Goal: Information Seeking & Learning: Learn about a topic

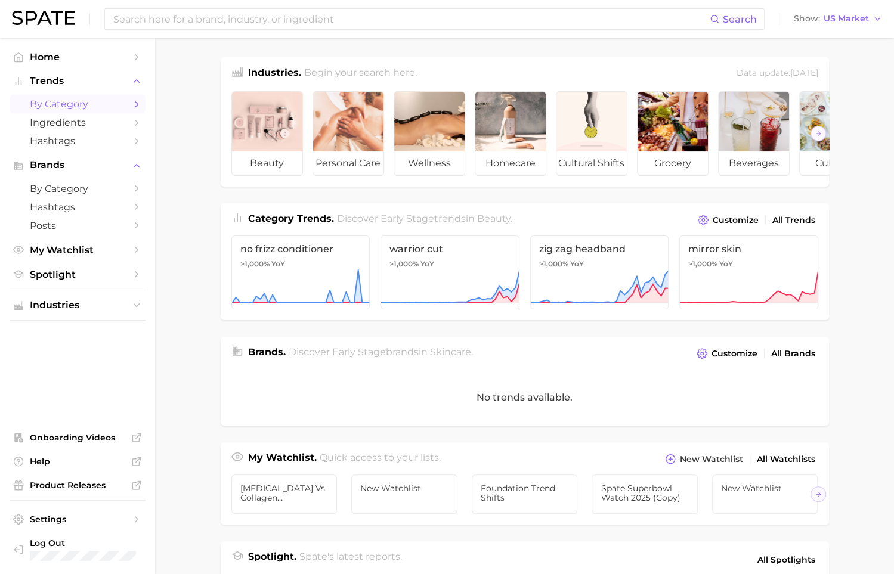
click at [104, 101] on span "by Category" at bounding box center [77, 103] width 95 height 11
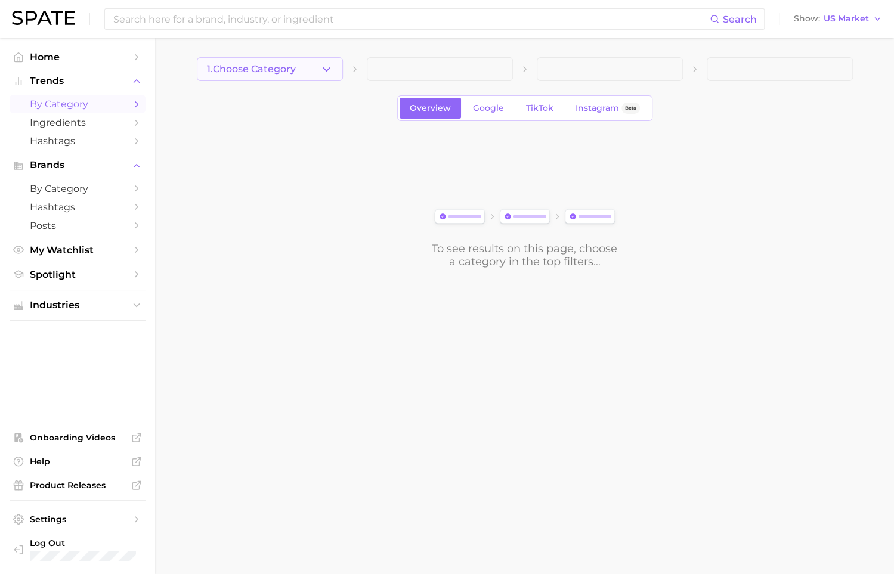
click at [295, 76] on button "1. Choose Category" at bounding box center [270, 69] width 146 height 24
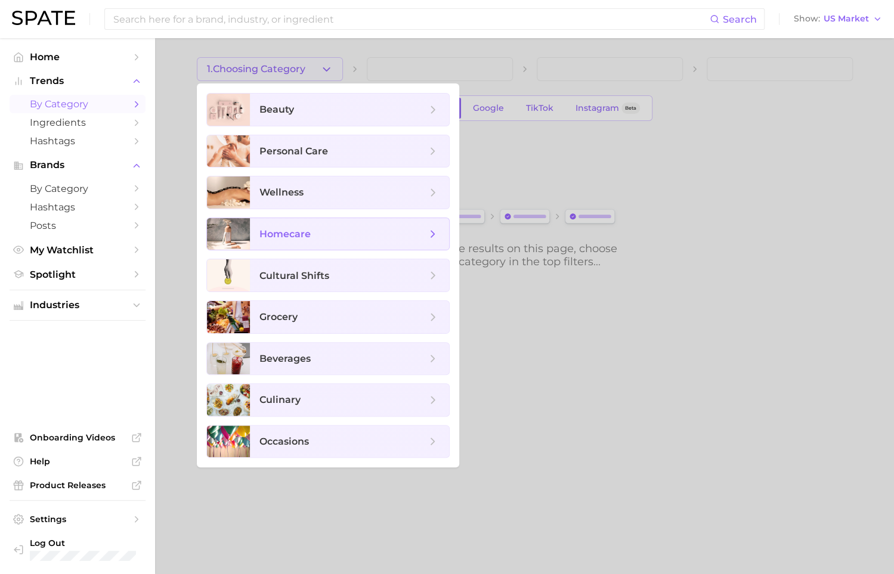
click at [326, 221] on span "homecare" at bounding box center [349, 234] width 199 height 32
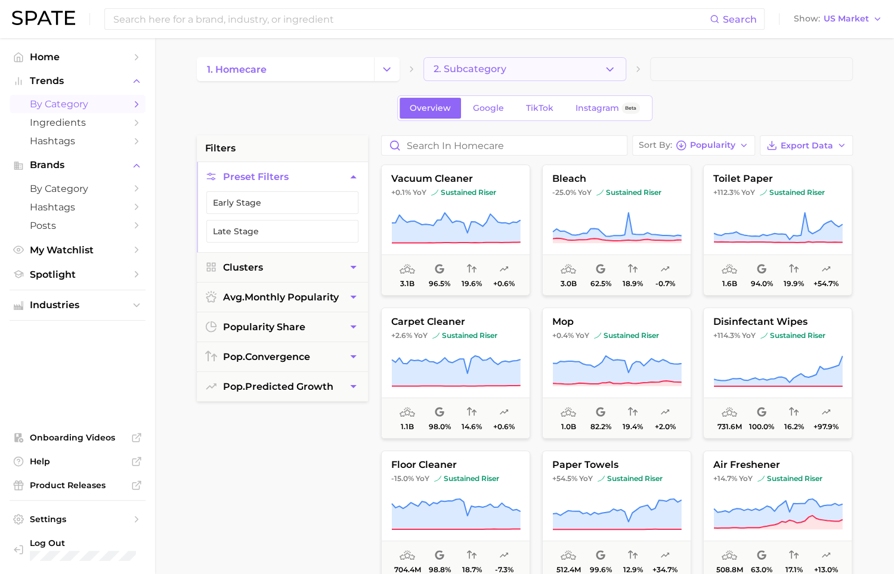
click at [510, 75] on button "2. Subcategory" at bounding box center [524, 69] width 203 height 24
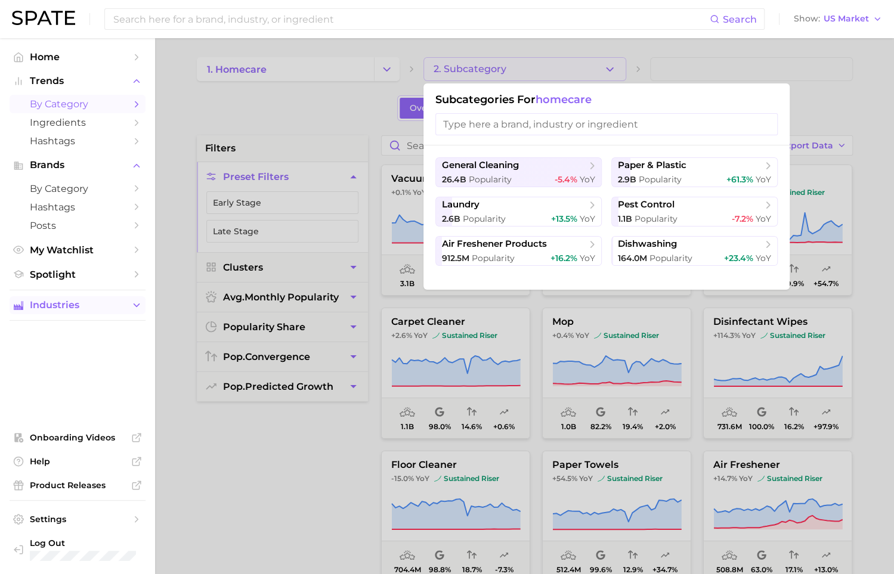
click at [109, 299] on button "Industries" at bounding box center [78, 305] width 136 height 18
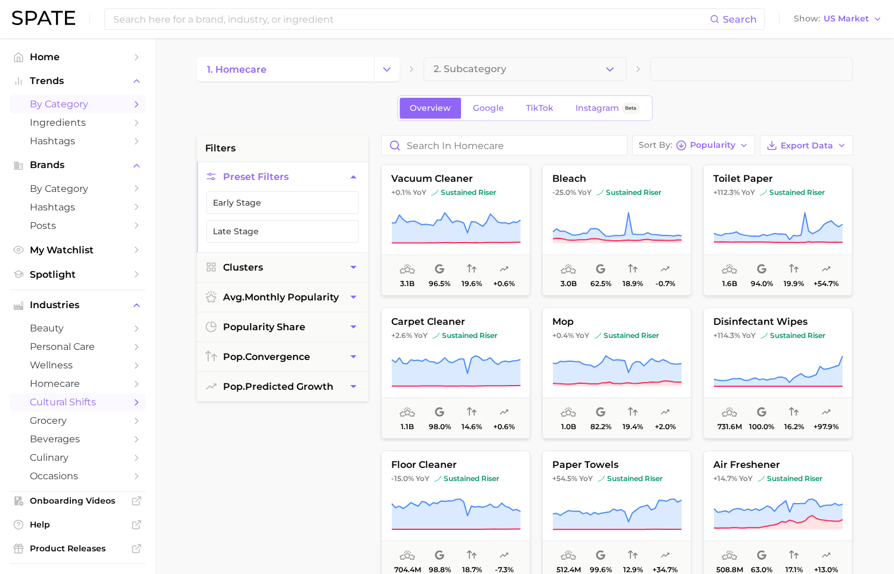
click at [107, 408] on span "cultural shifts" at bounding box center [77, 402] width 95 height 11
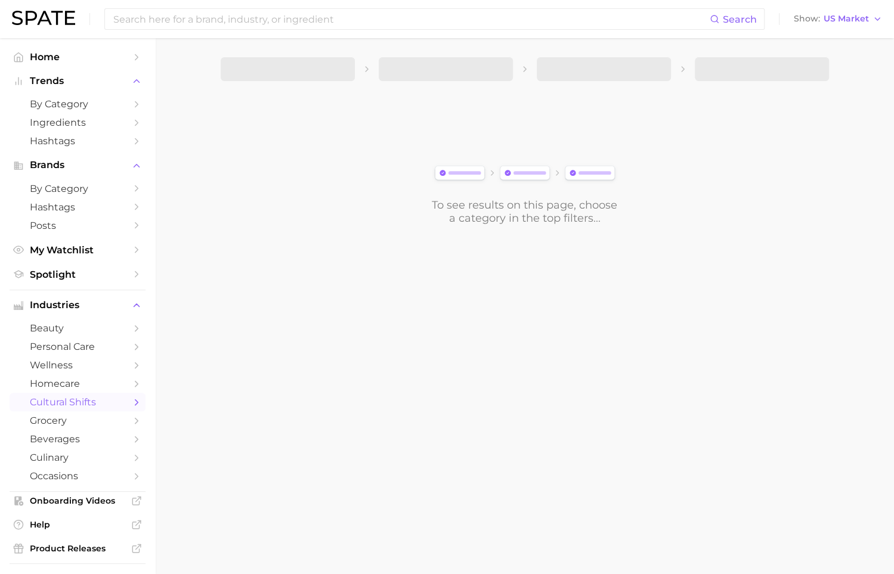
click at [107, 408] on span "cultural shifts" at bounding box center [77, 402] width 95 height 11
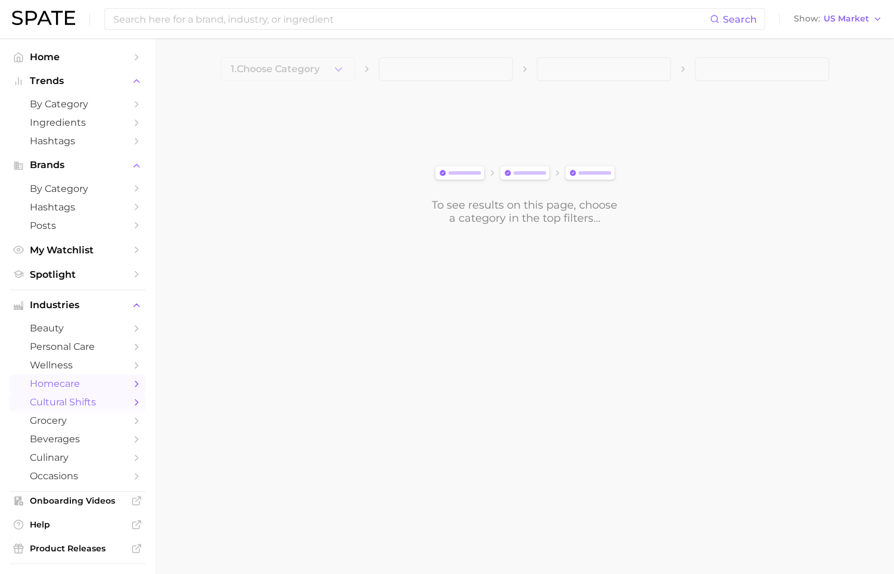
click at [106, 393] on link "homecare" at bounding box center [78, 384] width 136 height 18
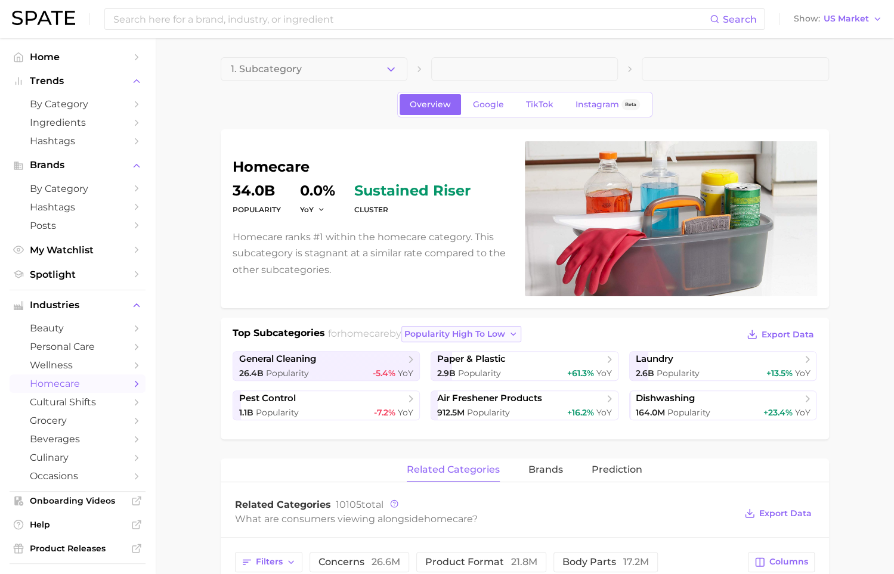
click at [450, 330] on span "popularity high to low" at bounding box center [454, 334] width 101 height 10
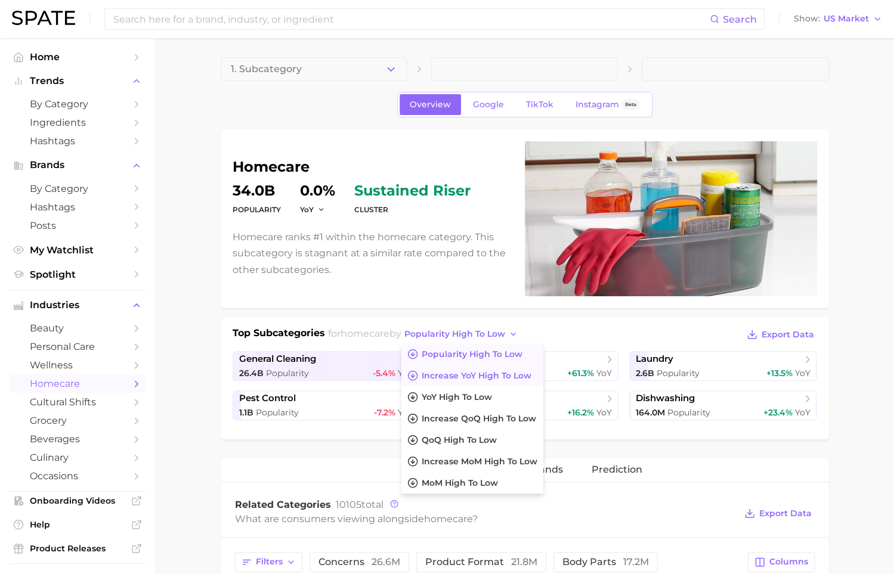
click at [464, 371] on span "Increase YoY high to low" at bounding box center [477, 376] width 110 height 10
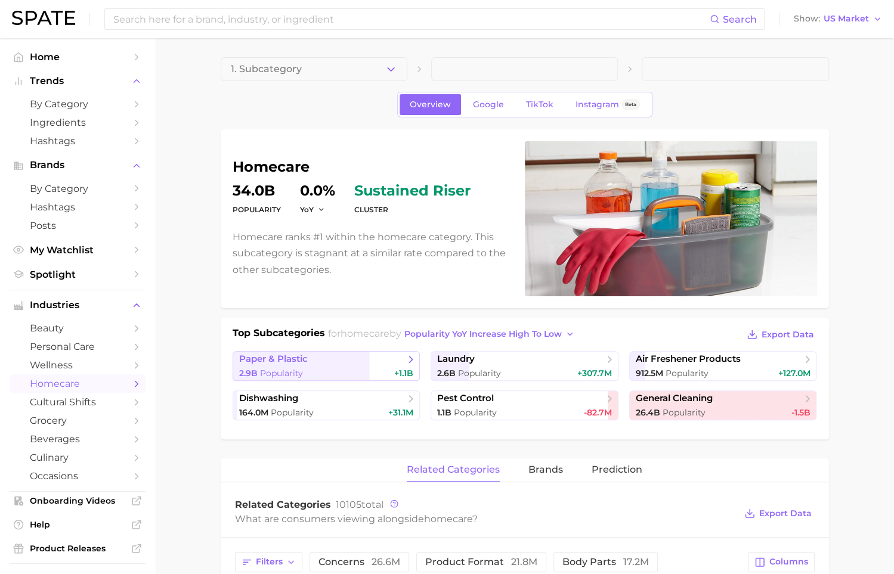
click at [314, 362] on span "paper & plastic" at bounding box center [322, 360] width 166 height 12
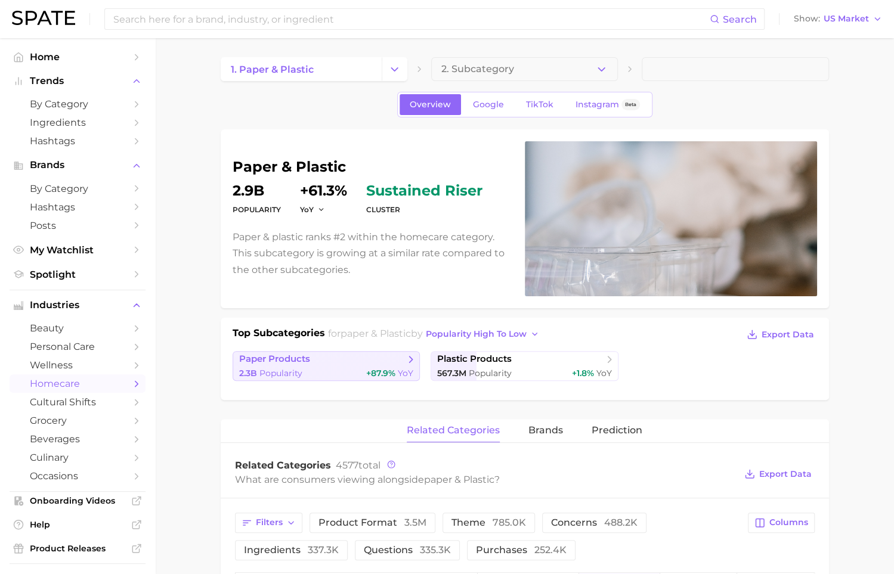
click at [342, 368] on div "2.3b Popularity +87.9% YoY" at bounding box center [326, 373] width 175 height 11
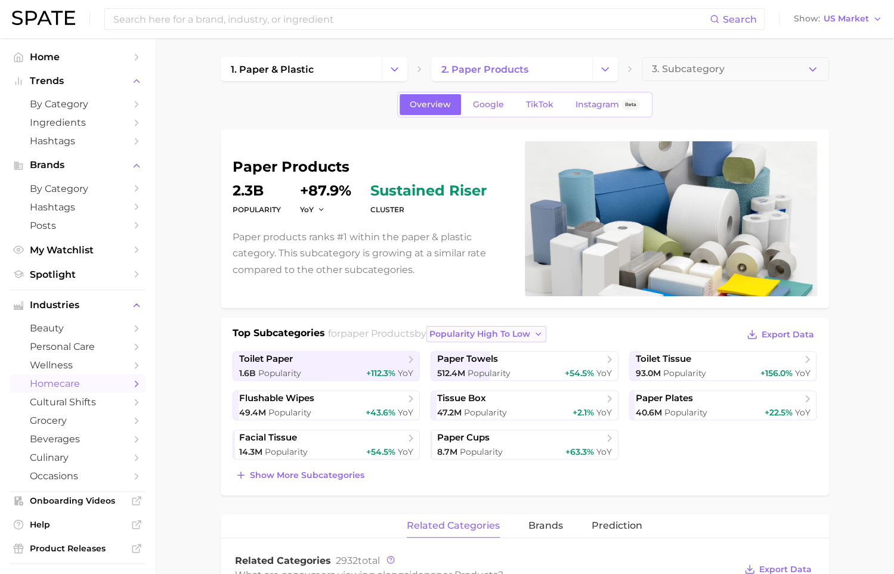
click at [493, 329] on span "popularity high to low" at bounding box center [479, 334] width 101 height 10
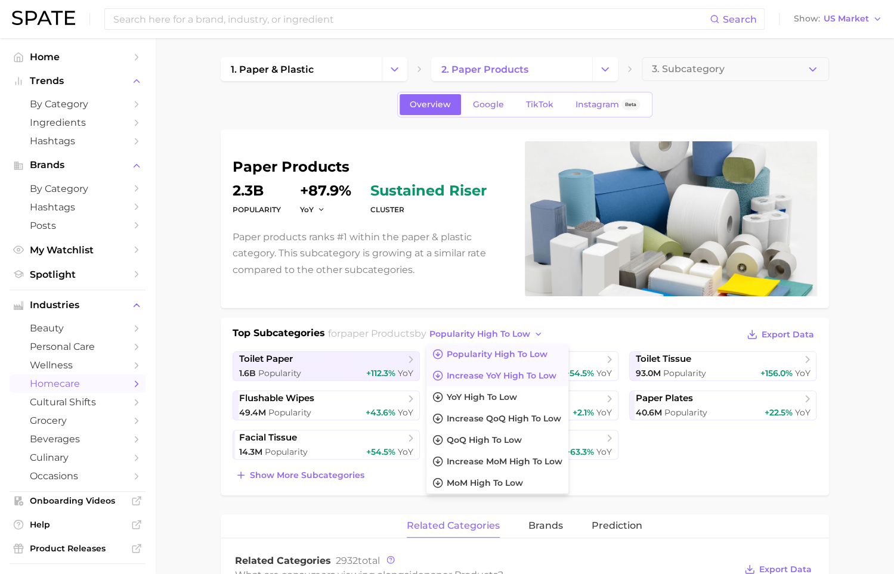
click at [500, 371] on span "Increase YoY high to low" at bounding box center [502, 376] width 110 height 10
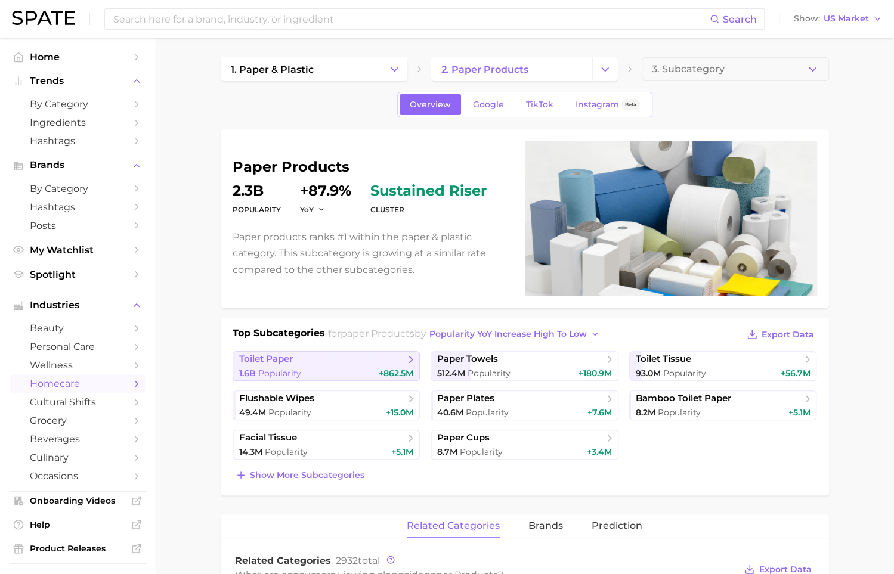
click at [380, 374] on span "+862.5m" at bounding box center [396, 373] width 35 height 11
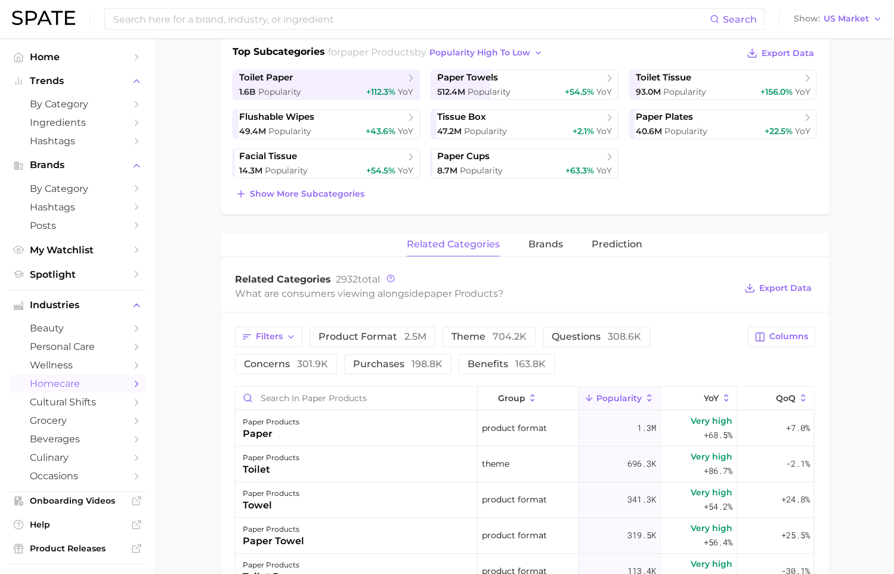
scroll to position [446, 0]
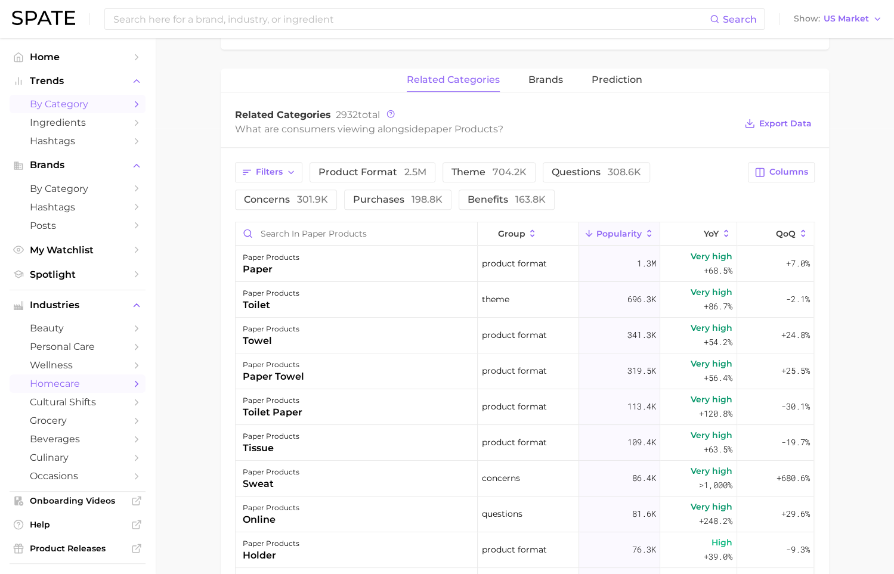
click at [86, 111] on link "by Category" at bounding box center [78, 104] width 136 height 18
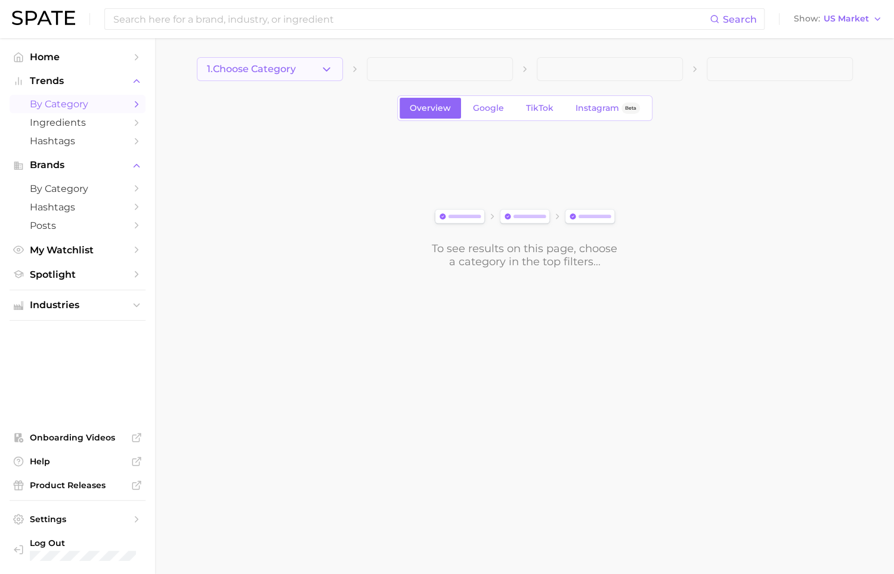
click at [311, 75] on button "1. Choose Category" at bounding box center [270, 69] width 146 height 24
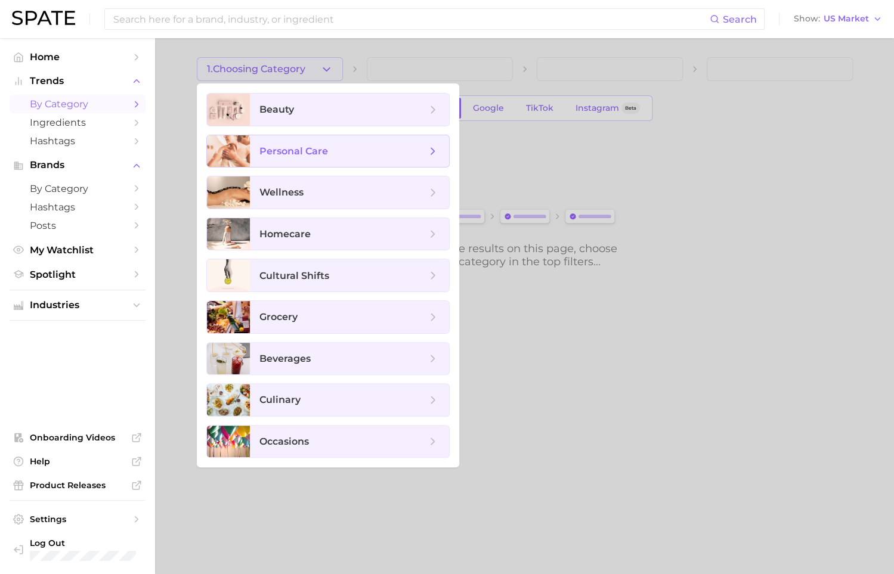
click at [353, 152] on span "personal care" at bounding box center [342, 151] width 167 height 13
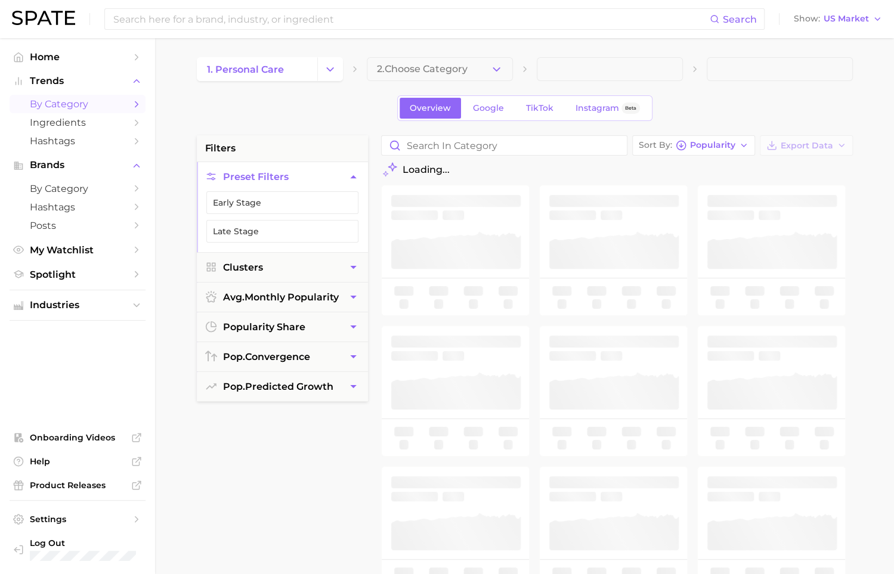
click at [483, 55] on main "1. personal care 2. Choose Category Overview Google TikTok Instagram Beta filte…" at bounding box center [524, 490] width 739 height 905
click at [481, 73] on button "2. Choose Category" at bounding box center [440, 69] width 146 height 24
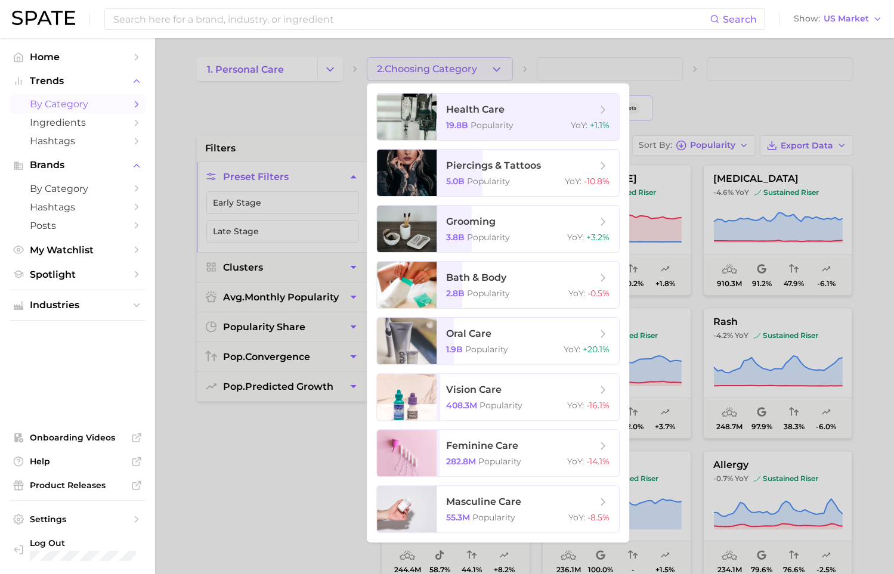
click at [330, 76] on div at bounding box center [447, 287] width 894 height 574
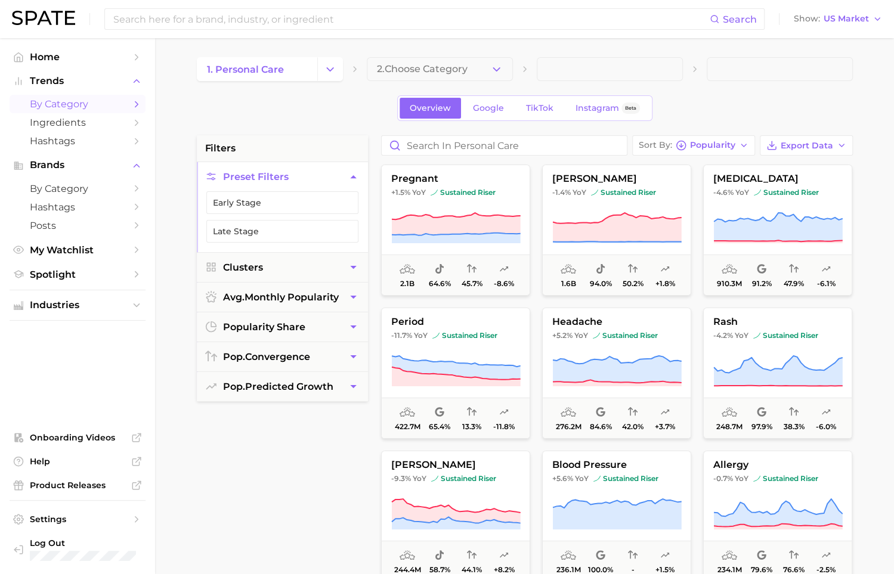
click at [330, 76] on button "Change Category" at bounding box center [330, 69] width 26 height 24
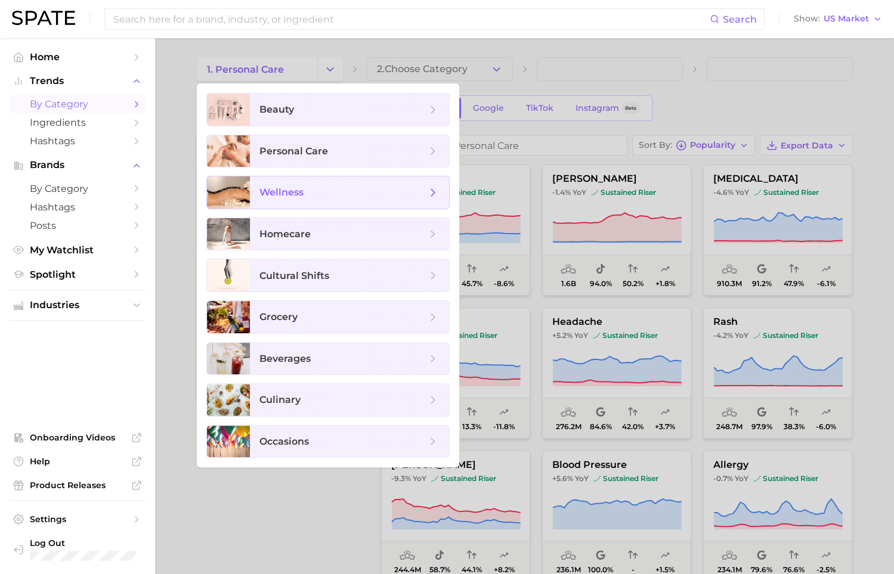
click at [334, 188] on span "wellness" at bounding box center [342, 192] width 167 height 13
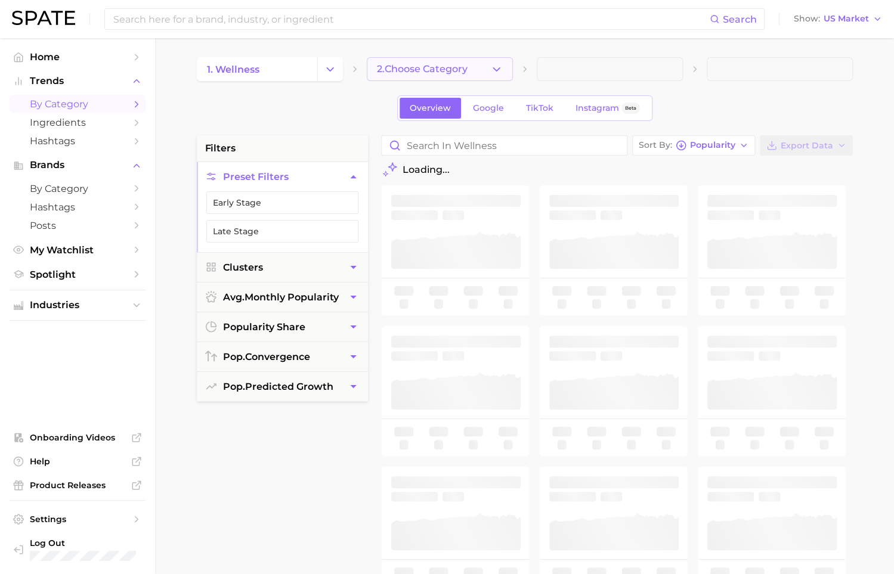
click at [496, 70] on polyline "button" at bounding box center [496, 68] width 7 height 3
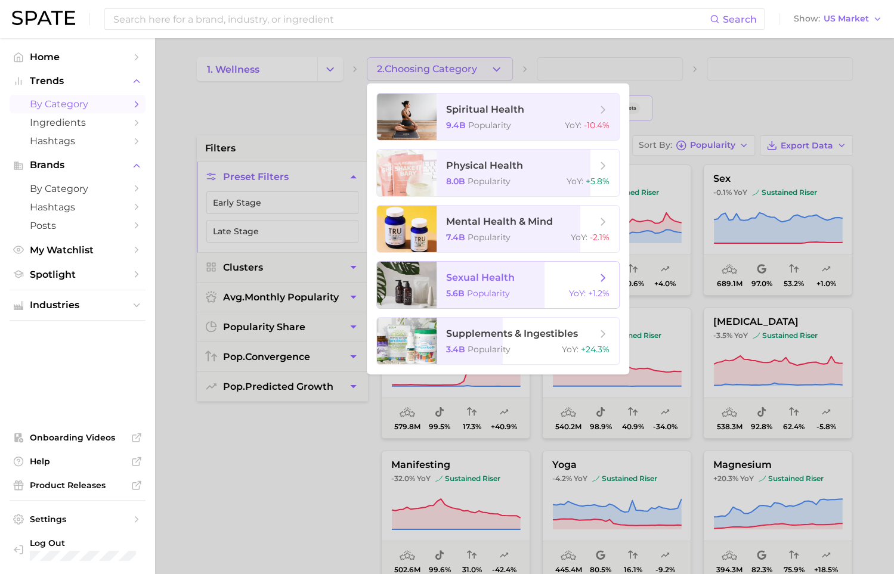
click at [503, 307] on span "sexual health 5.6b Popularity YoY : +1.2%" at bounding box center [528, 285] width 183 height 47
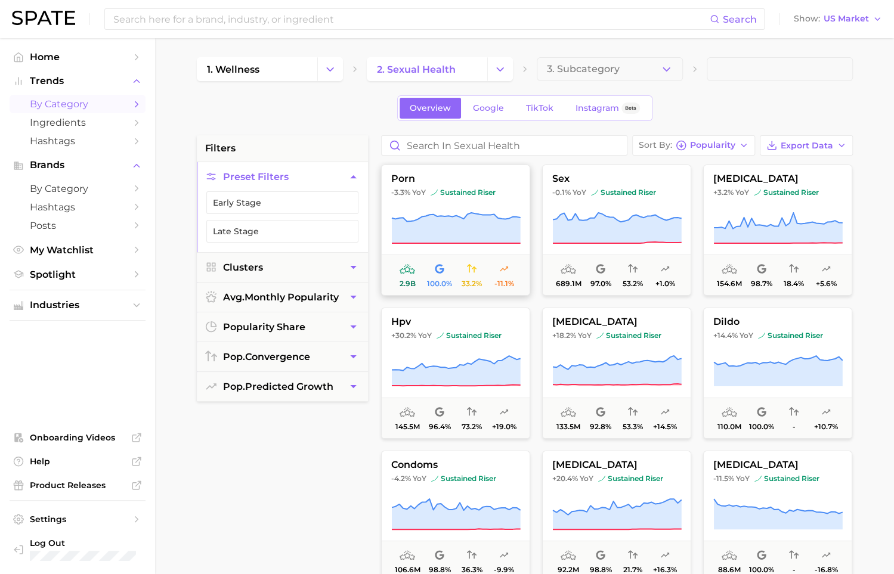
click at [425, 195] on span "-3.3% YoY sustained riser" at bounding box center [456, 193] width 148 height 10
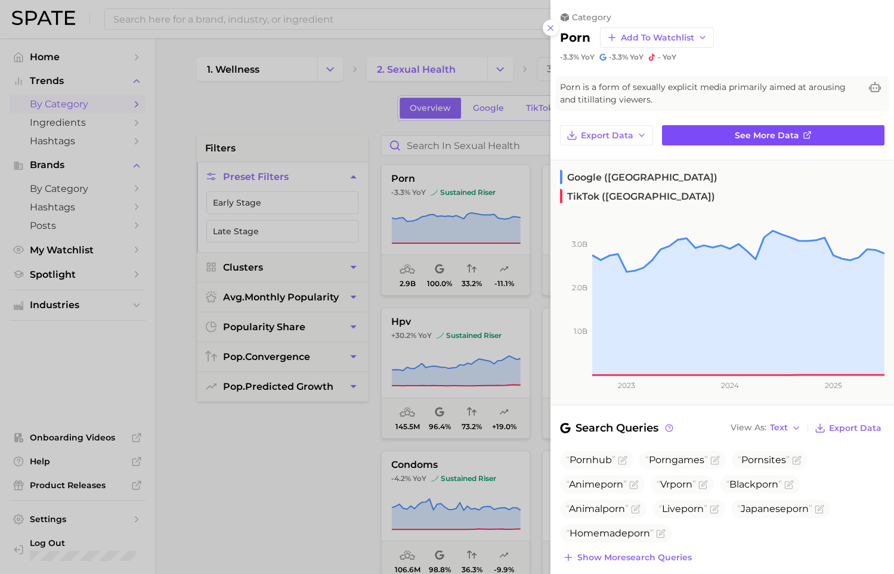
click at [703, 138] on link "See more data" at bounding box center [773, 135] width 222 height 20
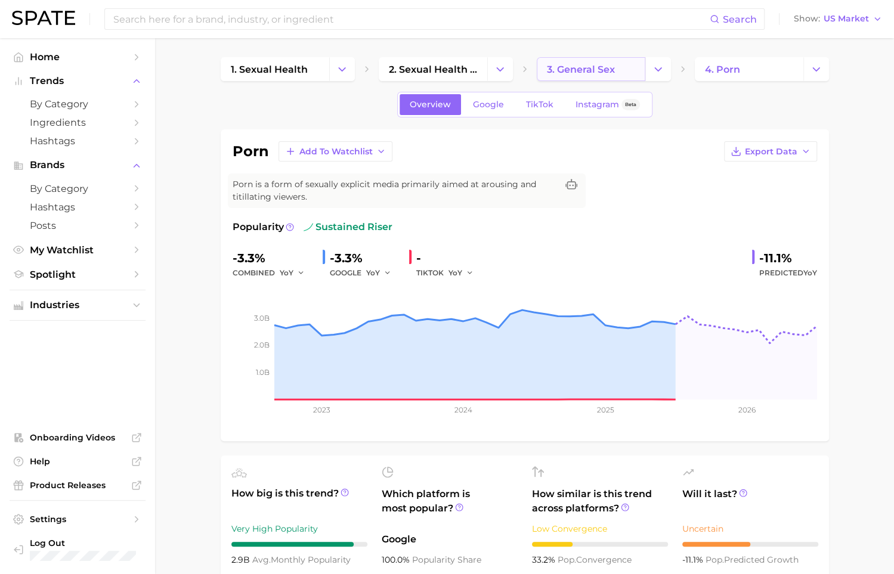
click at [598, 67] on span "3. general sex" at bounding box center [581, 69] width 68 height 11
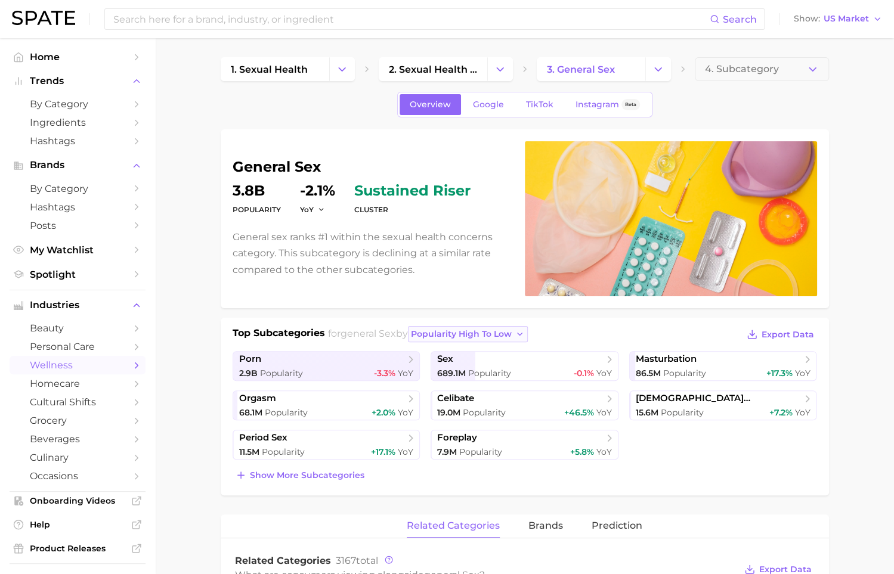
click at [451, 331] on span "popularity high to low" at bounding box center [461, 334] width 101 height 10
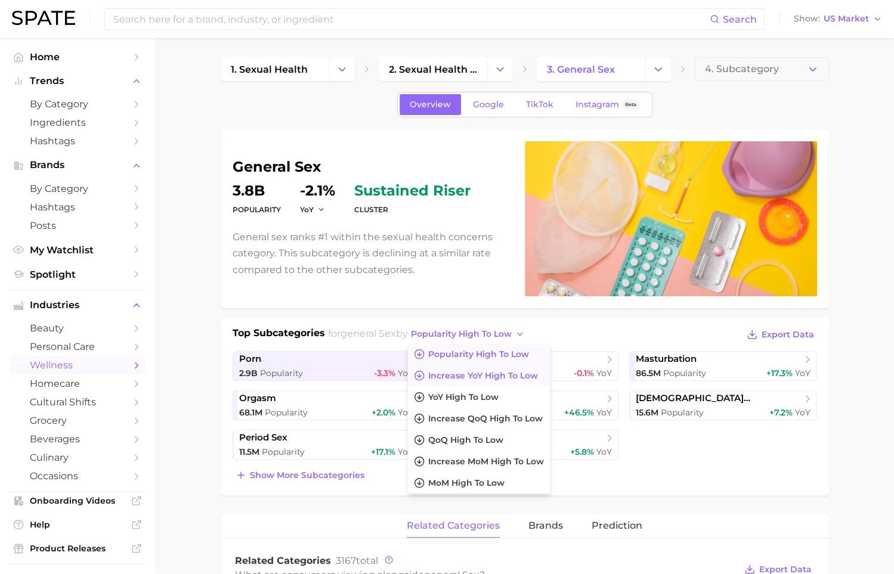
click at [454, 375] on span "Increase YoY high to low" at bounding box center [483, 376] width 110 height 10
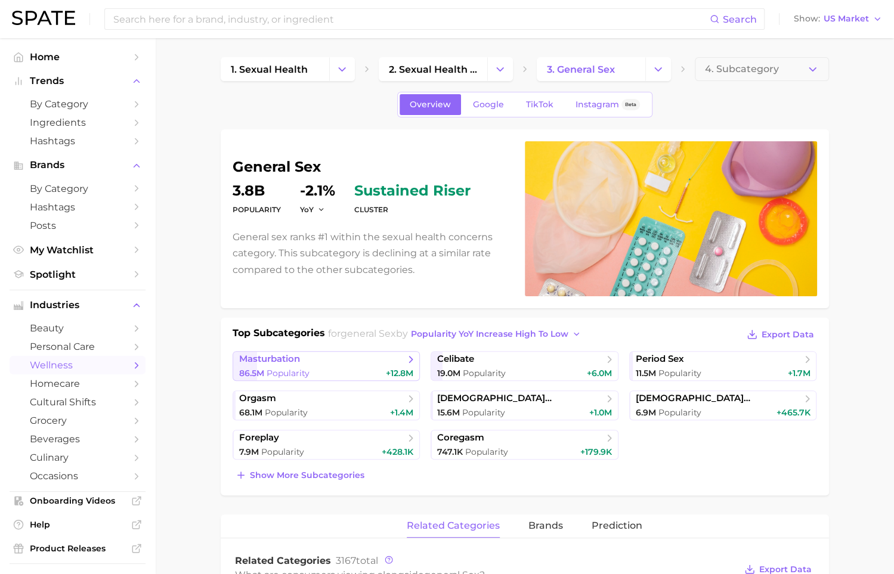
click at [399, 362] on span "masturbation" at bounding box center [322, 360] width 166 height 12
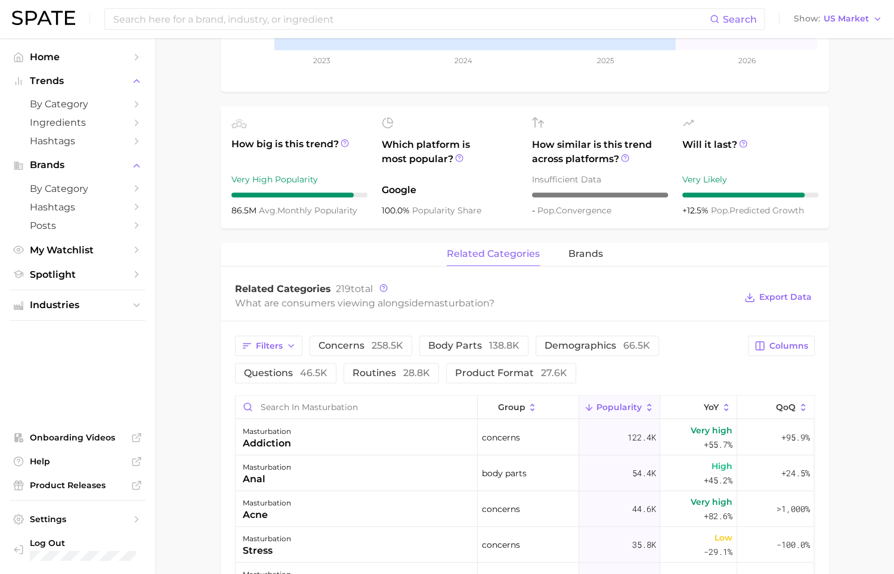
scroll to position [462, 0]
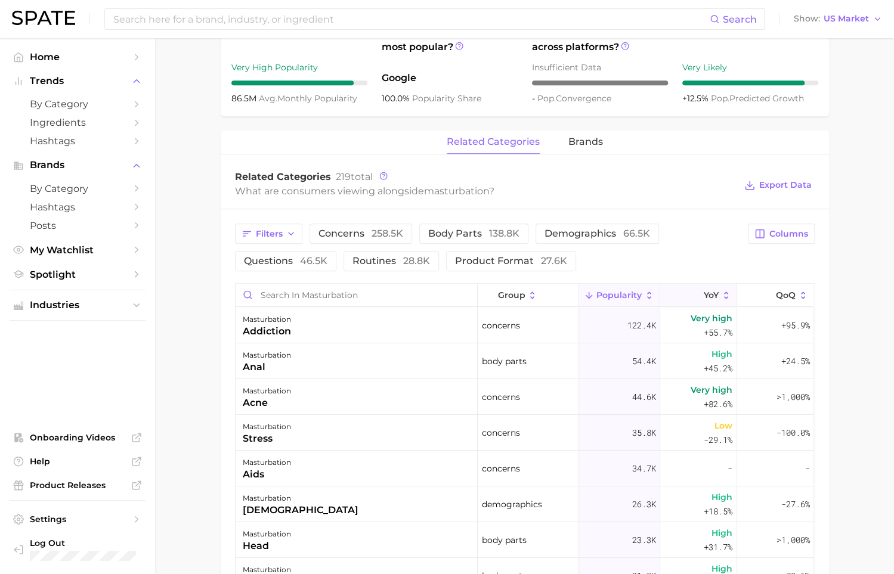
click at [722, 290] on icon at bounding box center [726, 295] width 11 height 11
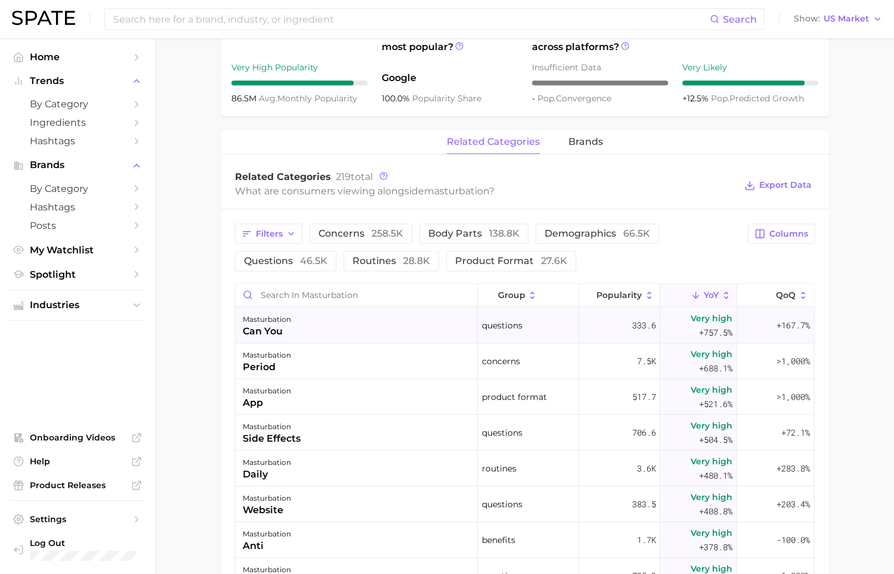
click at [359, 329] on div "masturbation can you" at bounding box center [357, 326] width 242 height 36
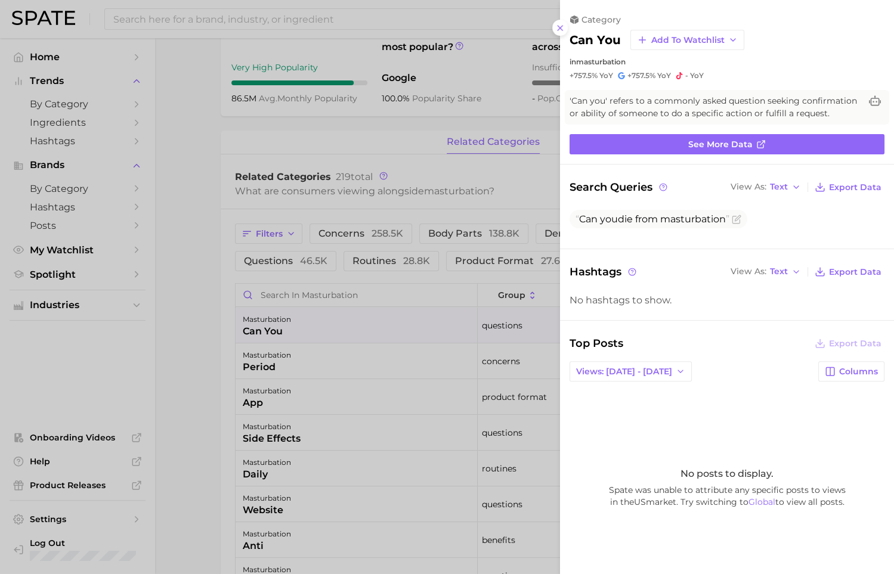
click at [206, 255] on div at bounding box center [447, 287] width 894 height 574
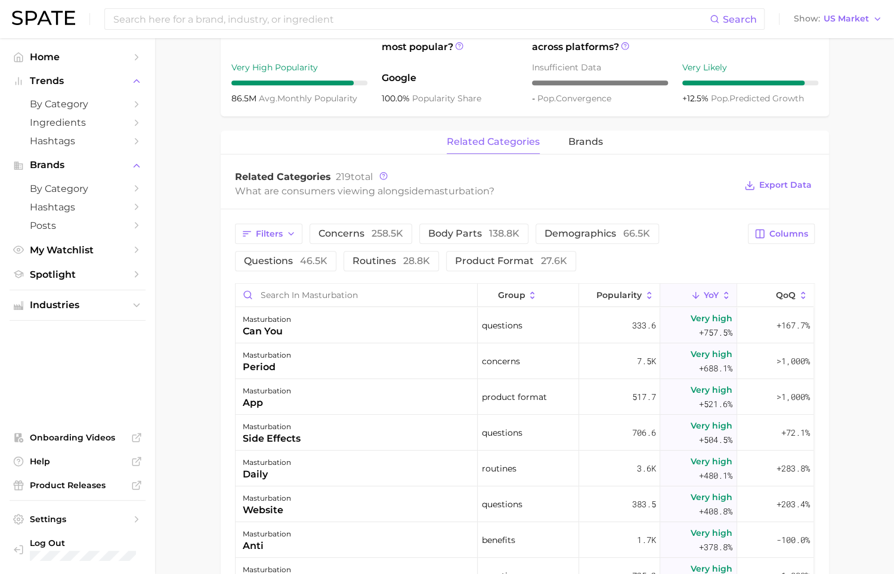
scroll to position [0, 0]
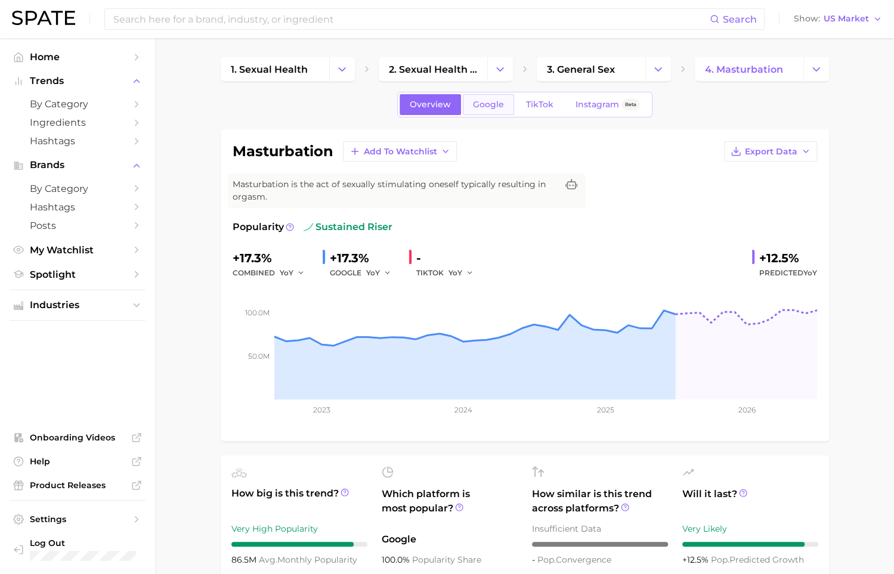
click at [493, 113] on link "Google" at bounding box center [488, 104] width 51 height 21
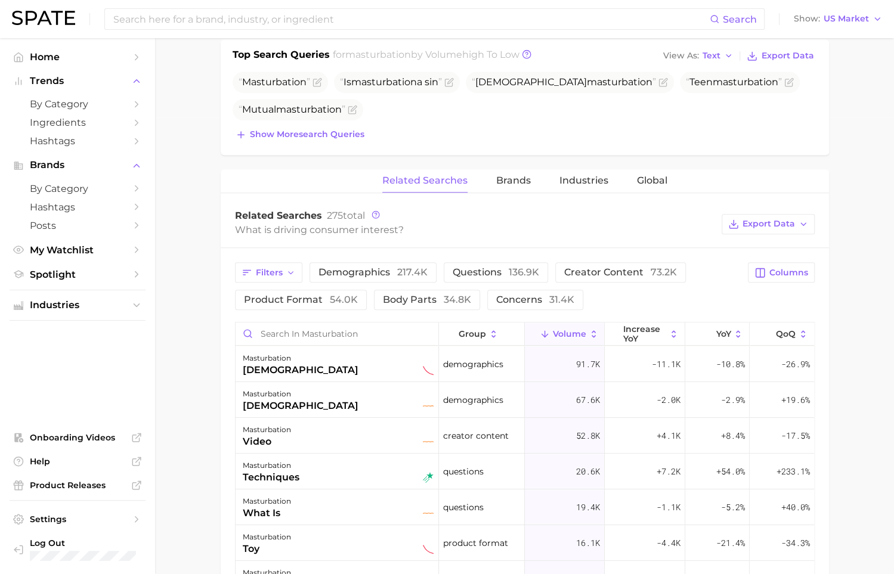
scroll to position [468, 0]
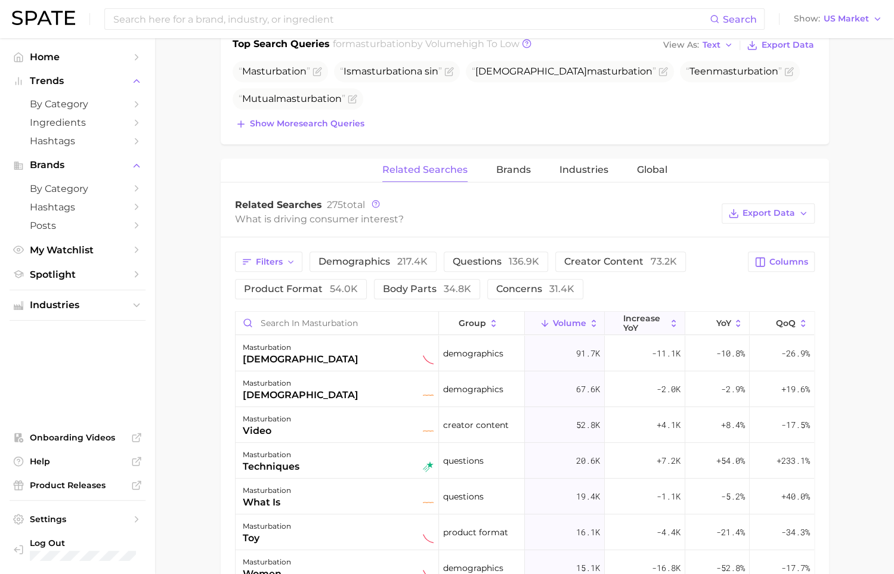
click at [676, 324] on icon at bounding box center [674, 324] width 11 height 11
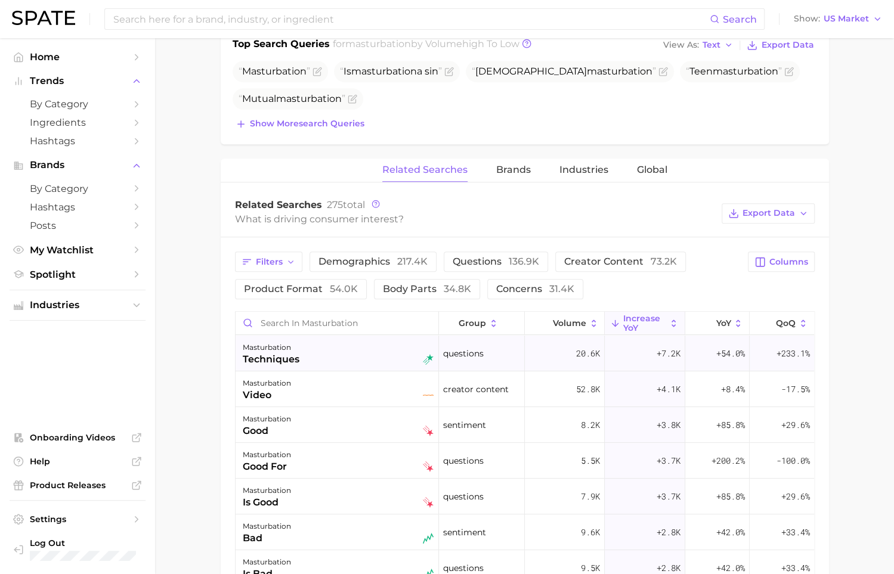
click at [341, 353] on div "masturbation techniques" at bounding box center [338, 354] width 191 height 26
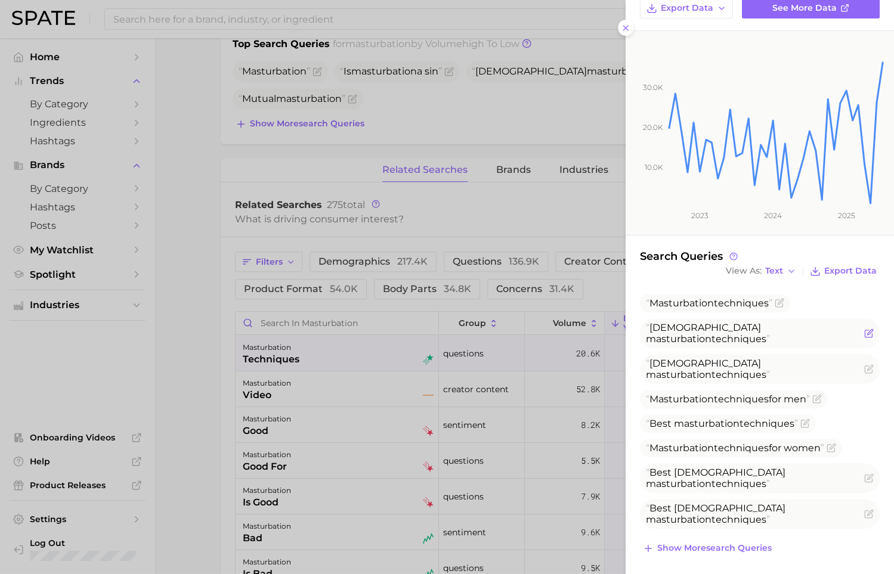
scroll to position [134, 0]
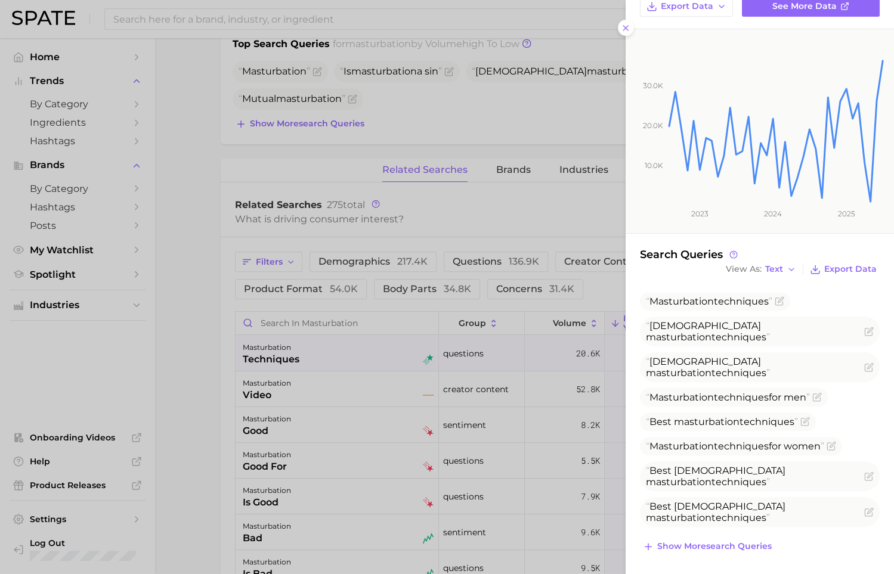
click at [201, 314] on div at bounding box center [447, 287] width 894 height 574
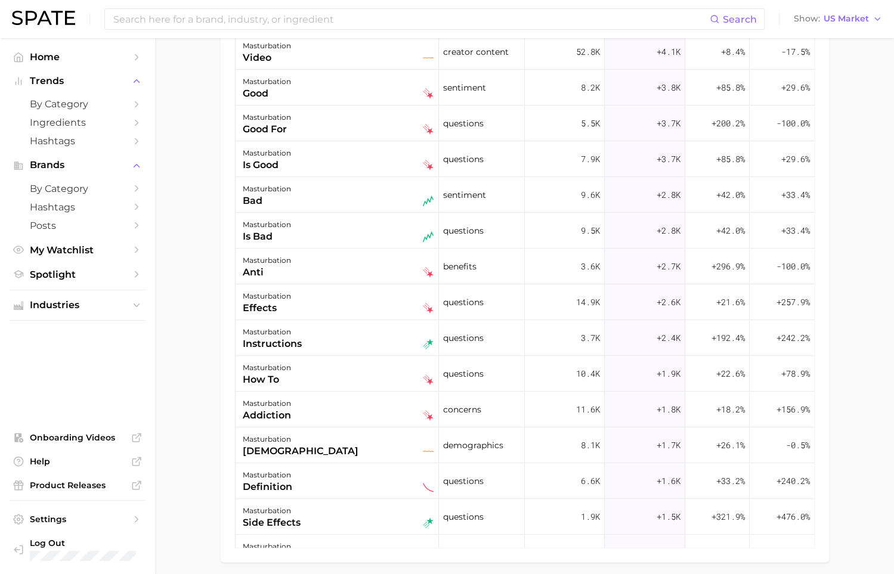
scroll to position [851, 0]
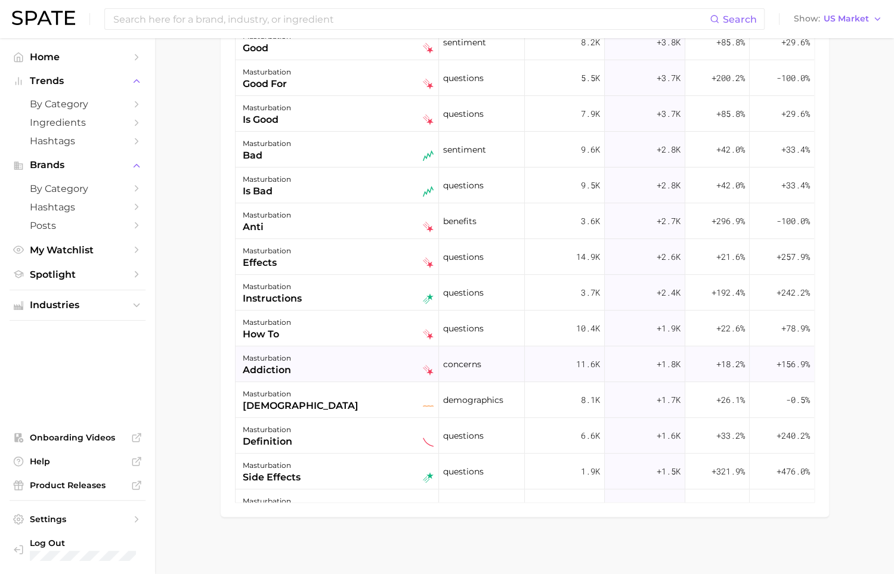
click at [271, 363] on div "addiction" at bounding box center [267, 370] width 48 height 14
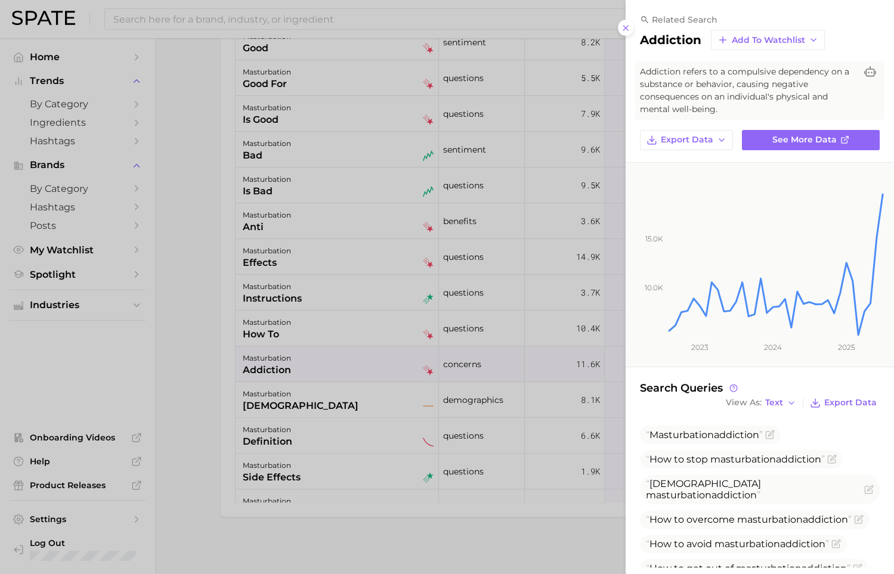
scroll to position [19, 0]
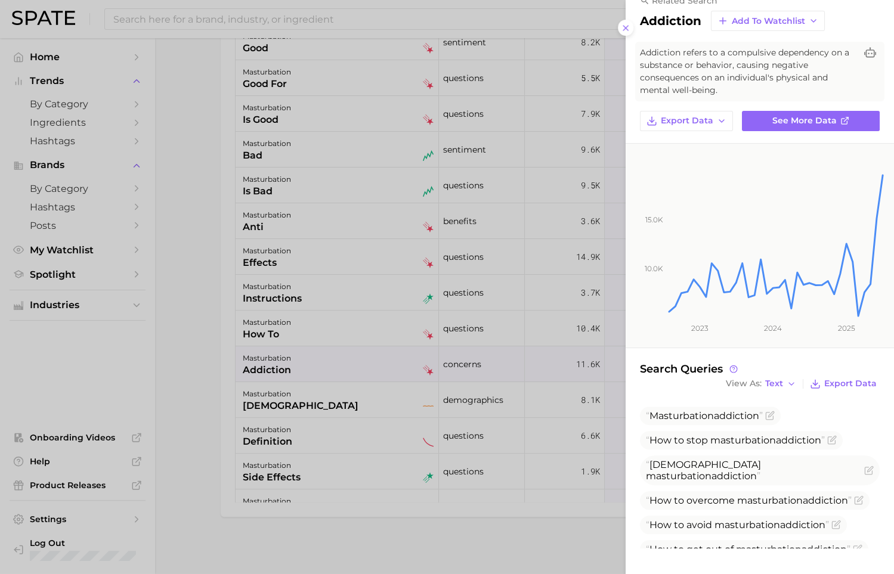
click at [183, 338] on div at bounding box center [447, 287] width 894 height 574
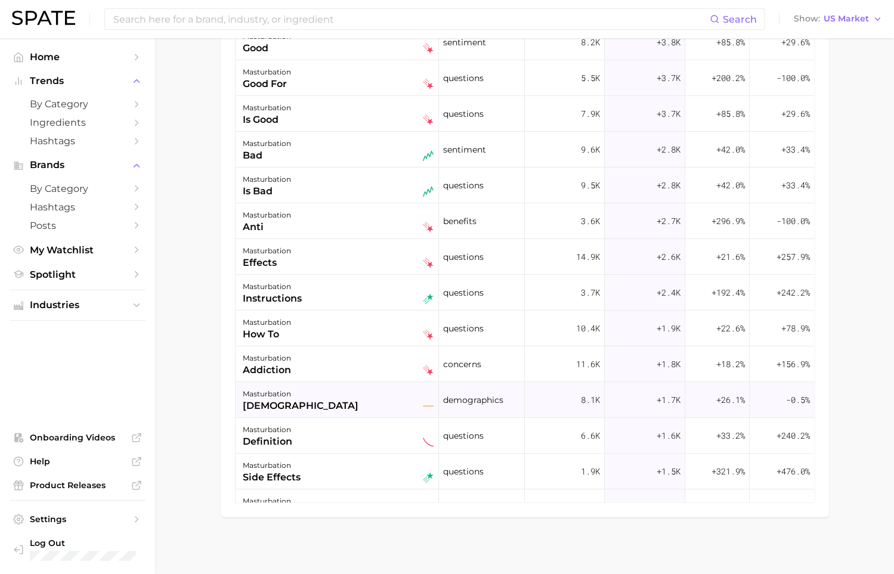
scroll to position [204, 0]
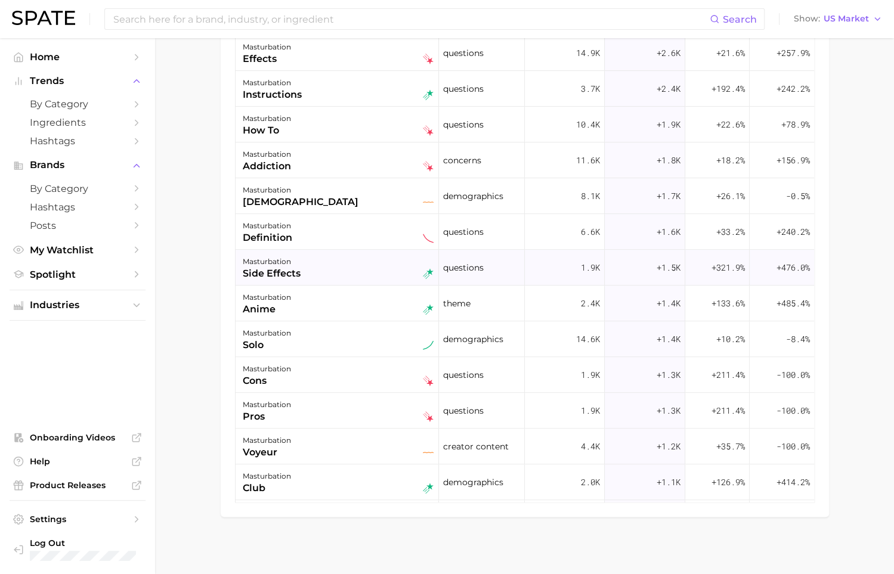
click at [298, 268] on div "side effects" at bounding box center [272, 274] width 58 height 14
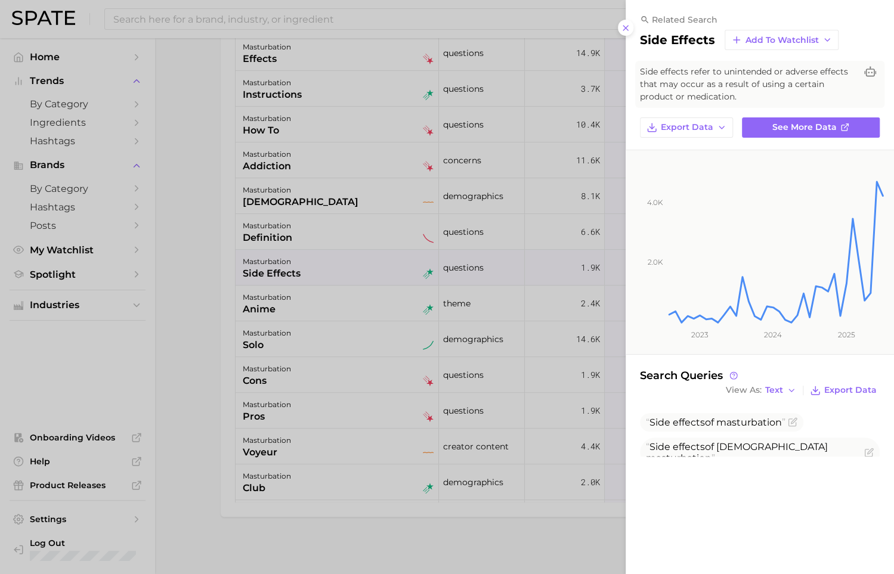
click at [341, 361] on div at bounding box center [447, 287] width 894 height 574
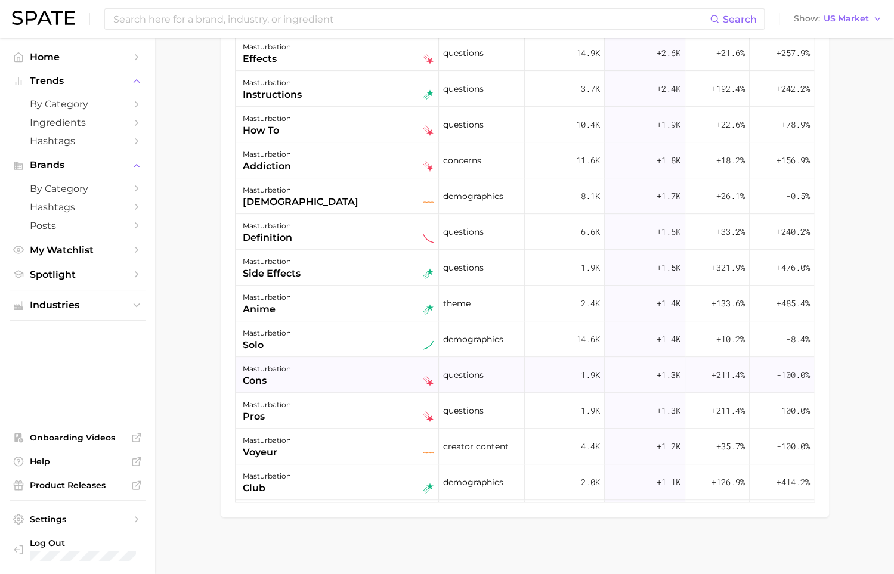
click at [336, 370] on div "masturbation cons" at bounding box center [338, 375] width 191 height 26
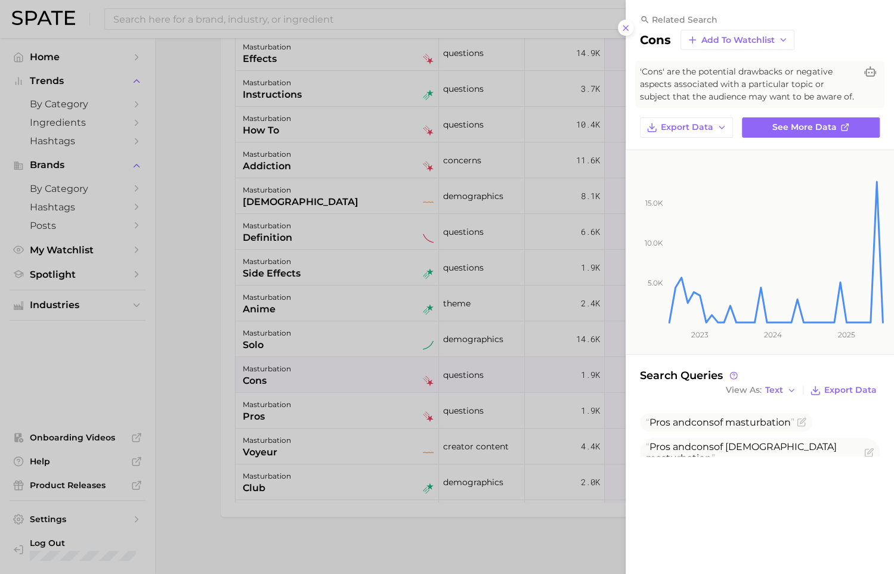
click at [336, 396] on div at bounding box center [447, 287] width 894 height 574
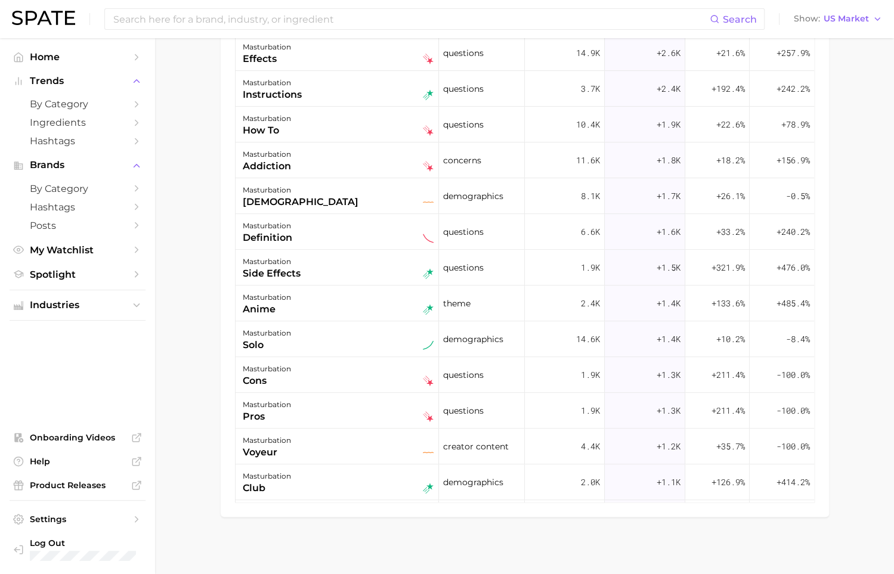
click at [336, 398] on div "masturbation pros" at bounding box center [338, 411] width 191 height 26
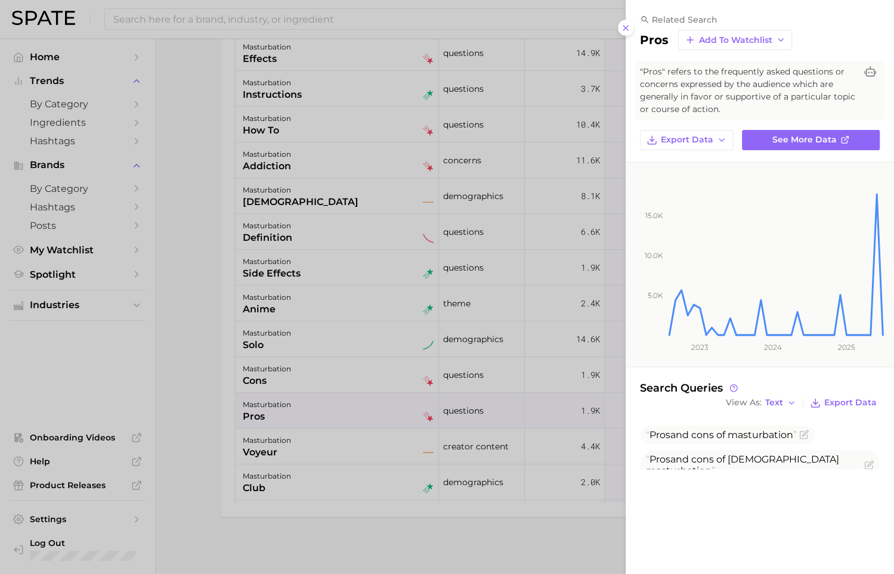
click at [339, 444] on div at bounding box center [447, 287] width 894 height 574
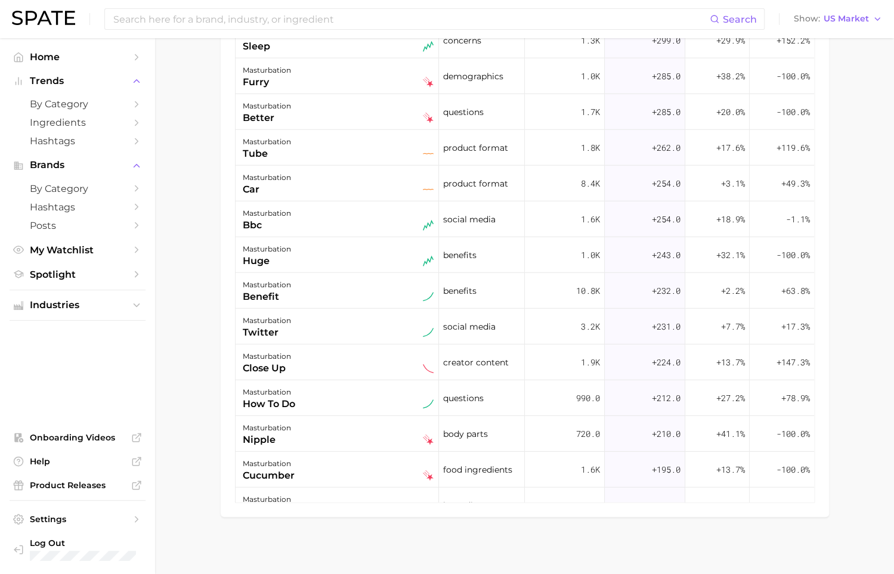
scroll to position [1718, 0]
click at [307, 145] on div "masturbation tube" at bounding box center [338, 149] width 191 height 26
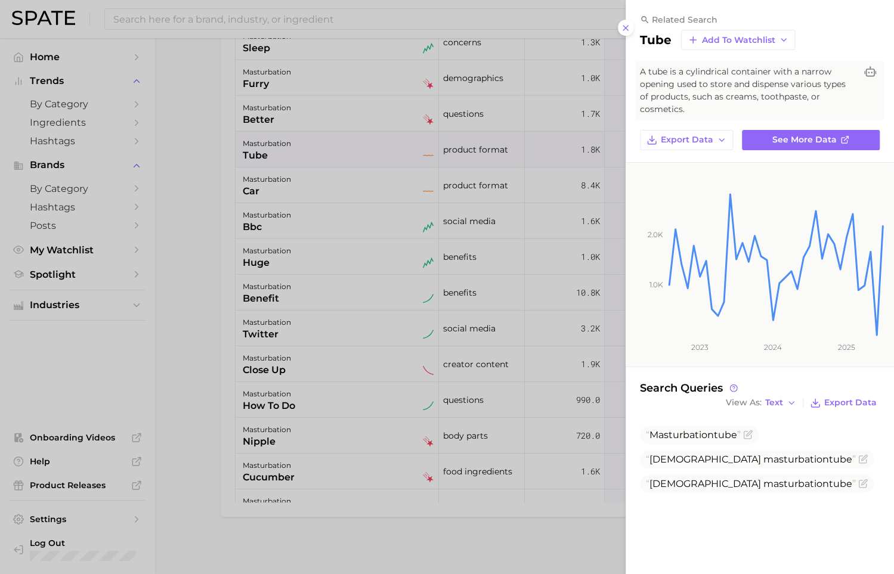
click at [175, 169] on div at bounding box center [447, 287] width 894 height 574
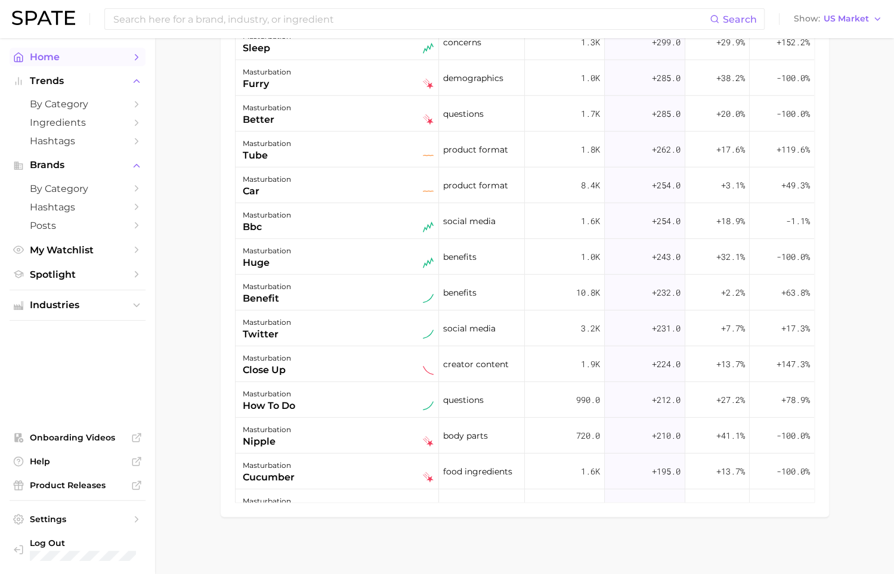
click at [72, 58] on span "Home" at bounding box center [77, 56] width 95 height 11
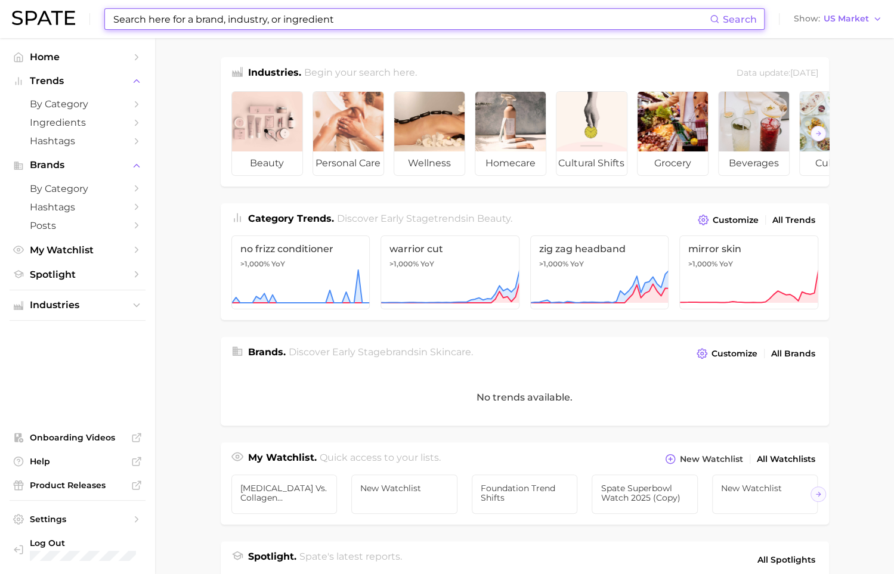
click at [276, 27] on input at bounding box center [411, 19] width 598 height 20
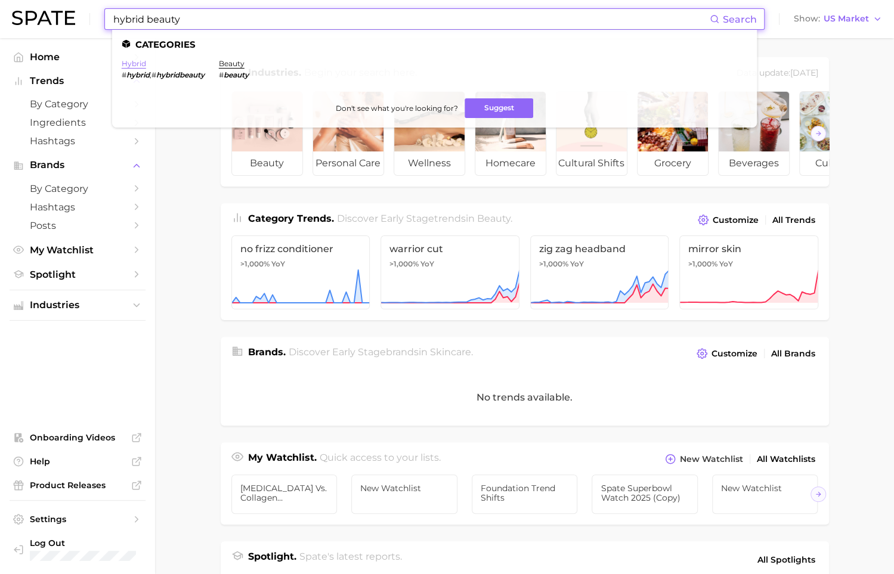
type input "hybrid beauty"
click at [142, 66] on link "hybrid" at bounding box center [134, 63] width 24 height 9
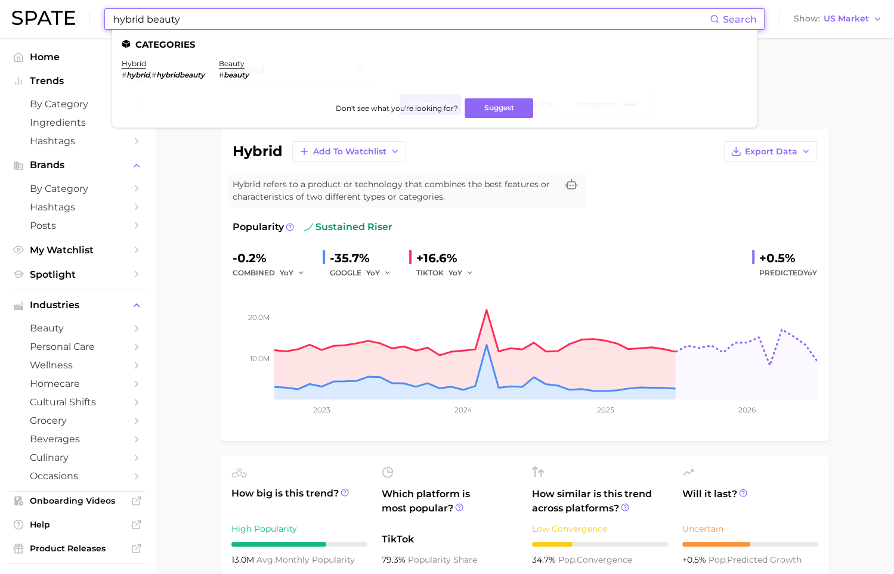
click at [184, 17] on input "hybrid beauty" at bounding box center [411, 19] width 598 height 20
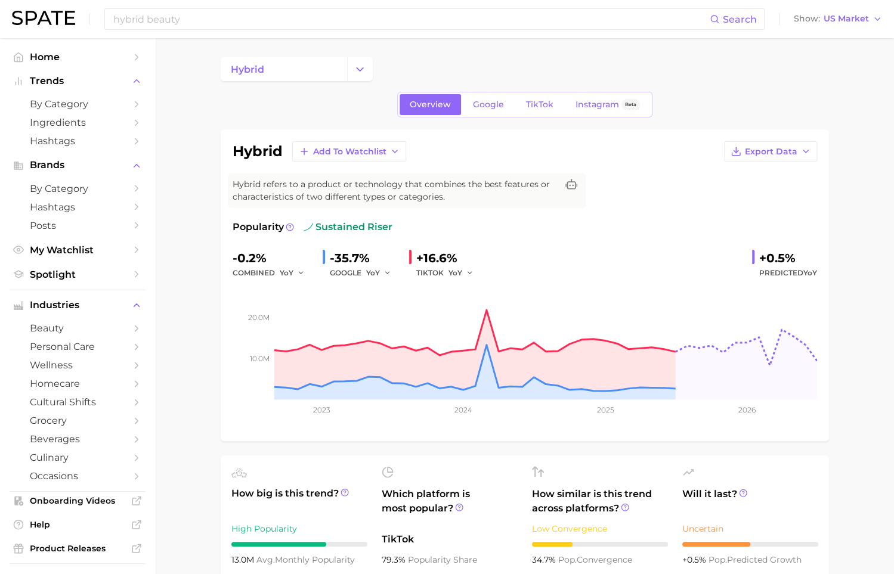
click at [63, 17] on img at bounding box center [43, 18] width 63 height 14
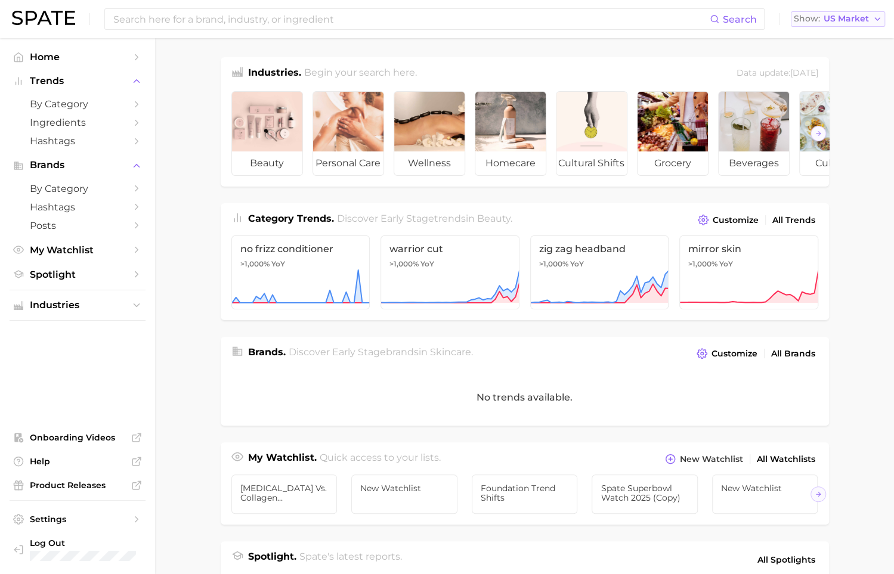
click at [870, 24] on button "Show US Market" at bounding box center [838, 19] width 94 height 16
click at [200, 82] on main "Industries. Begin your search here. Data update: [DATE] beauty personal care we…" at bounding box center [524, 489] width 739 height 903
click at [125, 97] on link "by Category" at bounding box center [78, 104] width 136 height 18
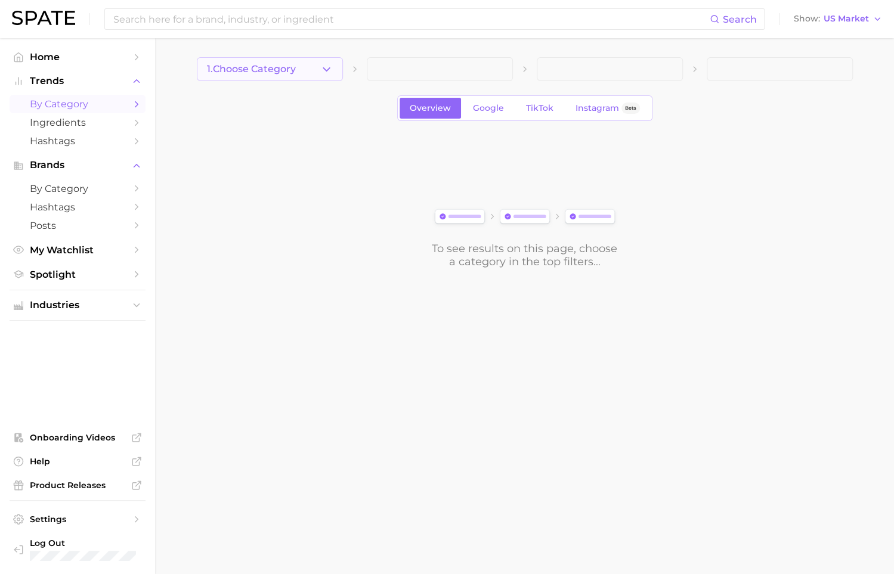
click at [327, 70] on polyline "button" at bounding box center [326, 68] width 7 height 3
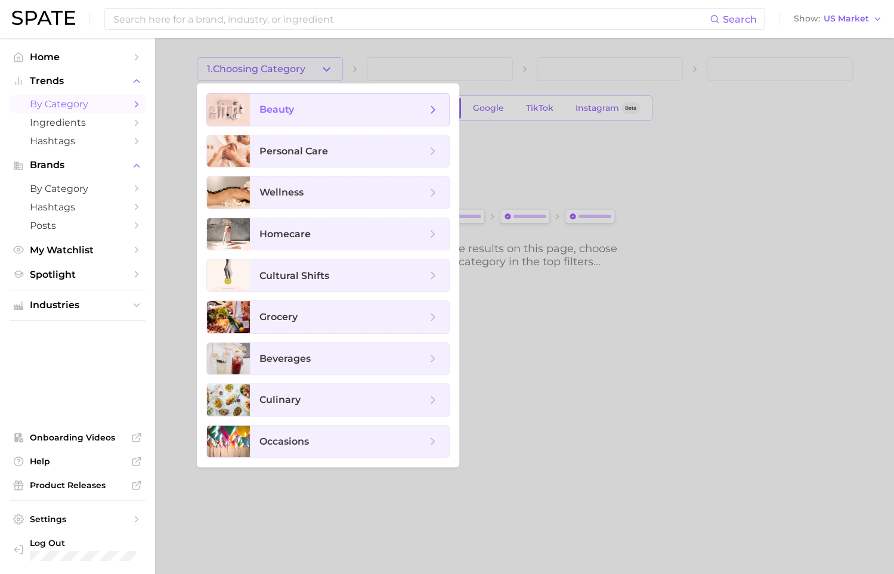
click at [356, 112] on span "beauty" at bounding box center [342, 109] width 167 height 13
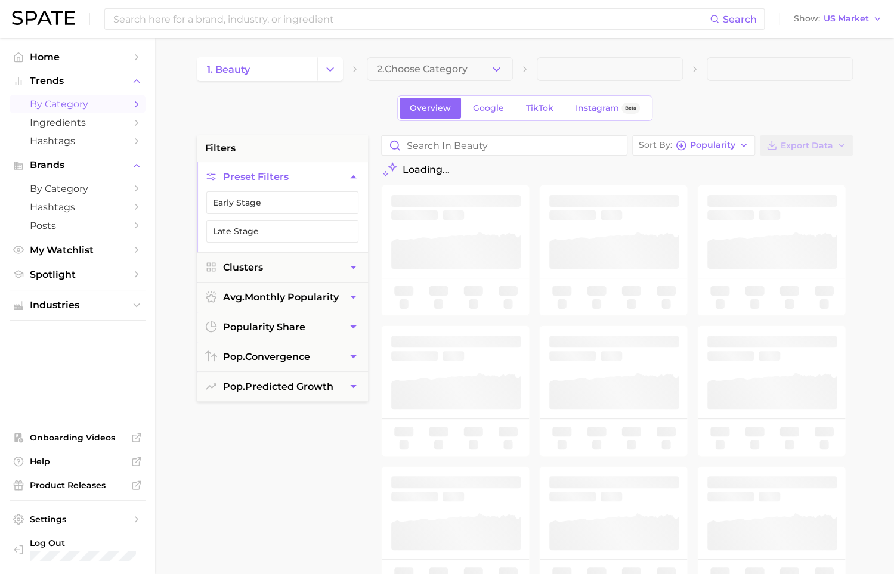
click at [514, 66] on div "1. beauty 2. Choose Category" at bounding box center [525, 69] width 656 height 24
click at [506, 68] on button "2. Choose Category" at bounding box center [440, 69] width 146 height 24
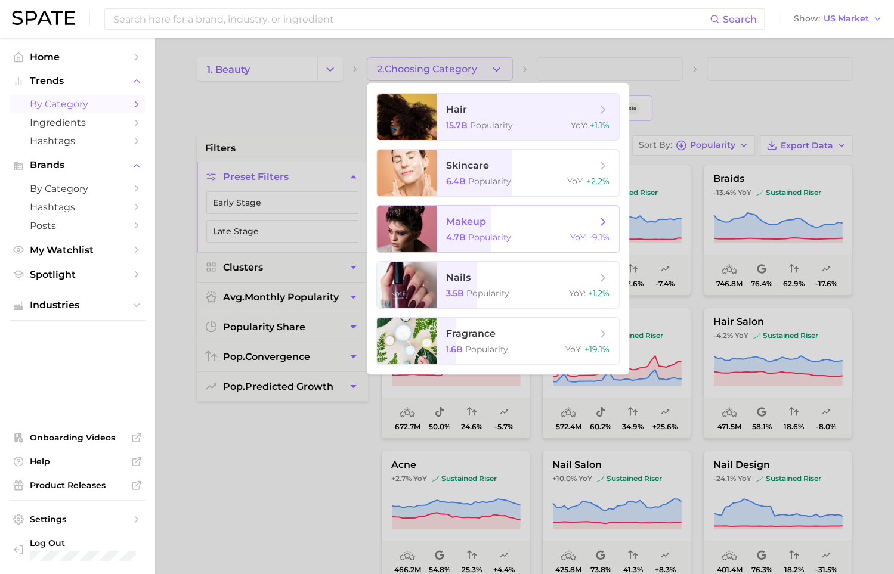
click at [499, 242] on span "Popularity" at bounding box center [489, 237] width 43 height 11
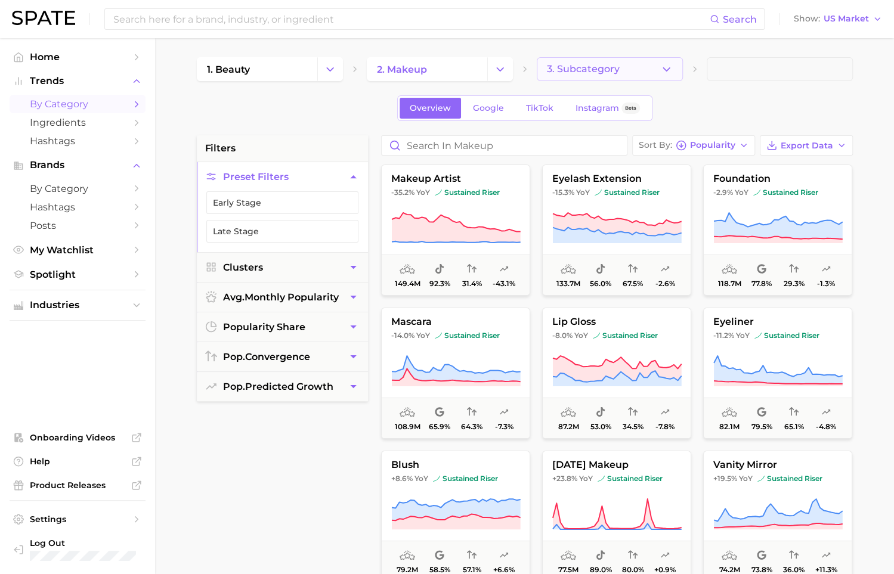
click at [657, 60] on button "3. Subcategory" at bounding box center [610, 69] width 146 height 24
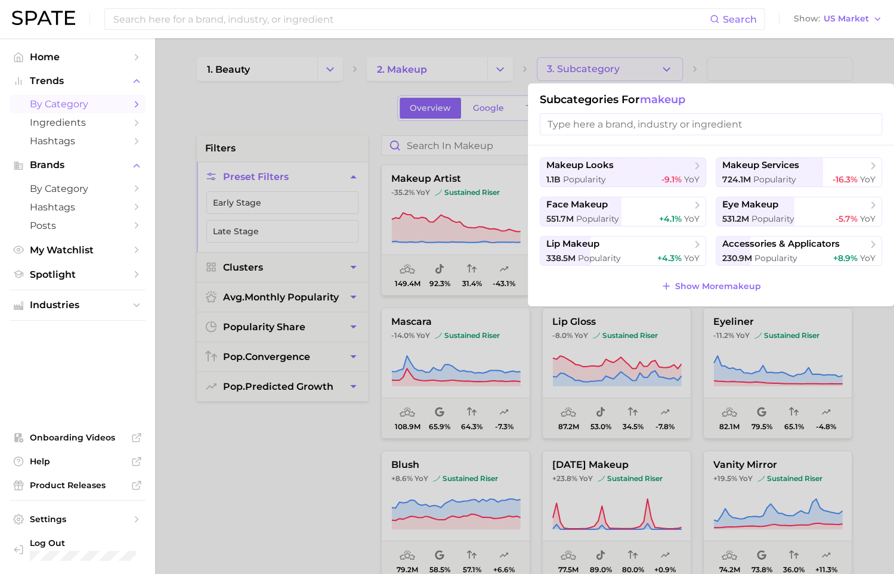
click at [740, 295] on div "makeup looks 1.1b Popularity -9.1% YoY makeup services 724.1m Popularity -16.3%…" at bounding box center [711, 226] width 366 height 161
click at [731, 288] on span "Show More makeup" at bounding box center [718, 287] width 86 height 10
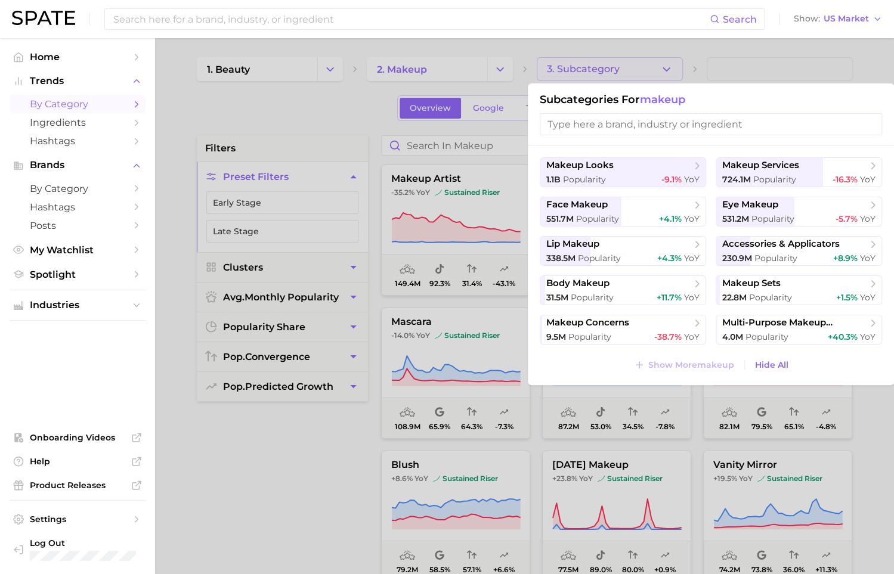
click at [381, 127] on div at bounding box center [447, 287] width 894 height 574
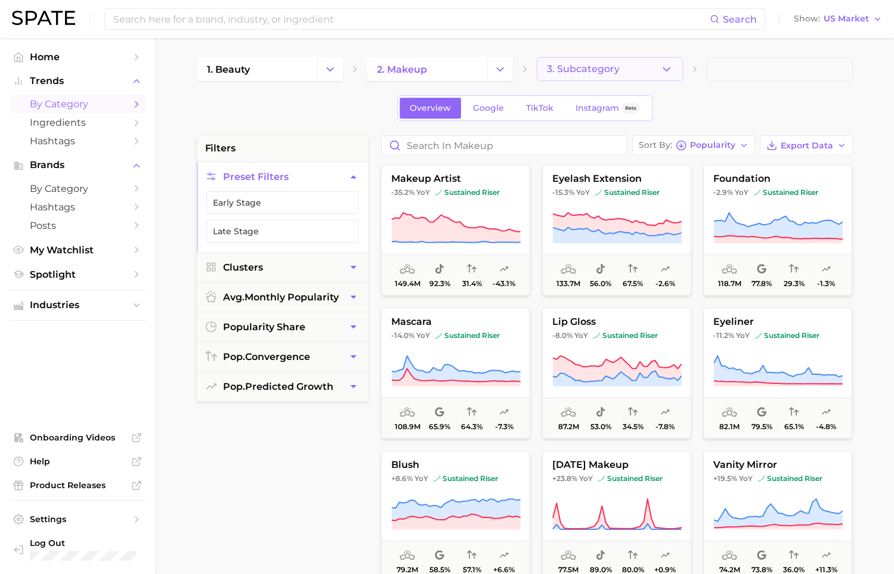
click at [598, 72] on span "3. Subcategory" at bounding box center [583, 69] width 73 height 11
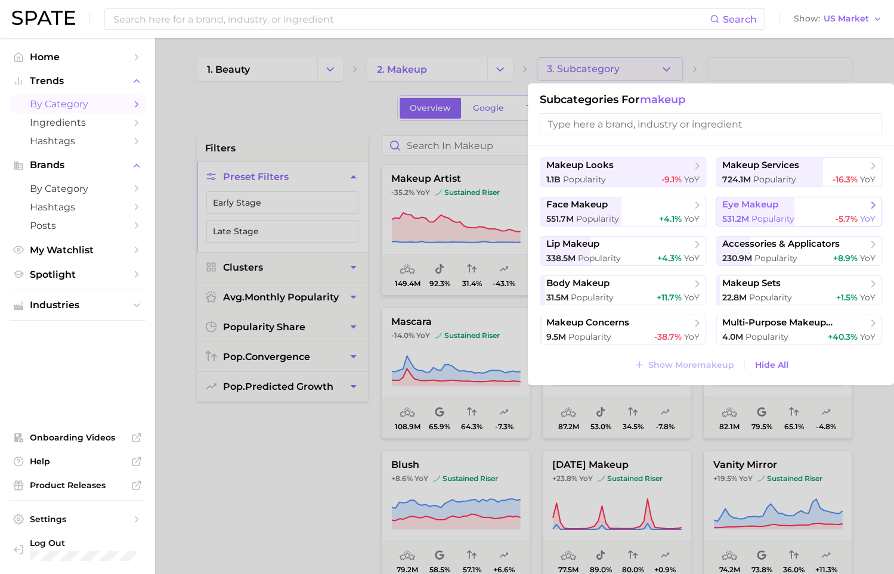
click at [758, 210] on span "eye makeup" at bounding box center [794, 205] width 145 height 12
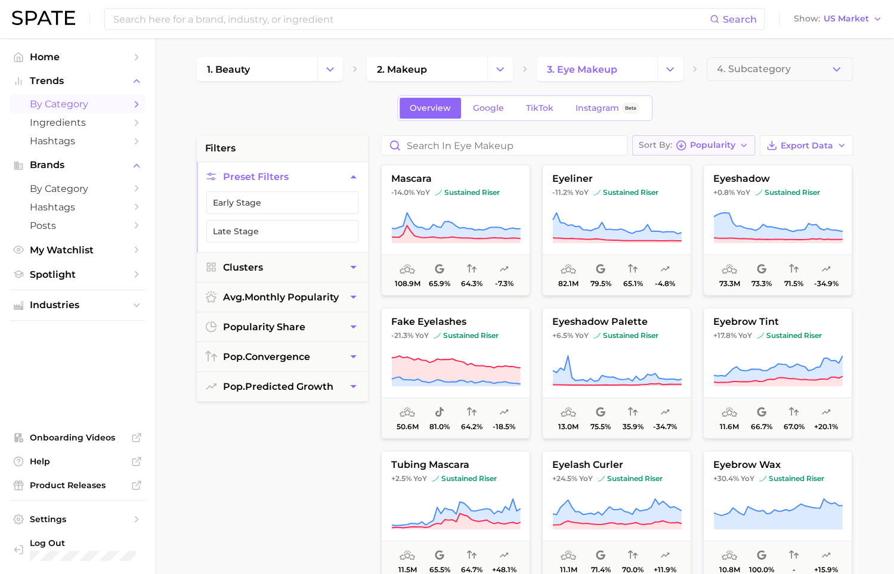
click at [739, 141] on button "Sort By Popularity" at bounding box center [693, 145] width 123 height 20
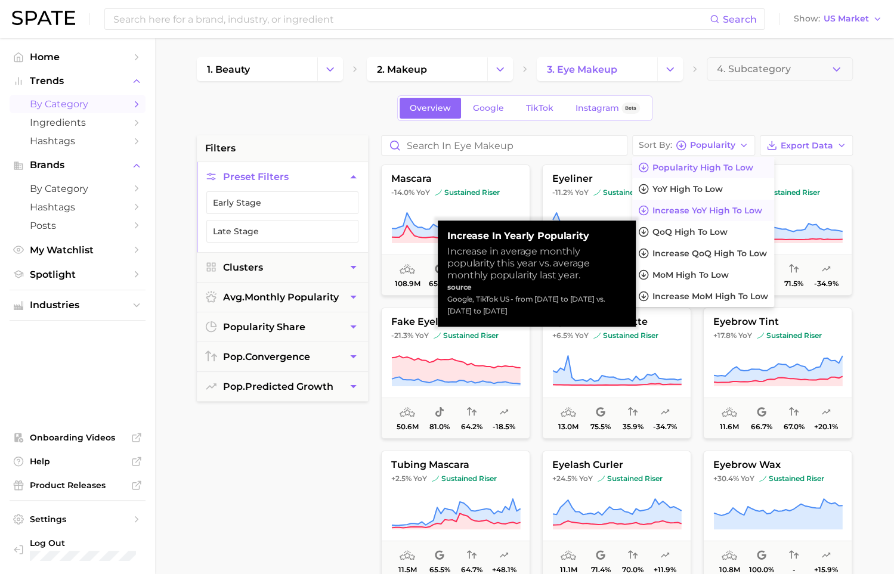
click at [728, 211] on span "Increase YoY high to low" at bounding box center [708, 211] width 110 height 10
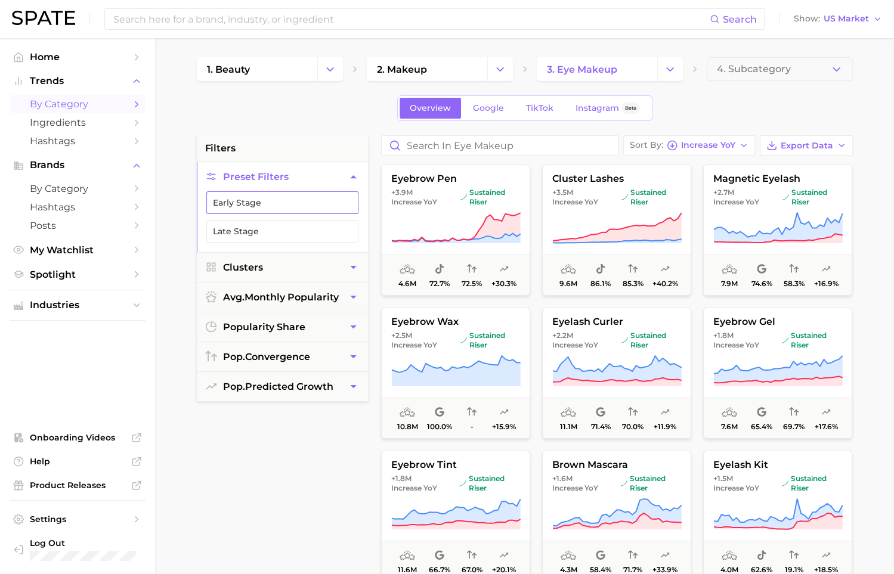
click at [274, 206] on button "Early Stage" at bounding box center [282, 202] width 152 height 23
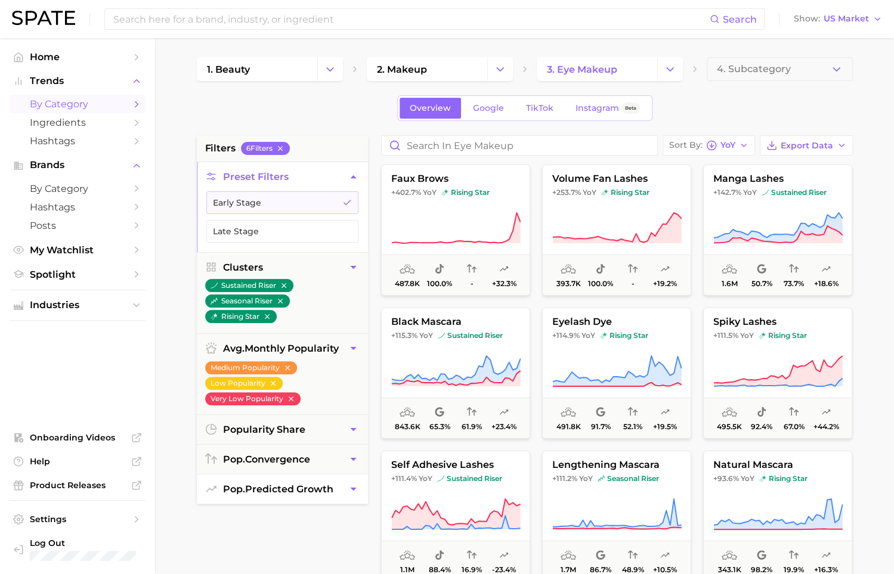
click at [336, 492] on button "pop. predicted growth" at bounding box center [282, 489] width 171 height 29
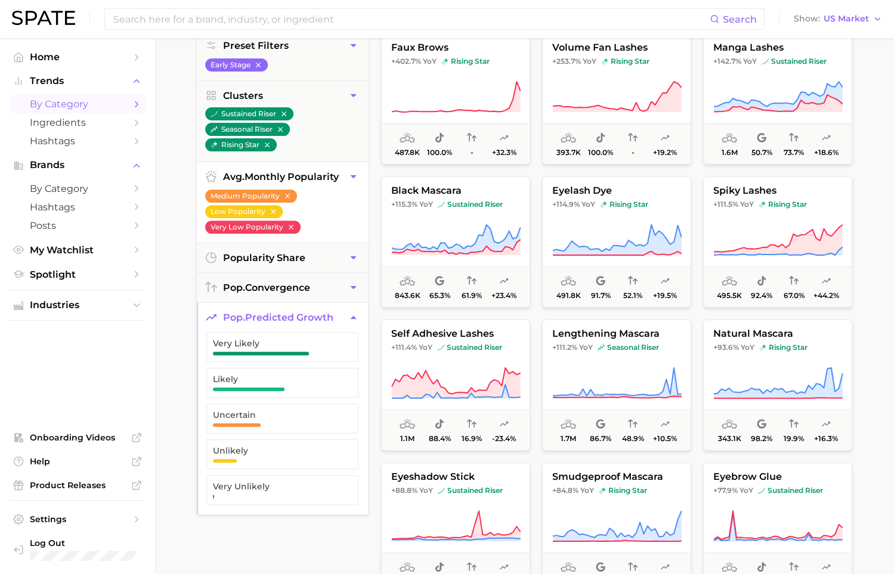
scroll to position [140, 0]
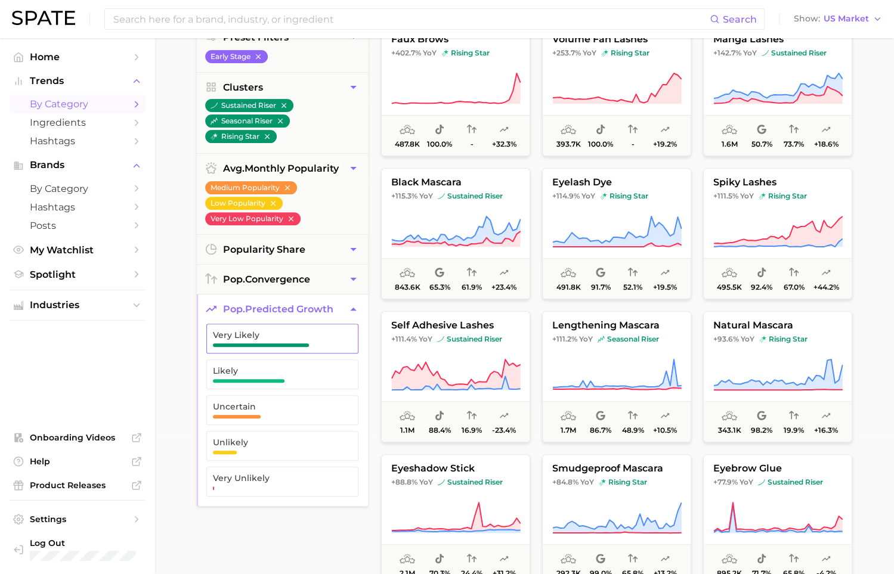
click at [290, 339] on span "Very Likely" at bounding box center [273, 338] width 120 height 17
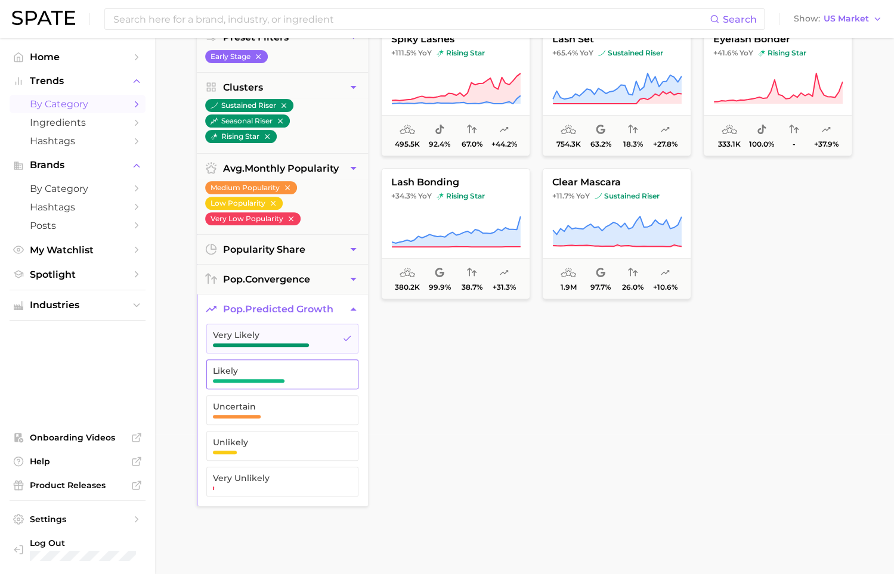
click at [298, 376] on span "Likely" at bounding box center [273, 374] width 120 height 17
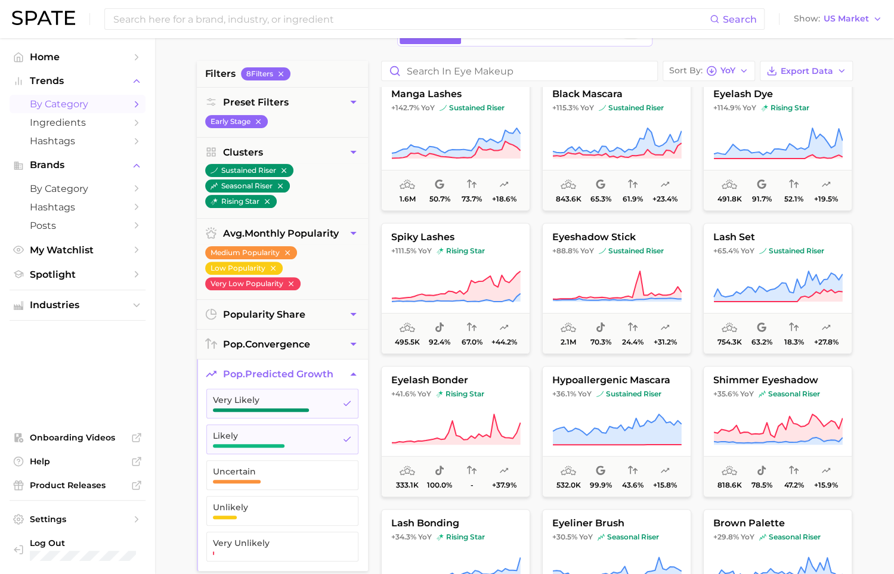
scroll to position [12, 0]
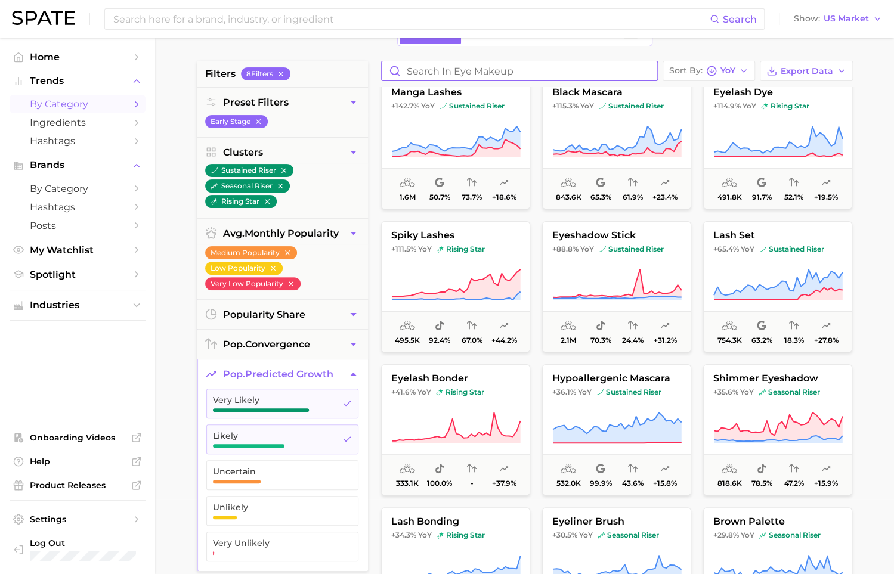
click at [469, 71] on input "Search in eye makeup" at bounding box center [520, 70] width 276 height 19
click at [464, 105] on span "sustained riser" at bounding box center [472, 106] width 65 height 10
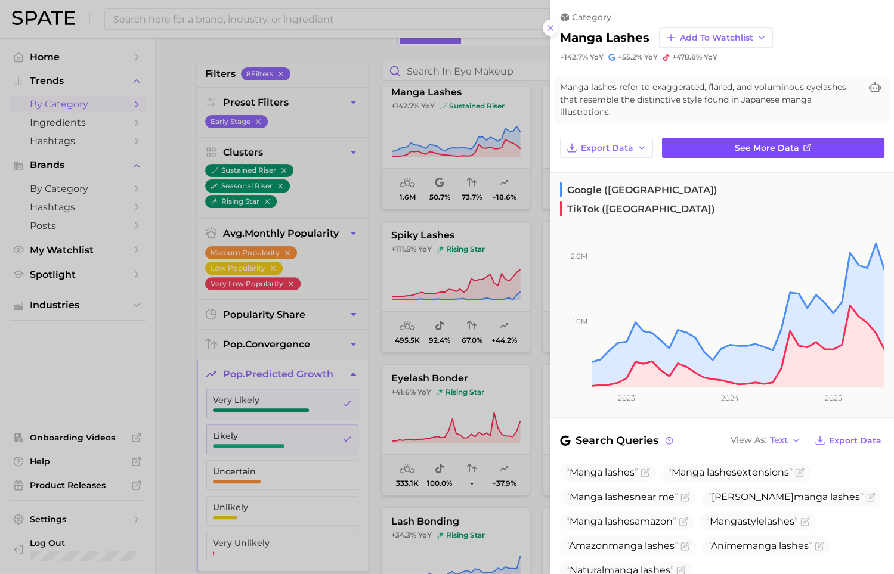
click at [721, 144] on link "See more data" at bounding box center [773, 148] width 222 height 20
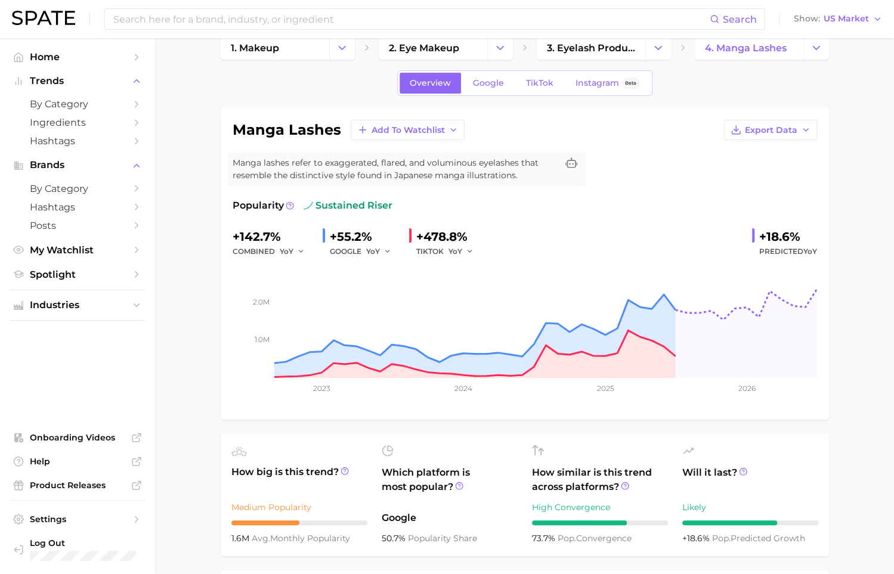
scroll to position [29, 0]
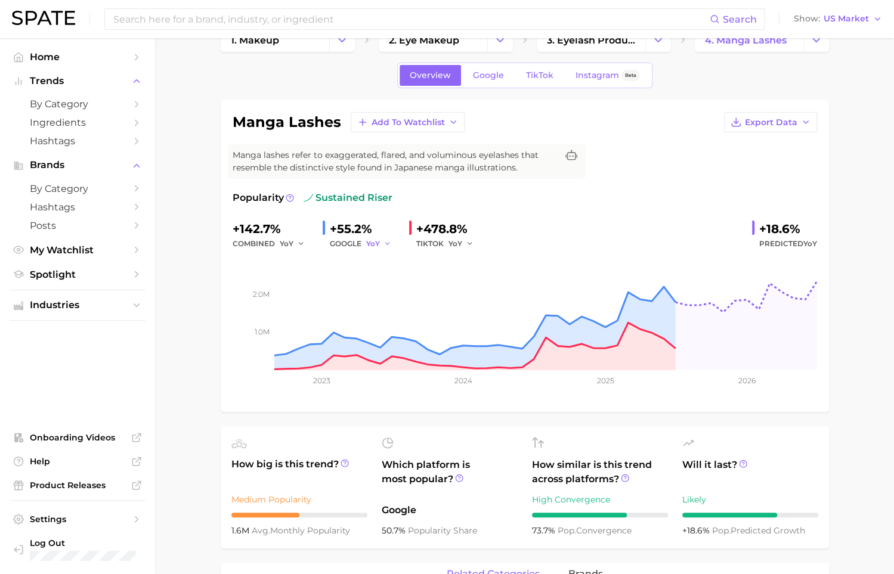
click at [387, 242] on icon "button" at bounding box center [388, 244] width 8 height 8
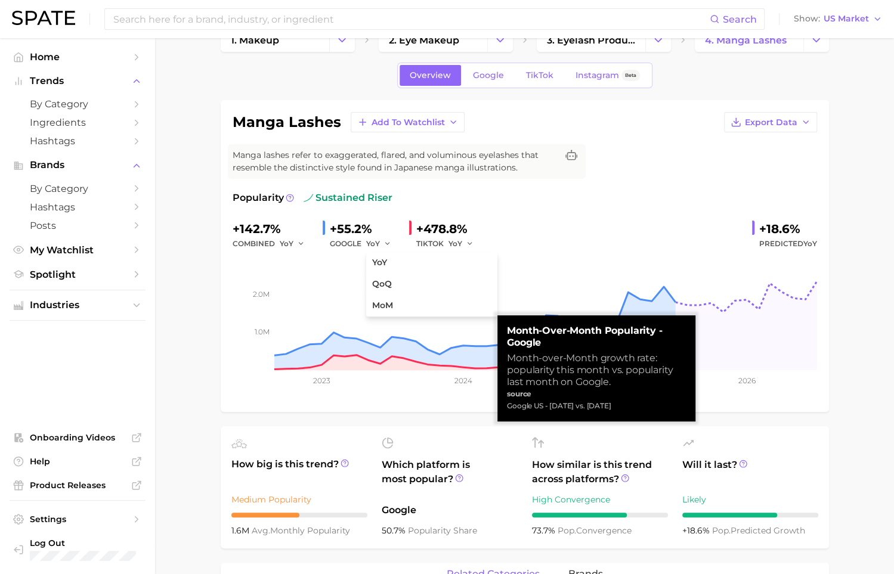
click at [577, 220] on div "+142.7% combined YoY +55.2% GOOGLE YoY YoY QoQ MoM +478.8% TIKTOK YoY +18.6% Pr…" at bounding box center [525, 236] width 585 height 32
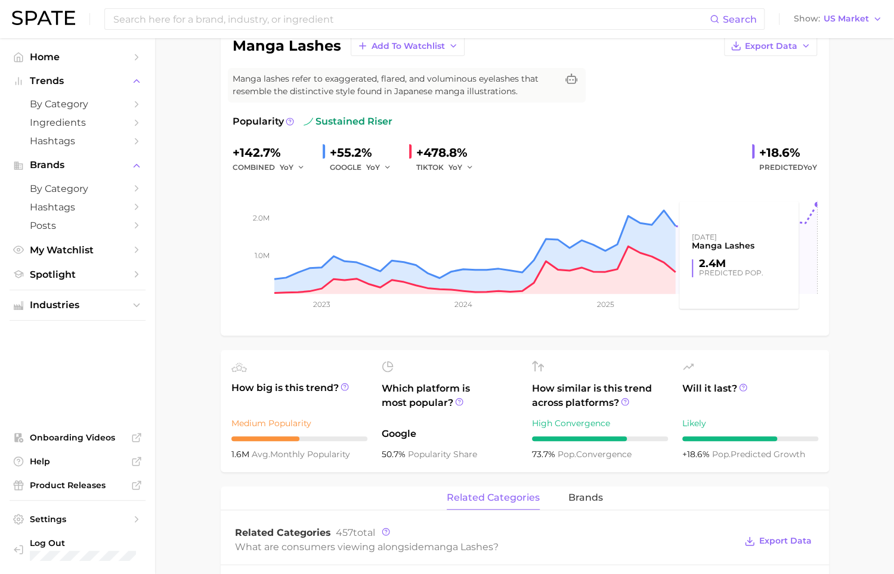
scroll to position [110, 0]
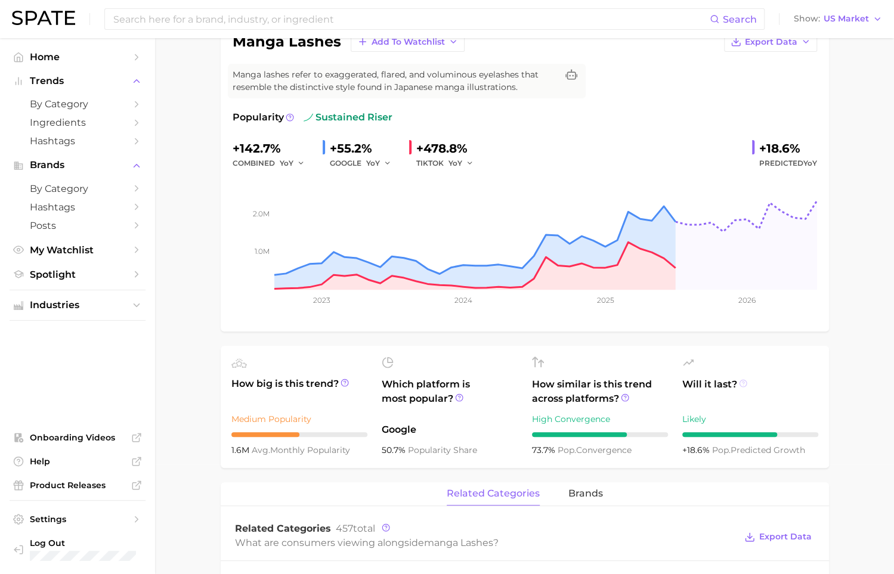
click at [742, 383] on icon at bounding box center [743, 383] width 2 height 2
click at [796, 350] on ul "How big is this trend? Medium Popularity 1.6m avg. monthly popularity Which pla…" at bounding box center [525, 407] width 608 height 122
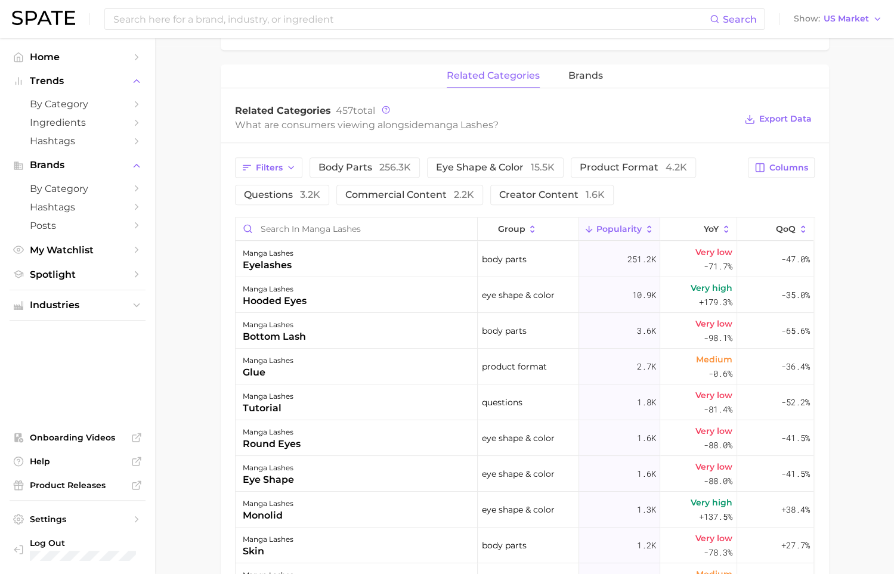
scroll to position [533, 0]
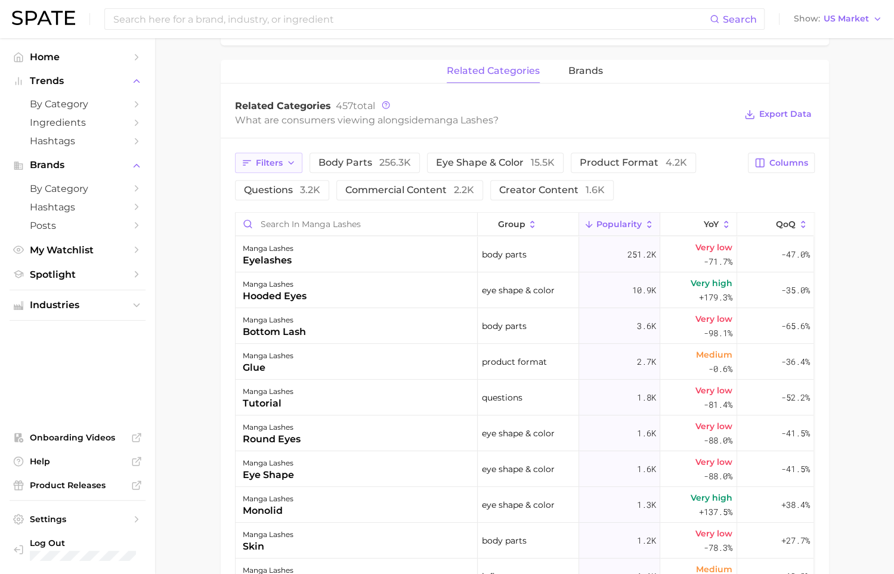
click at [286, 166] on icon "button" at bounding box center [291, 163] width 10 height 10
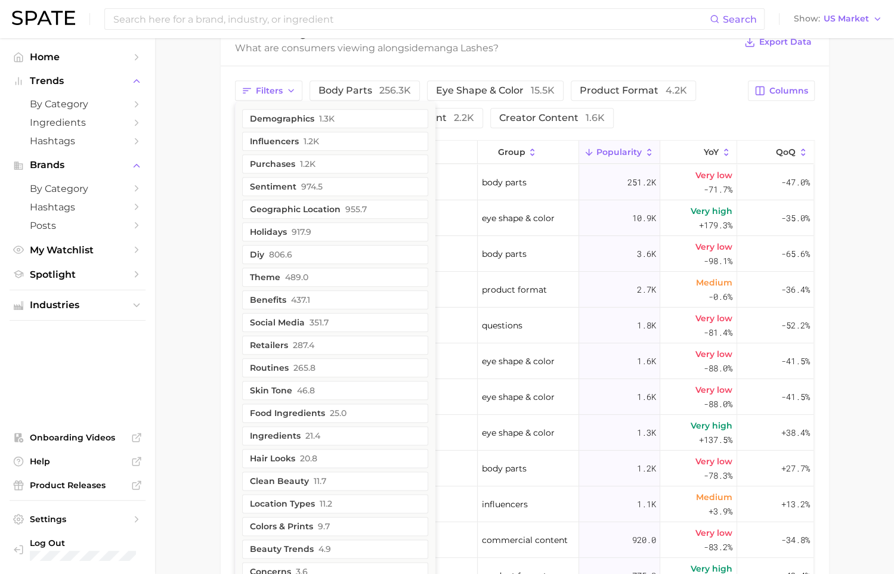
scroll to position [610, 0]
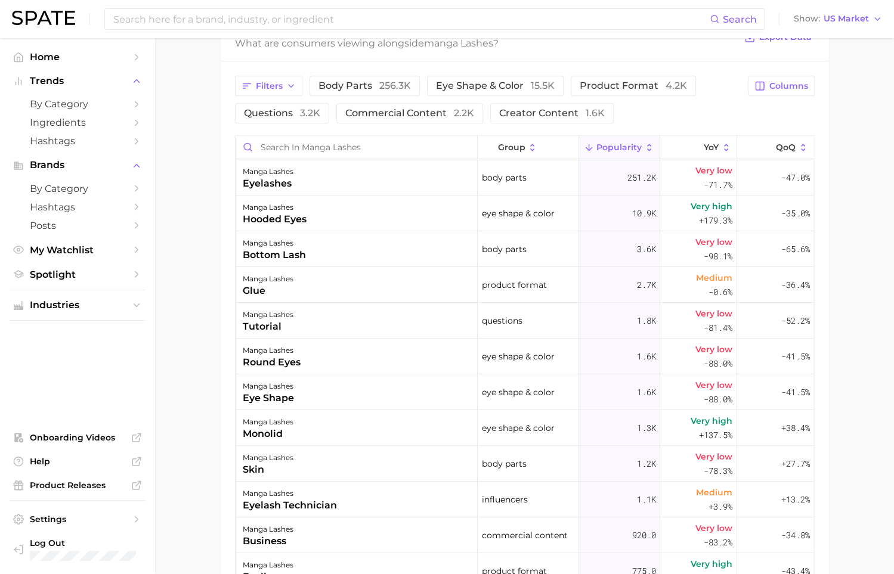
click at [223, 254] on div "Filters body parts 256.3k eye shape & color 15.5k product format 4.2k questions…" at bounding box center [525, 392] width 608 height 663
click at [288, 82] on icon "button" at bounding box center [291, 86] width 10 height 10
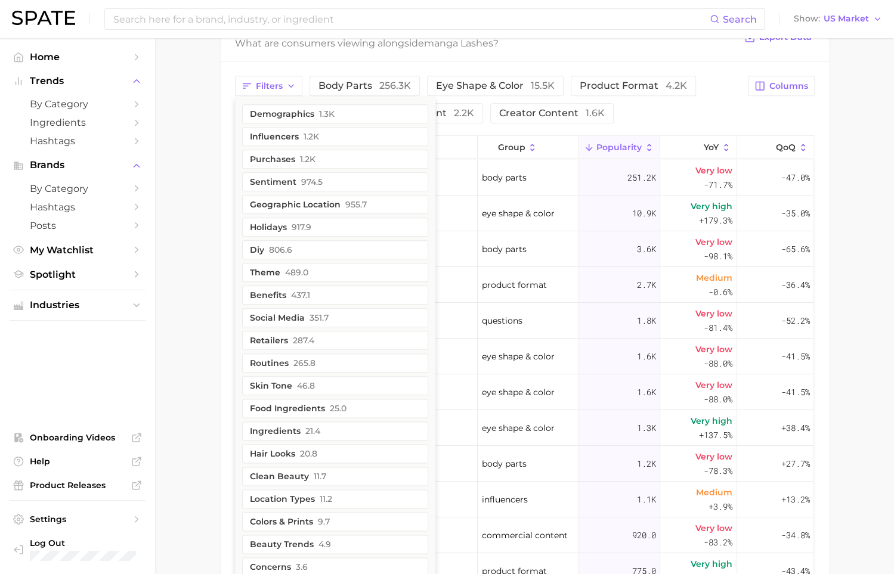
click at [200, 192] on main "1. makeup 2. eye makeup 3. eyelash products 4. manga lashes Overview Google Tik…" at bounding box center [524, 106] width 739 height 1355
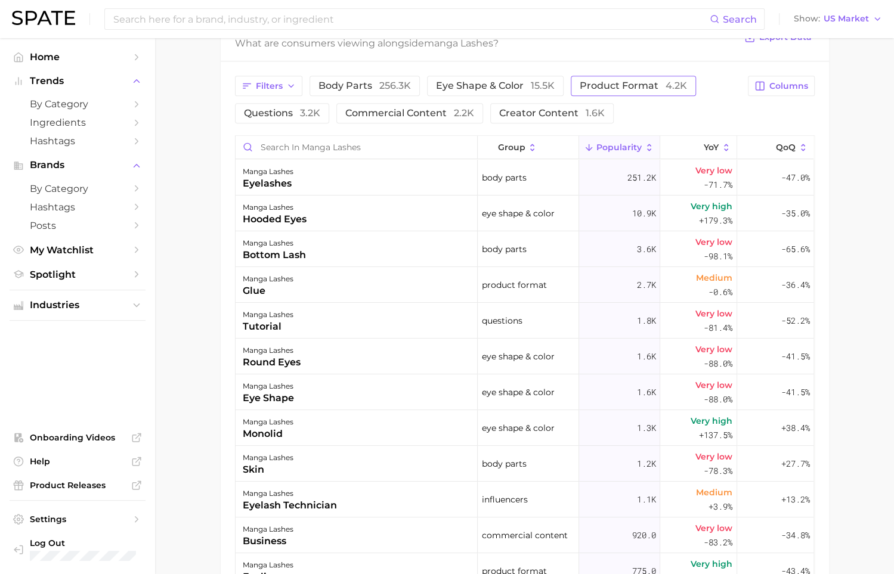
click at [630, 89] on span "product format 4.2k" at bounding box center [633, 86] width 107 height 10
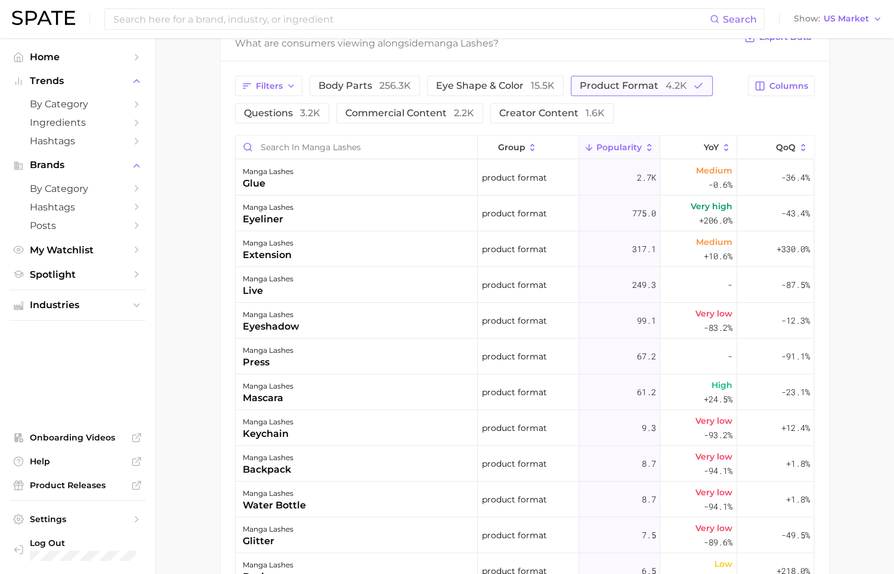
click at [630, 90] on span "product format 4.2k" at bounding box center [633, 86] width 107 height 10
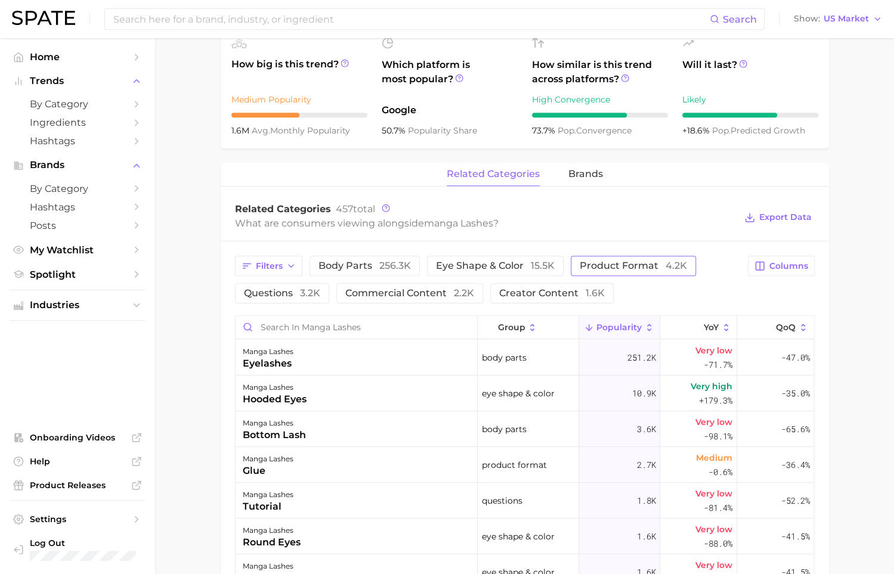
scroll to position [419, 0]
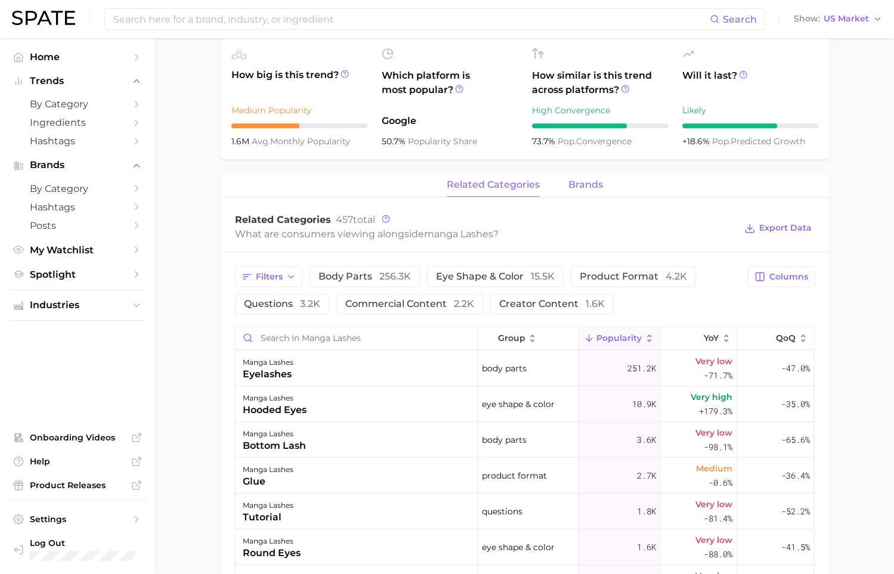
click at [577, 183] on span "brands" at bounding box center [585, 185] width 35 height 11
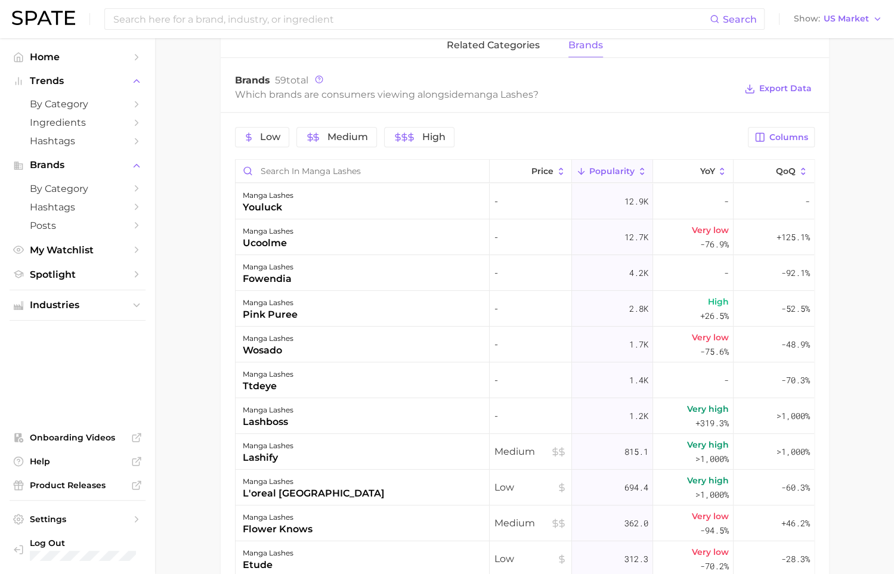
scroll to position [567, 0]
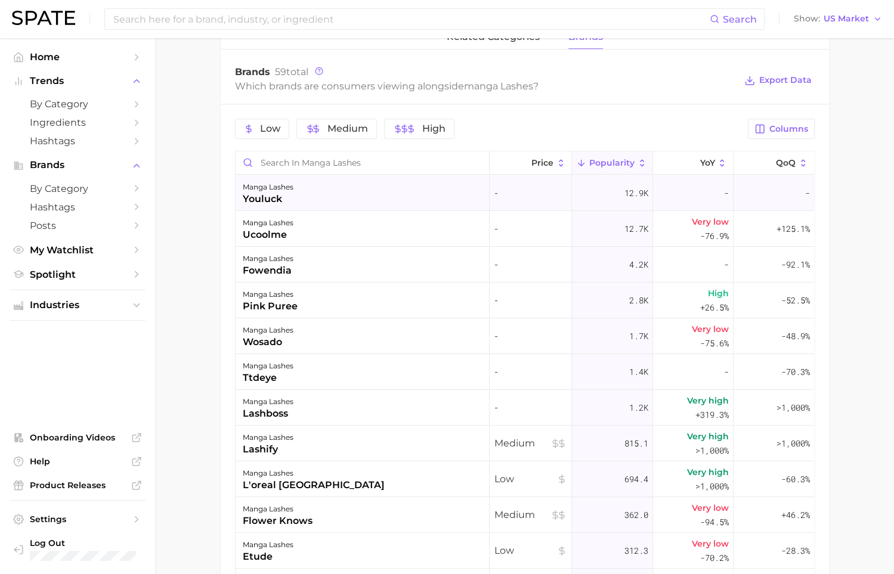
click at [289, 204] on div "youluck" at bounding box center [268, 199] width 51 height 14
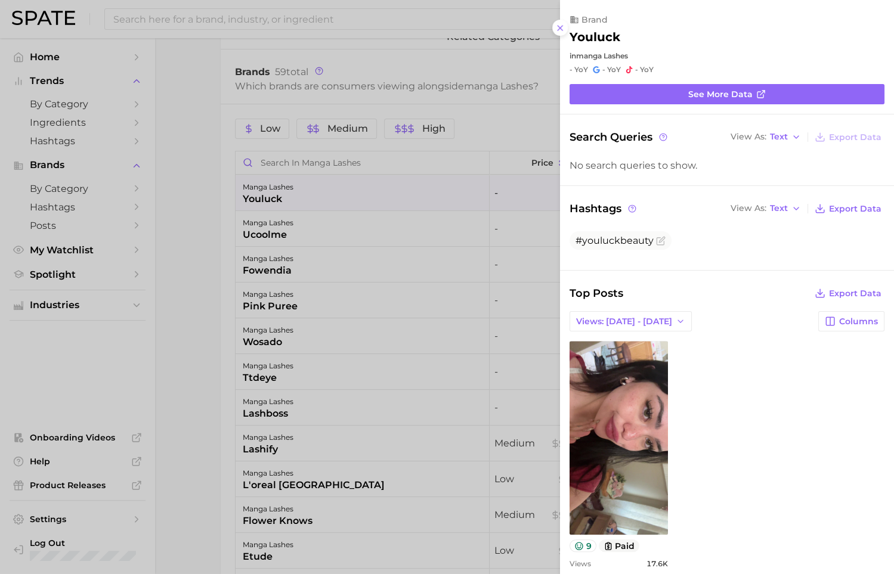
scroll to position [0, 0]
click at [195, 231] on div at bounding box center [447, 287] width 894 height 574
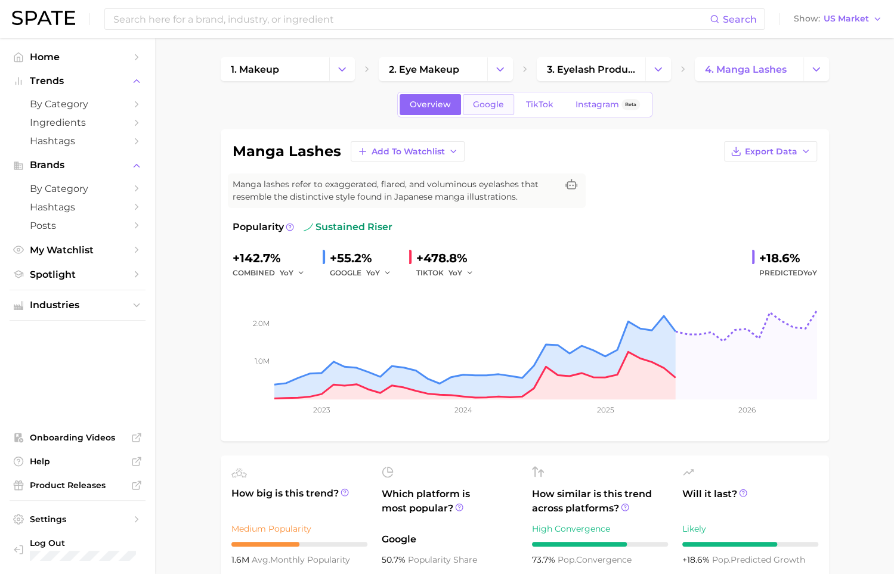
click at [488, 104] on span "Google" at bounding box center [488, 105] width 31 height 10
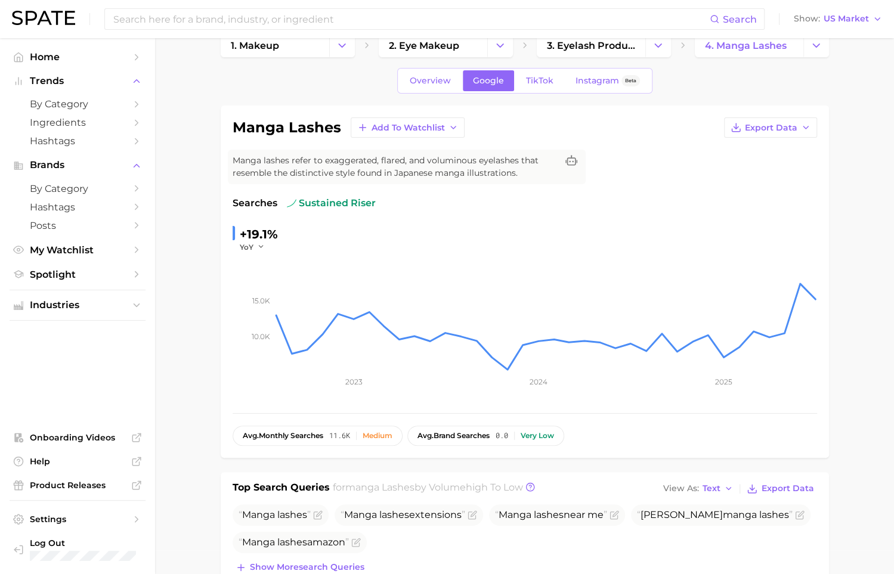
scroll to position [27, 0]
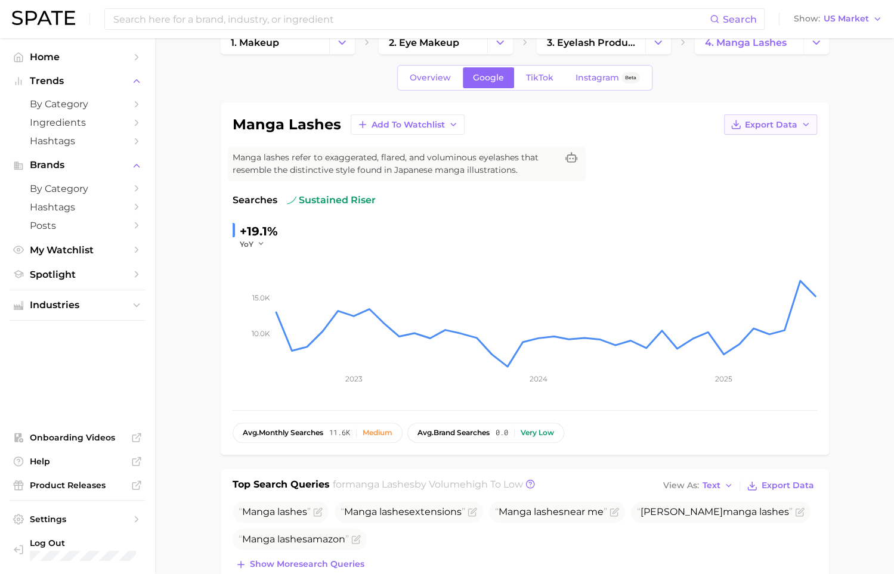
click at [809, 127] on icon "button" at bounding box center [806, 125] width 10 height 10
click at [841, 139] on main "1. makeup 2. eye makeup 3. eyelash products 4. manga lashes Overview Google Tik…" at bounding box center [524, 584] width 739 height 1146
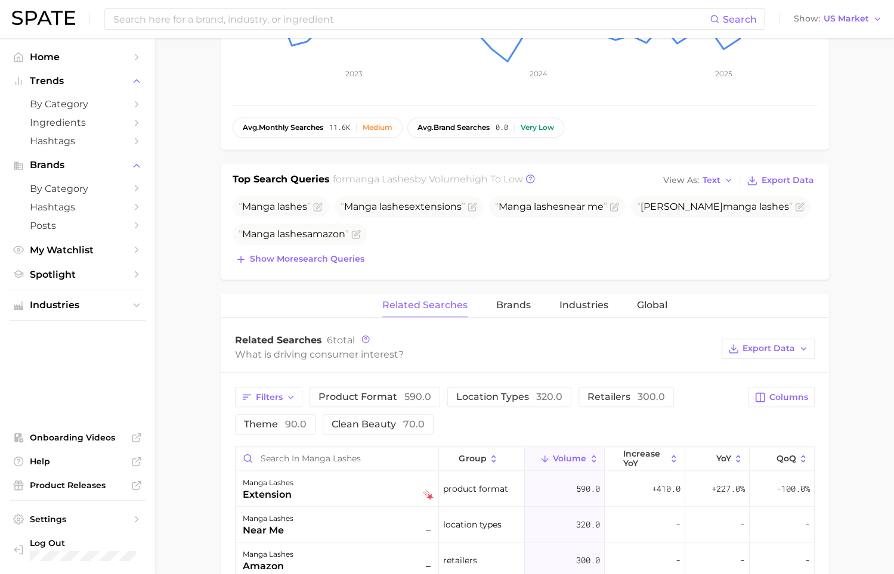
scroll to position [340, 0]
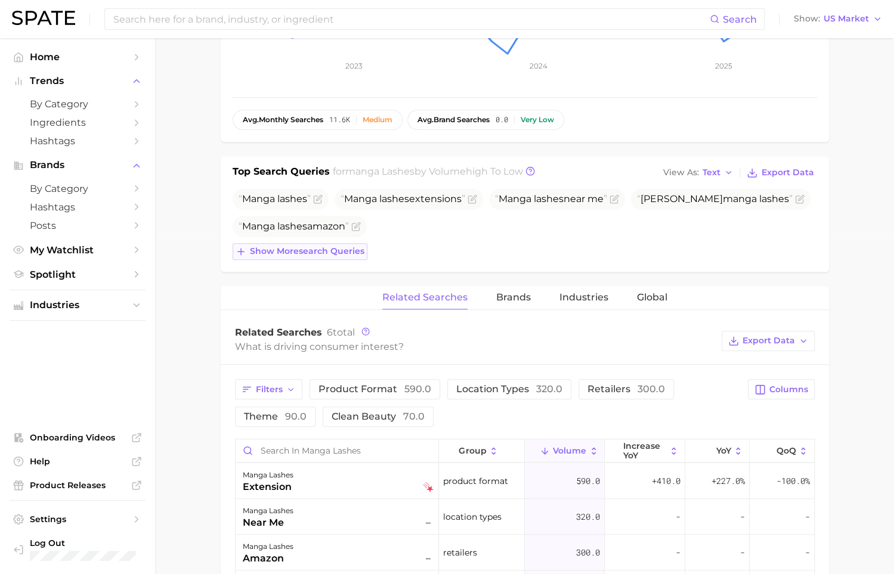
click at [289, 251] on span "Show more search queries" at bounding box center [307, 251] width 115 height 10
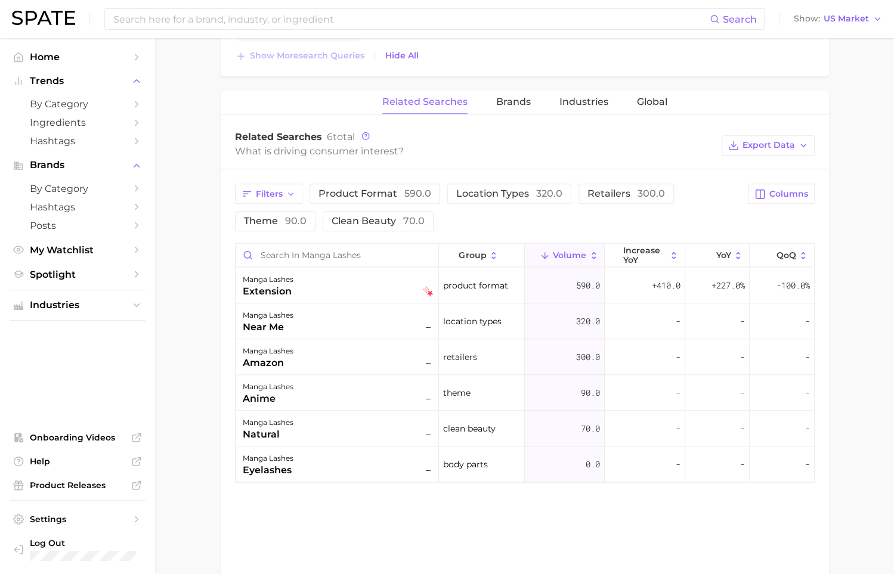
scroll to position [580, 0]
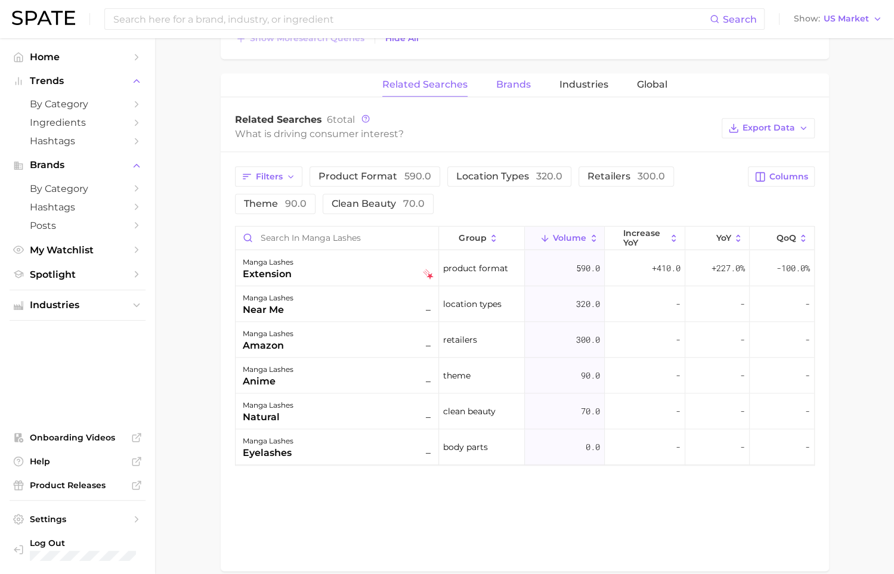
click at [516, 86] on span "Brands" at bounding box center [513, 84] width 35 height 11
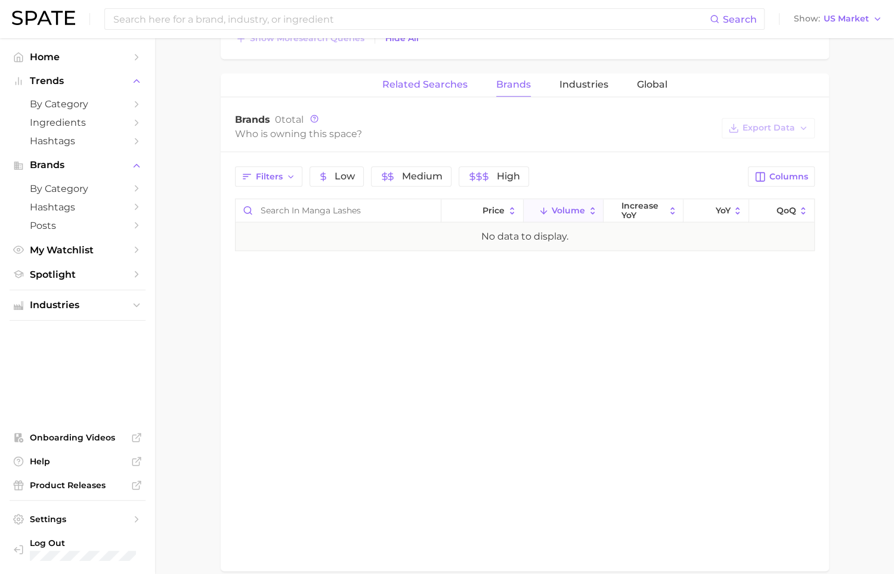
click at [459, 91] on button "Related Searches" at bounding box center [424, 84] width 85 height 23
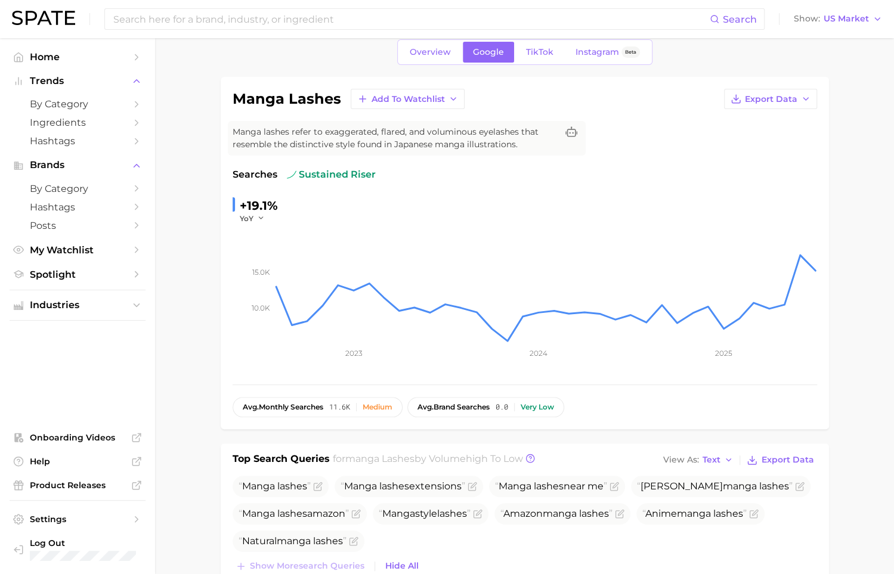
scroll to position [0, 0]
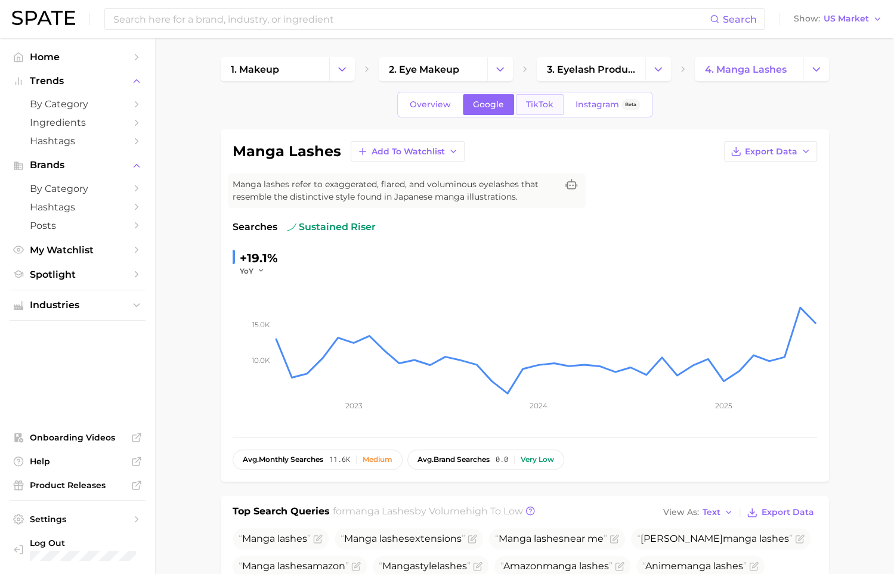
click at [540, 109] on link "TikTok" at bounding box center [540, 104] width 48 height 21
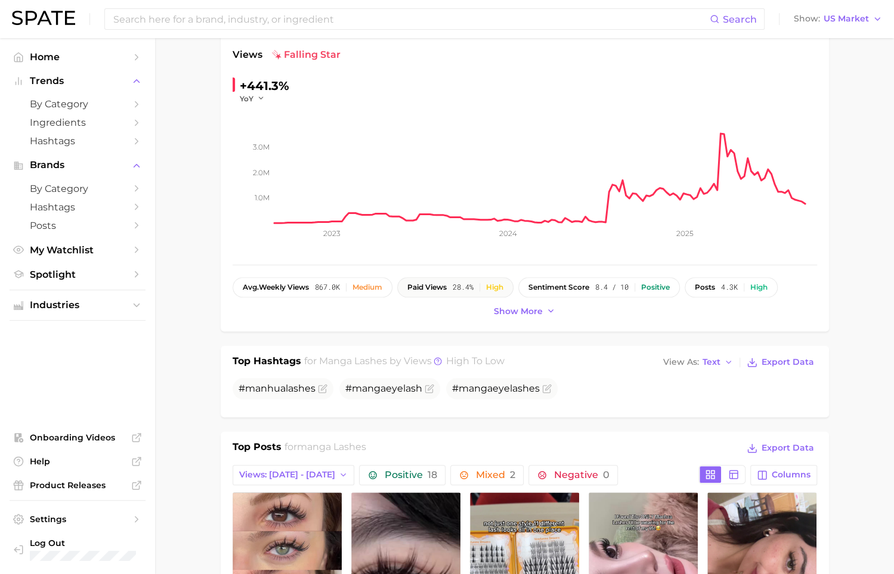
scroll to position [184, 0]
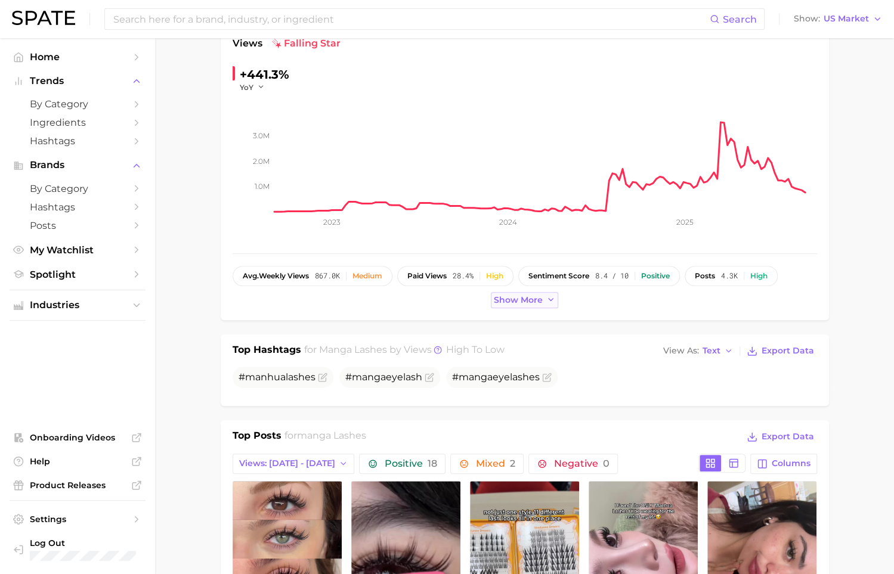
click at [528, 302] on span "Show more" at bounding box center [518, 300] width 49 height 10
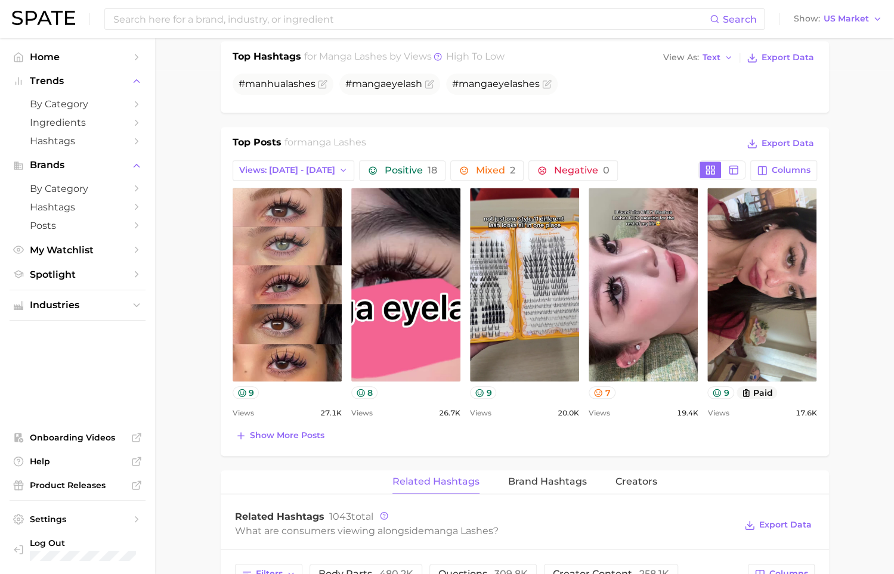
scroll to position [537, 0]
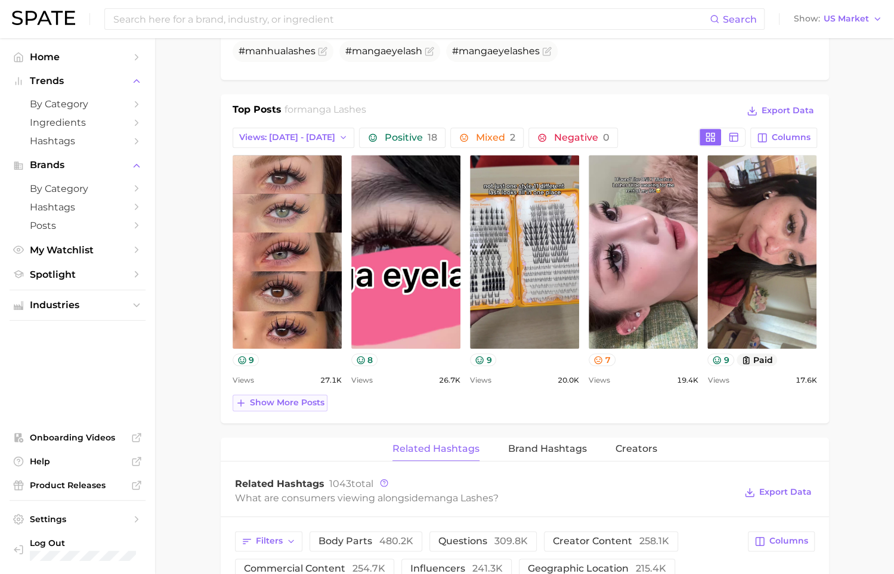
click at [299, 406] on span "Show more posts" at bounding box center [287, 403] width 75 height 10
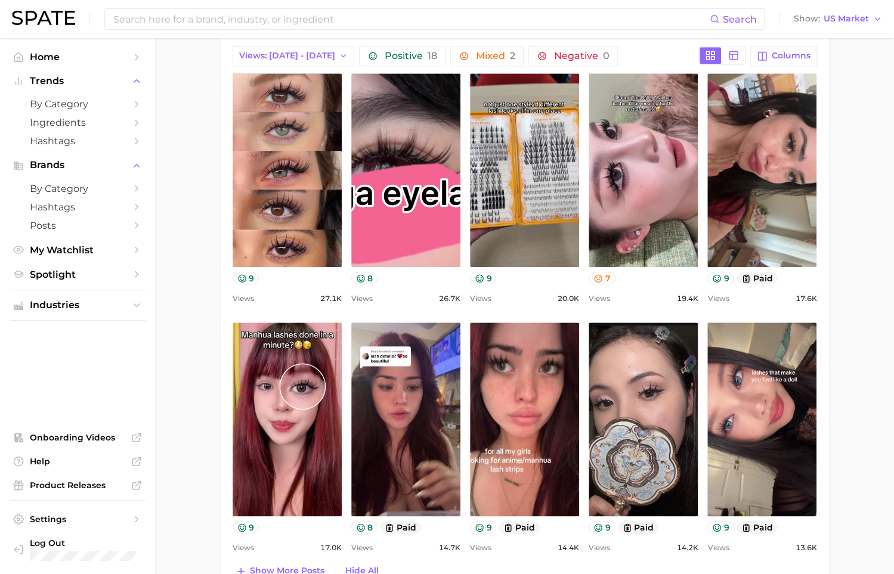
scroll to position [611, 0]
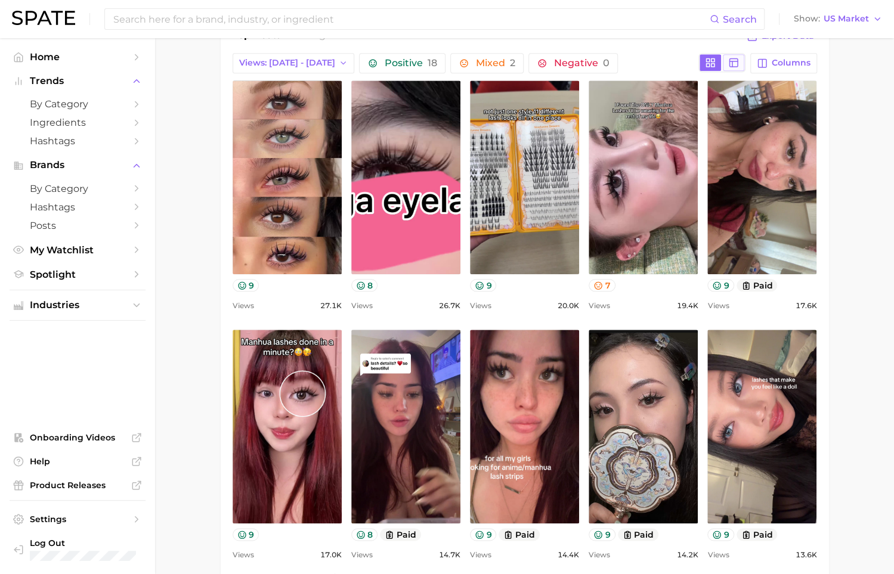
click at [735, 64] on rect at bounding box center [734, 62] width 8 height 8
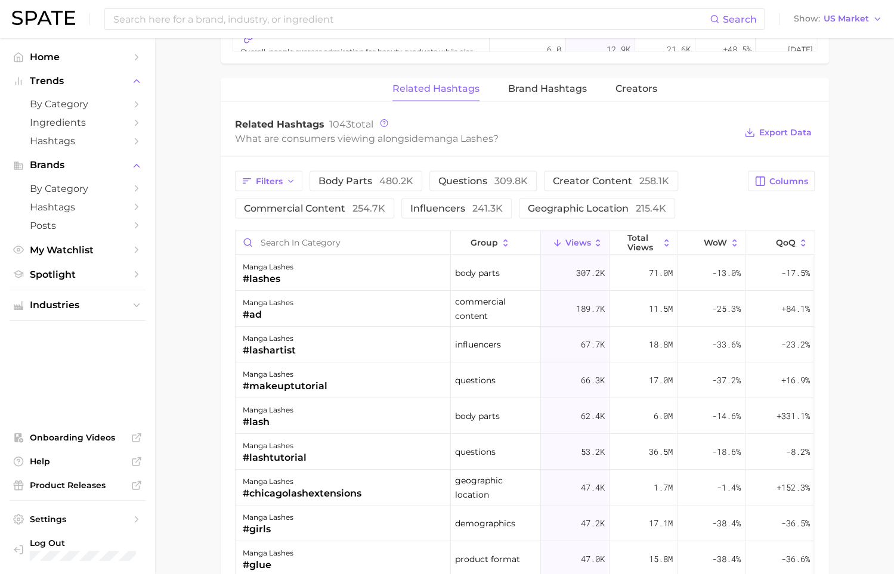
scroll to position [1219, 0]
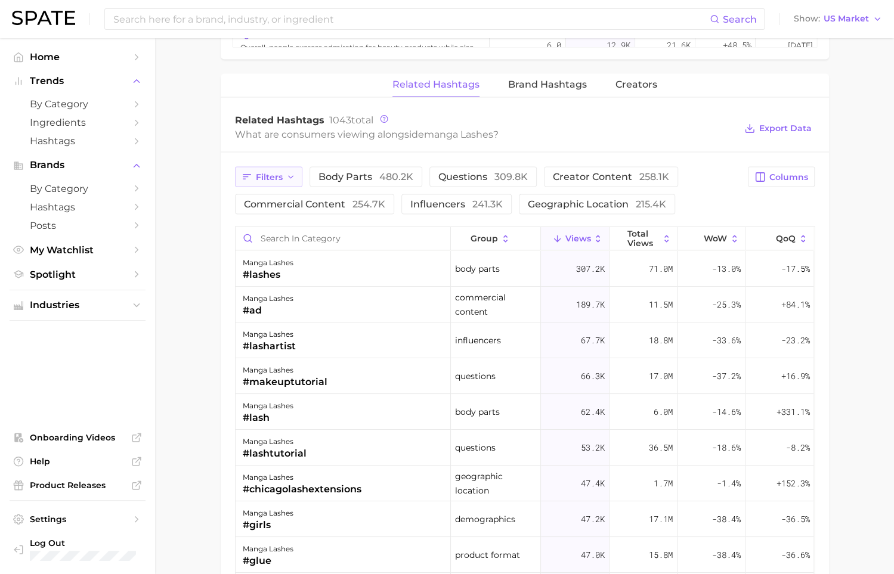
click at [280, 174] on span "Filters" at bounding box center [269, 177] width 27 height 10
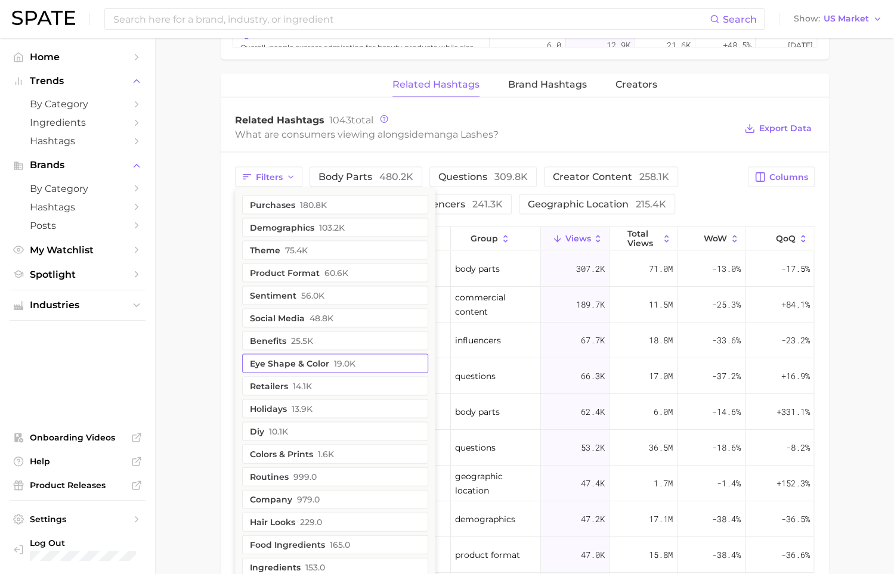
click at [342, 358] on span "19.0k" at bounding box center [344, 363] width 21 height 10
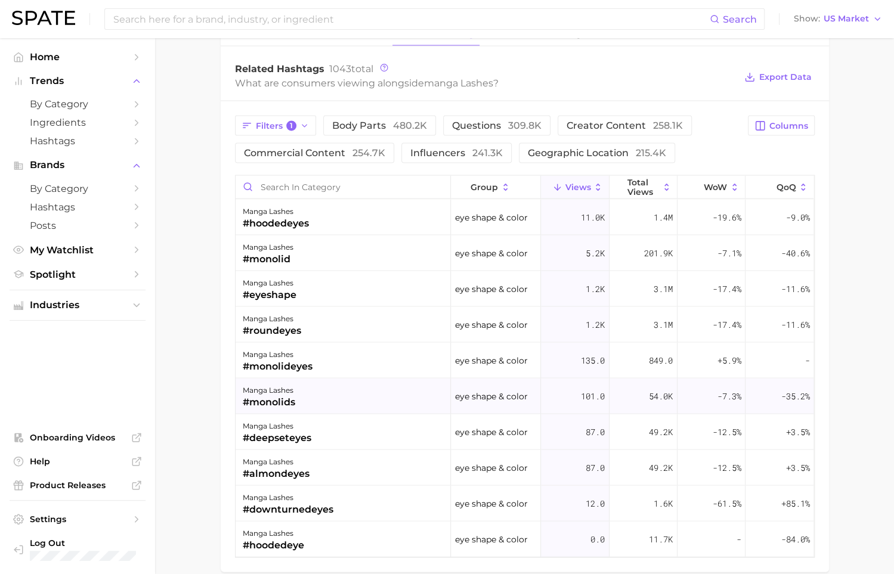
scroll to position [1269, 0]
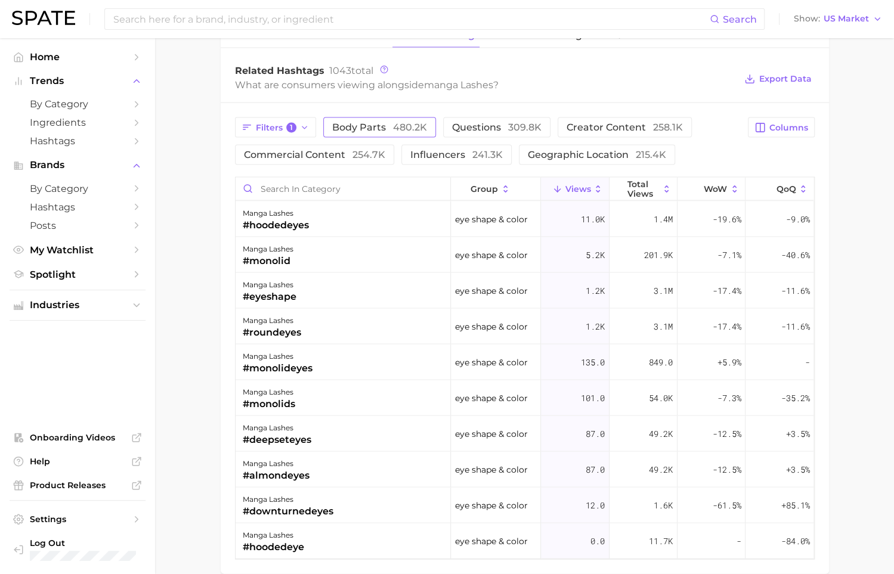
click at [365, 125] on span "body parts 480.2k" at bounding box center [379, 127] width 95 height 10
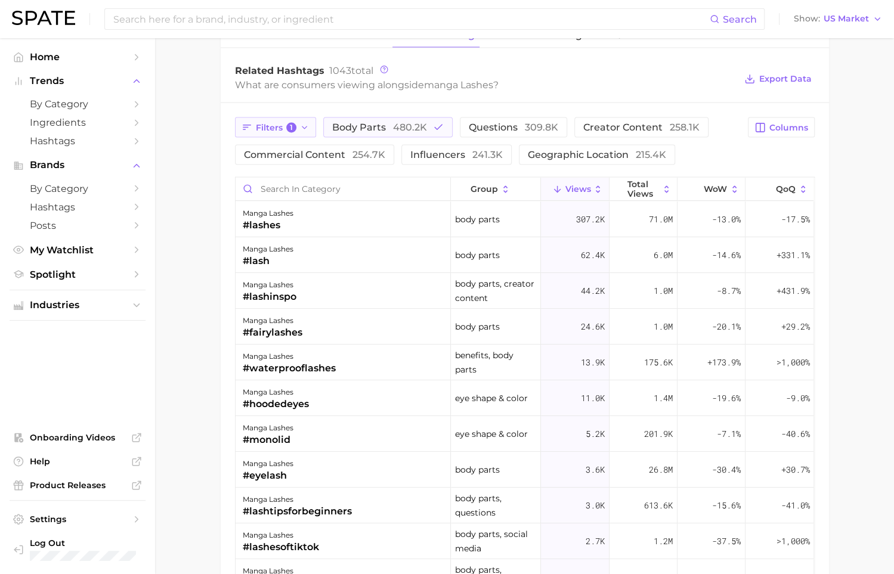
click at [311, 121] on button "Filters 1" at bounding box center [276, 127] width 82 height 20
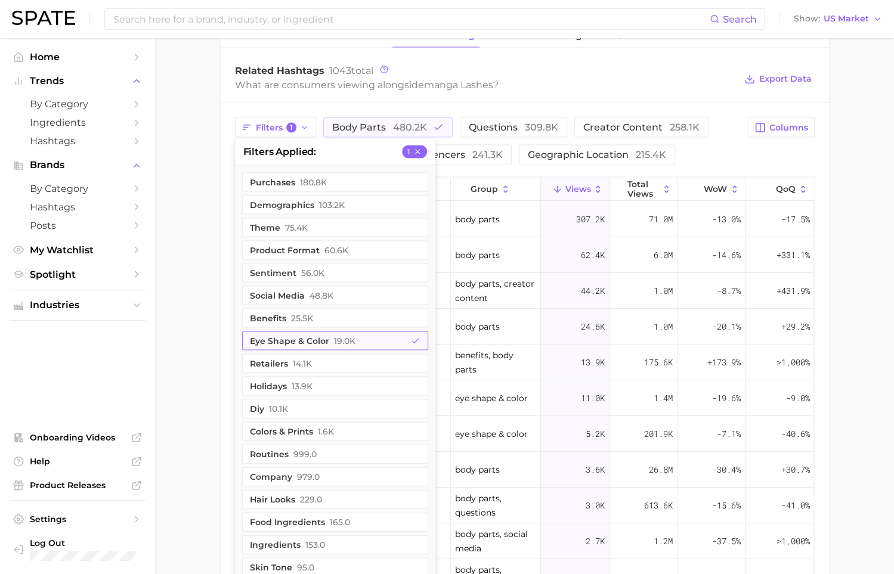
click at [329, 332] on button "eye shape & color 19.0k" at bounding box center [335, 340] width 186 height 19
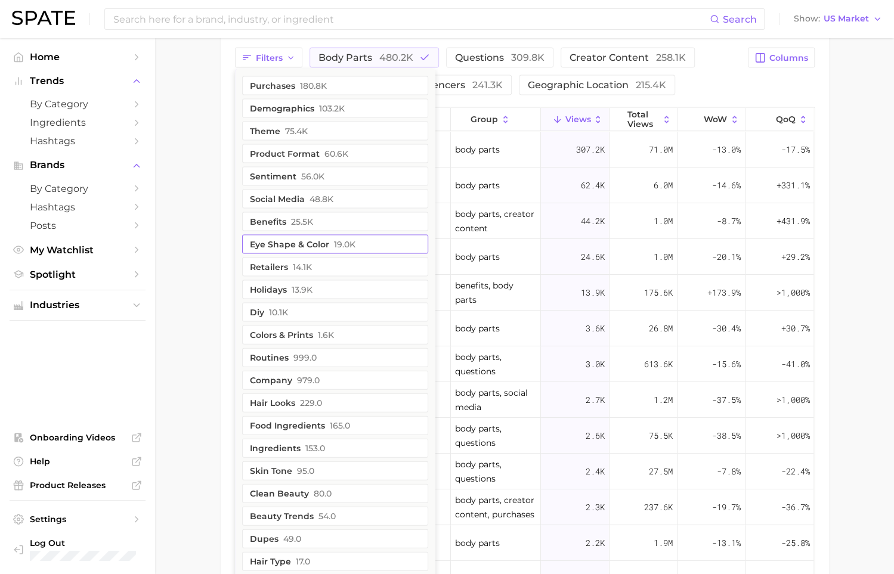
scroll to position [1335, 0]
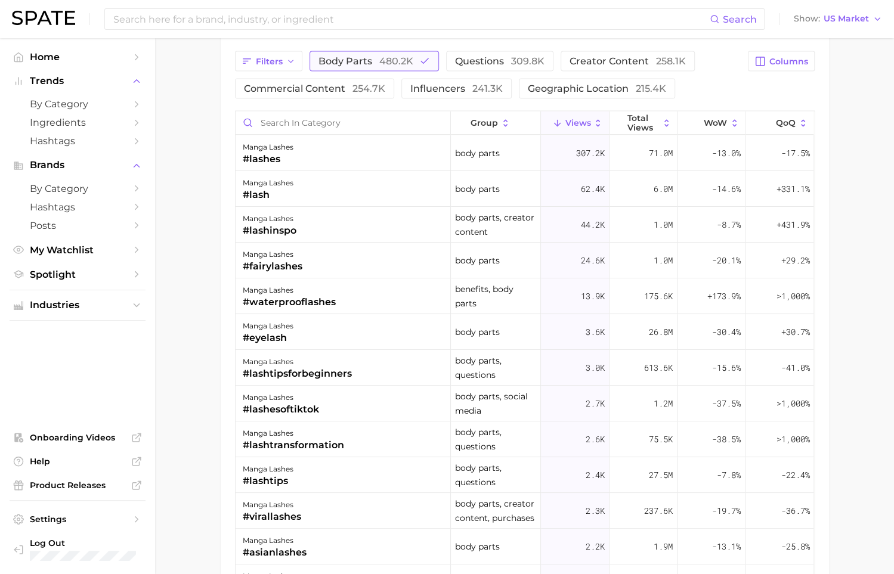
click at [388, 55] on span "480.2k" at bounding box center [396, 60] width 34 height 11
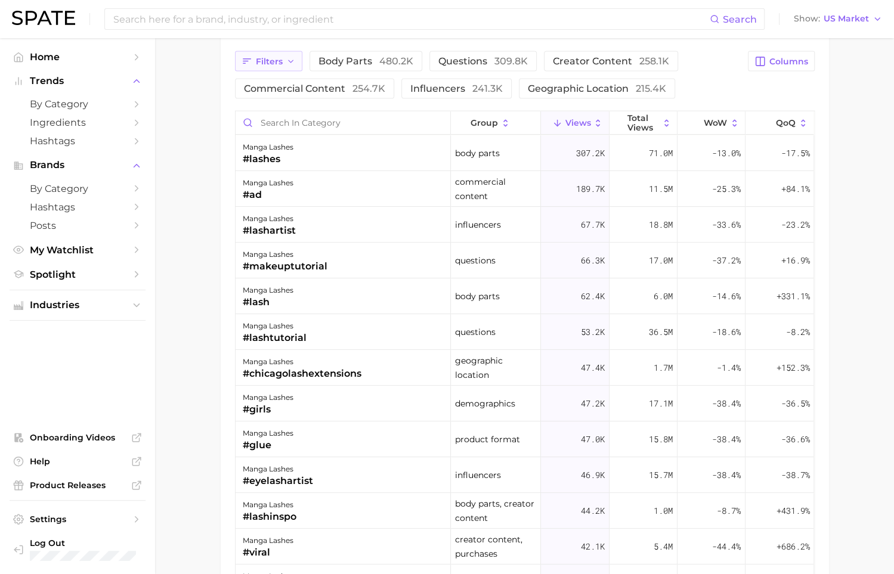
click at [279, 57] on span "Filters" at bounding box center [269, 61] width 27 height 10
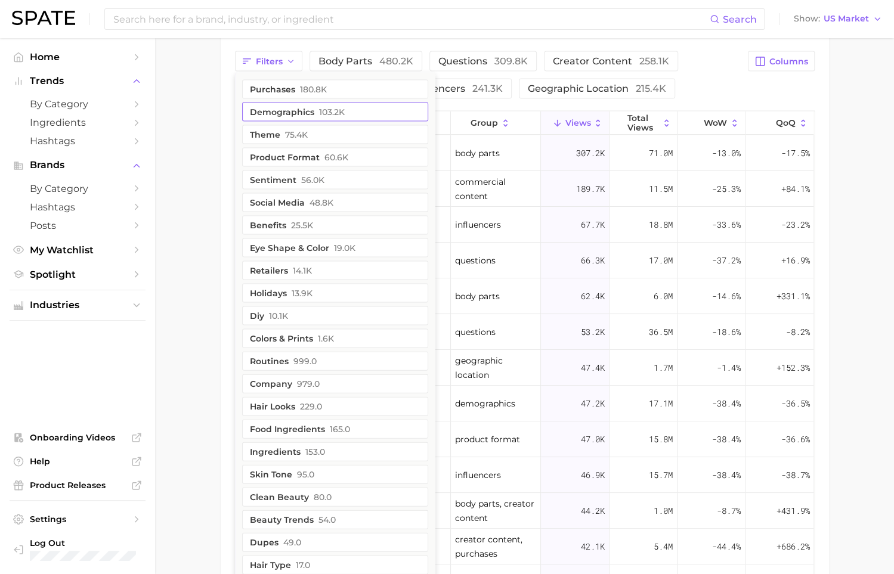
click at [321, 112] on span "103.2k" at bounding box center [332, 112] width 26 height 10
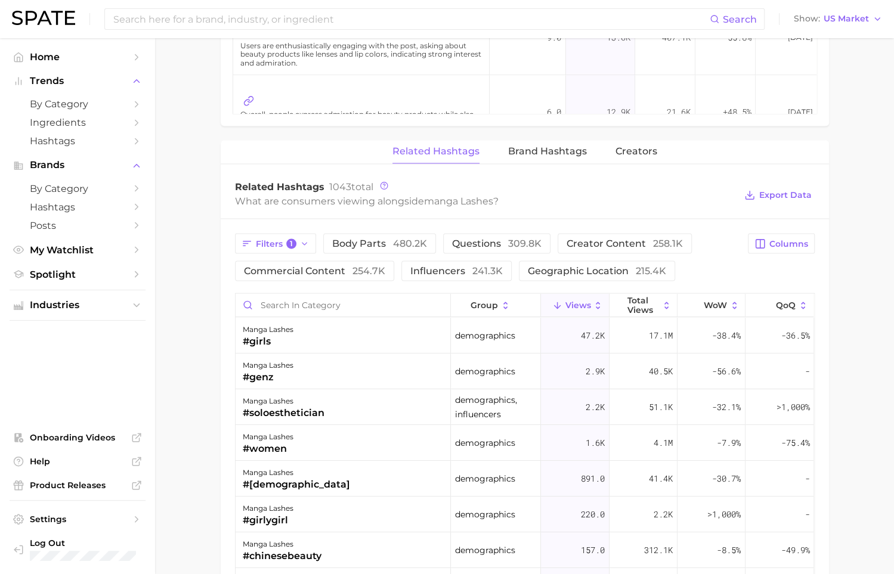
scroll to position [1144, 0]
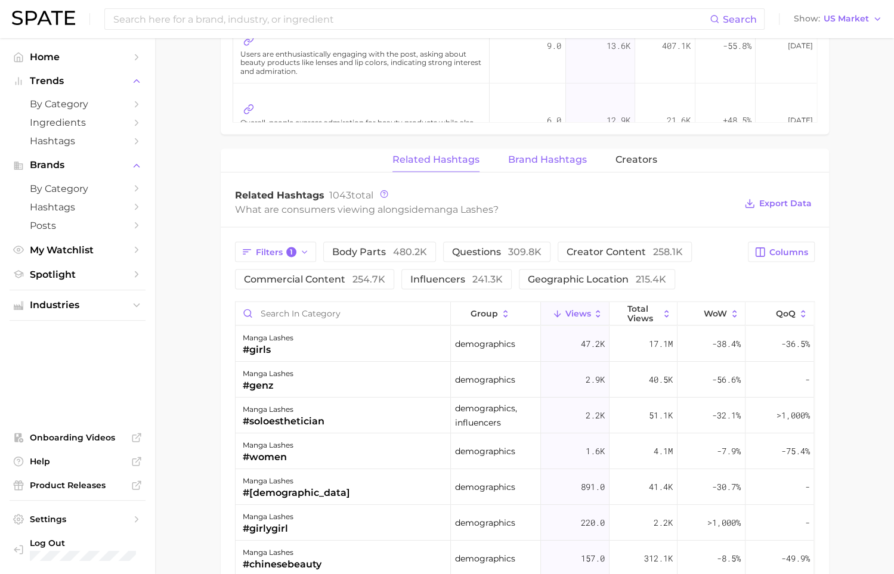
click at [531, 168] on button "Brand Hashtags" at bounding box center [547, 160] width 79 height 23
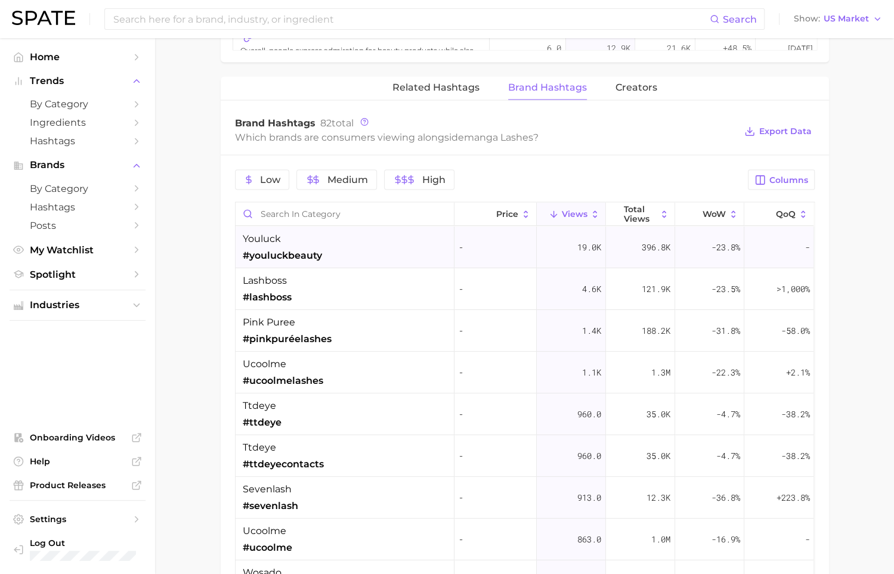
scroll to position [1214, 0]
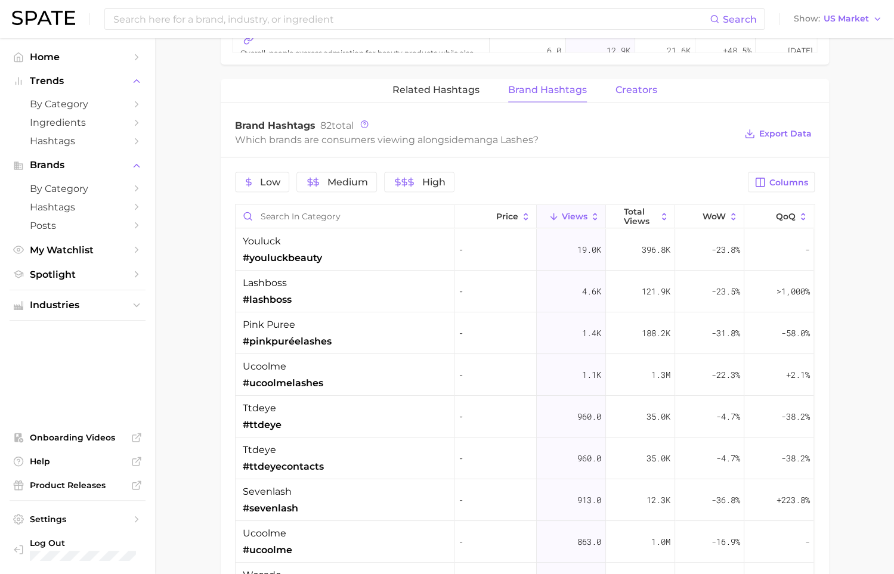
click at [643, 90] on span "Creators" at bounding box center [637, 90] width 42 height 11
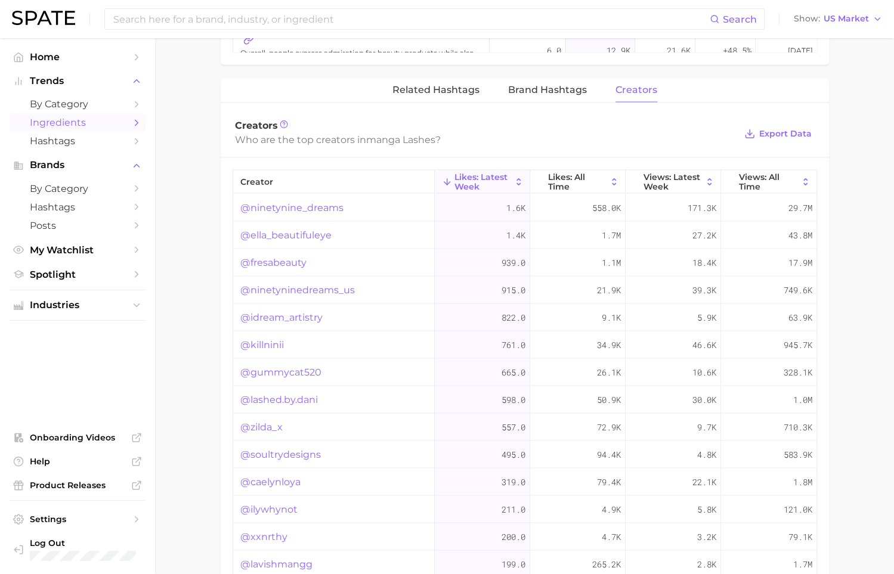
click at [128, 122] on link "Ingredients" at bounding box center [78, 122] width 136 height 18
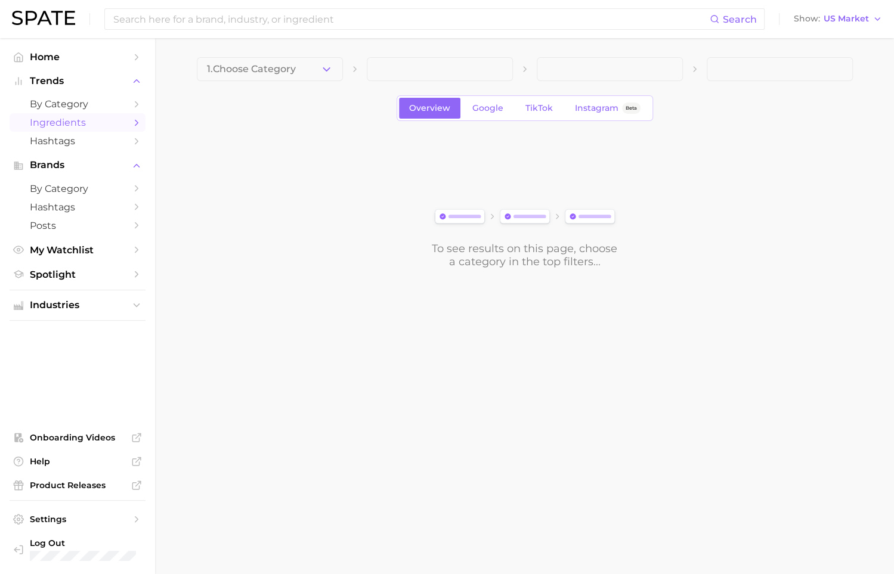
click at [332, 82] on div "1. Choose Category Overview Google TikTok Instagram Beta To see results on this…" at bounding box center [525, 162] width 656 height 211
click at [322, 73] on icon "button" at bounding box center [326, 69] width 13 height 13
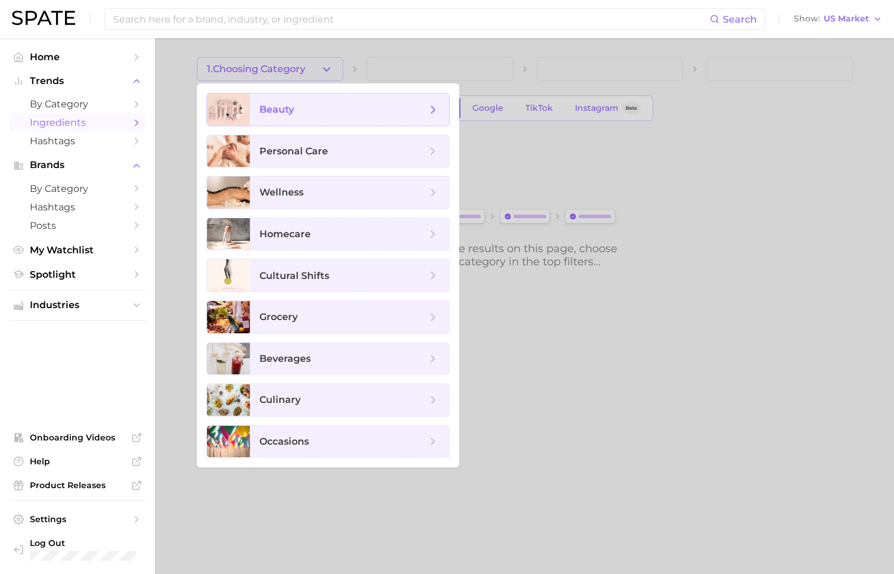
click at [364, 105] on span "beauty" at bounding box center [342, 109] width 167 height 13
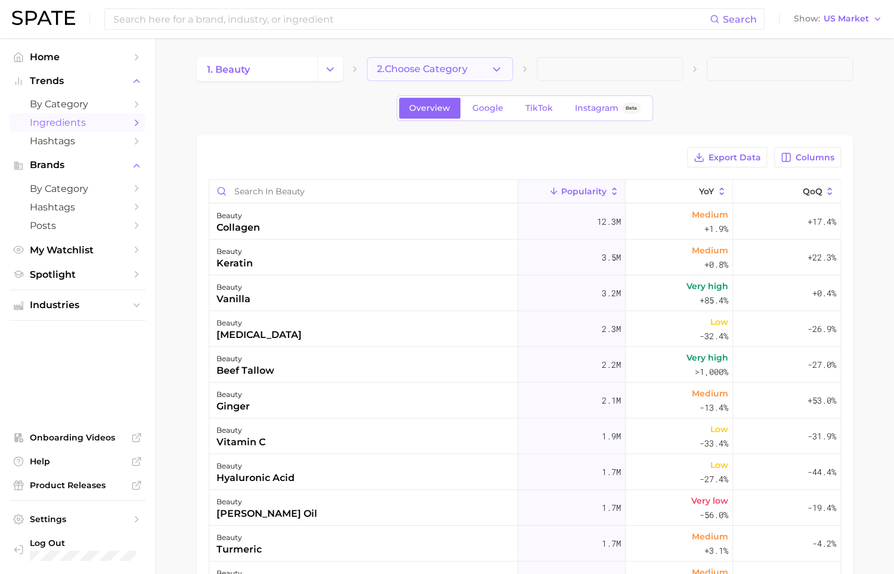
click at [454, 64] on span "2. Choose Category" at bounding box center [422, 69] width 91 height 11
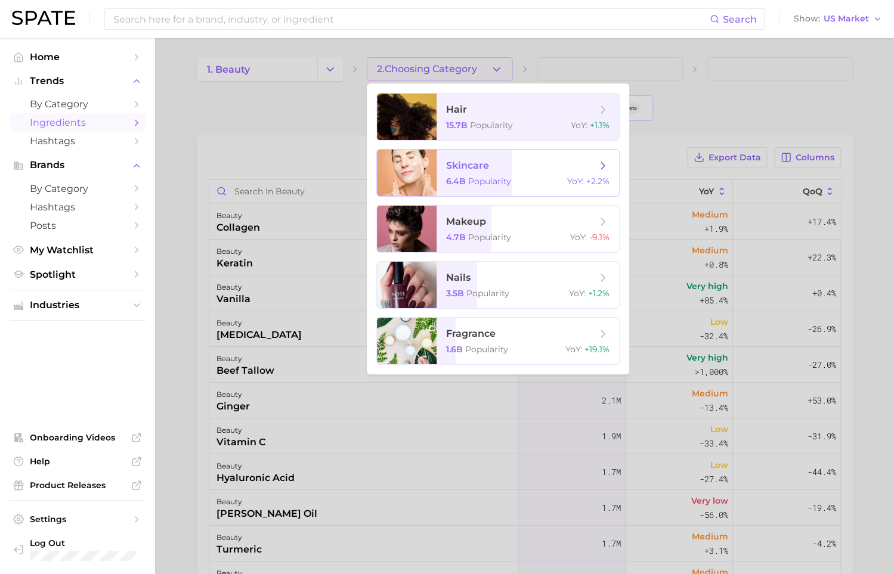
click at [562, 162] on span "skincare" at bounding box center [521, 165] width 150 height 13
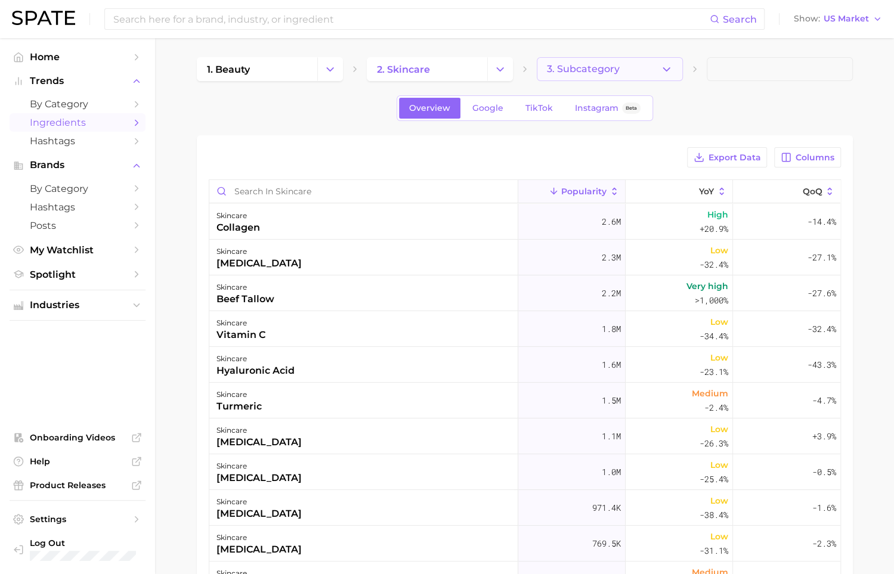
click at [629, 70] on button "3. Subcategory" at bounding box center [610, 69] width 146 height 24
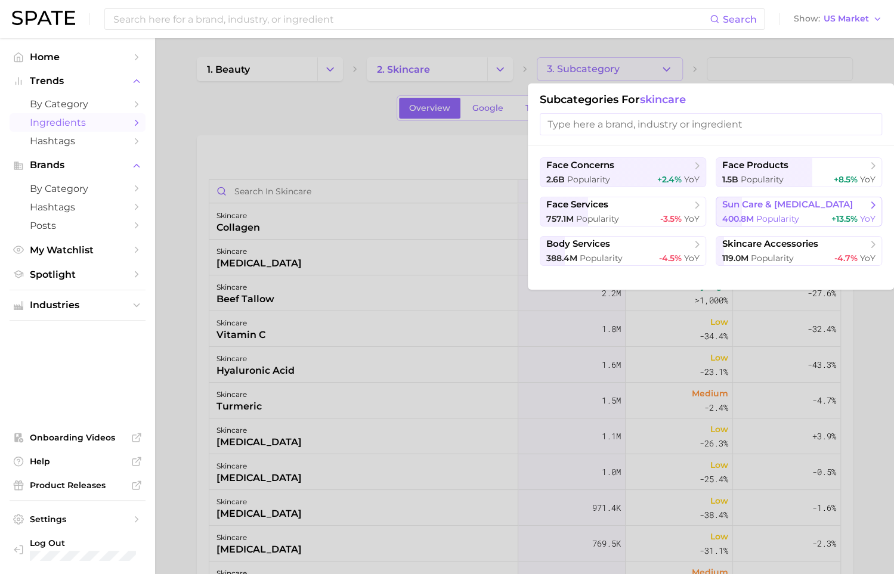
click at [806, 210] on button "sun care & [MEDICAL_DATA] 400.8m Popularity +13.5% YoY" at bounding box center [799, 212] width 166 height 30
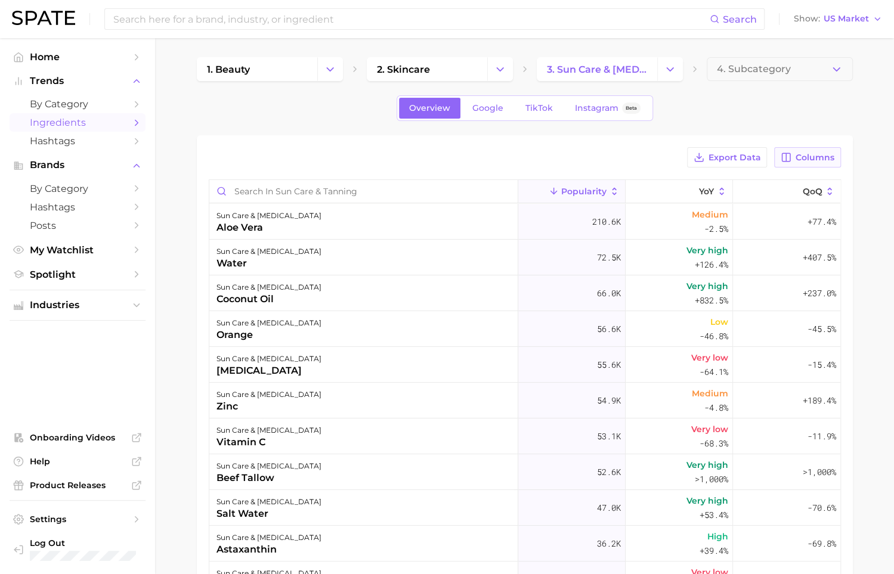
click at [796, 160] on span "Columns" at bounding box center [815, 158] width 39 height 10
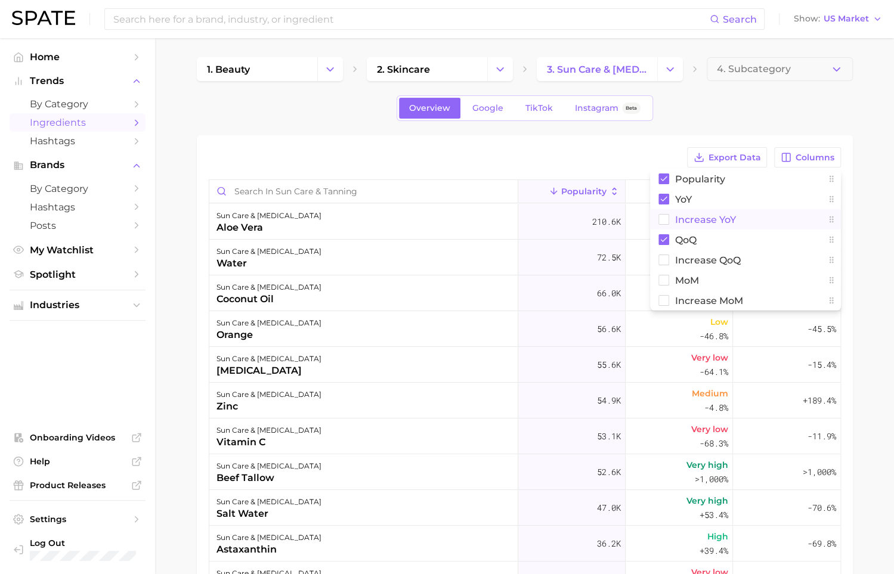
click at [726, 215] on span "Increase YoY" at bounding box center [705, 220] width 61 height 10
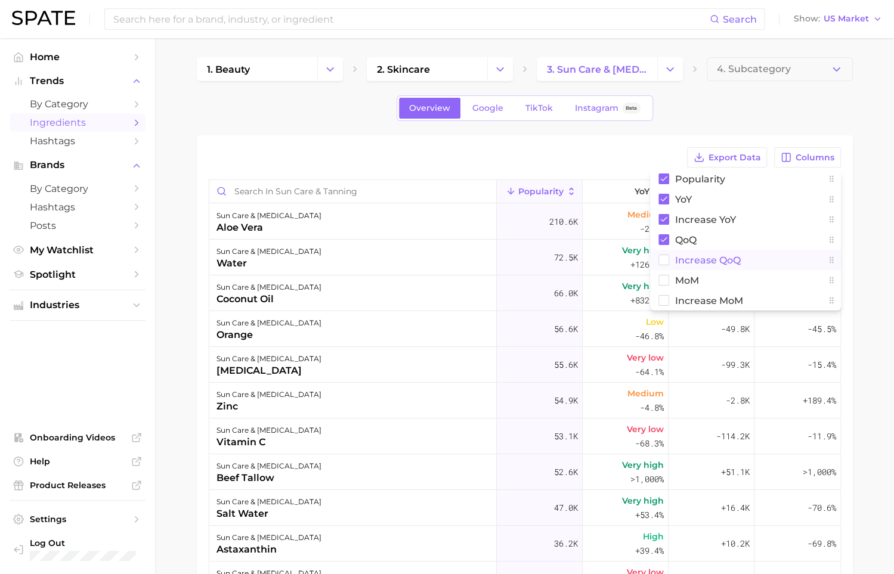
click at [716, 258] on span "Increase QoQ" at bounding box center [708, 260] width 66 height 10
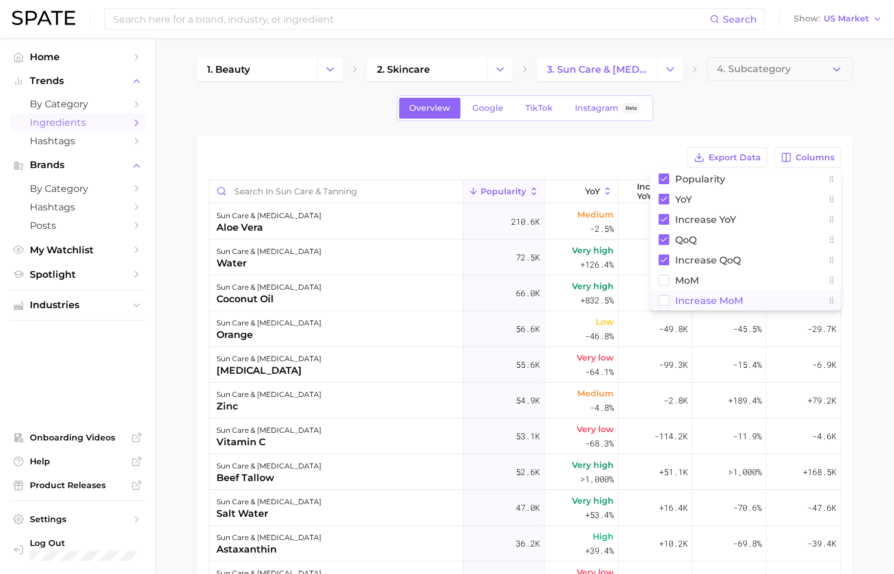
click at [715, 304] on span "Increase MoM" at bounding box center [709, 301] width 68 height 10
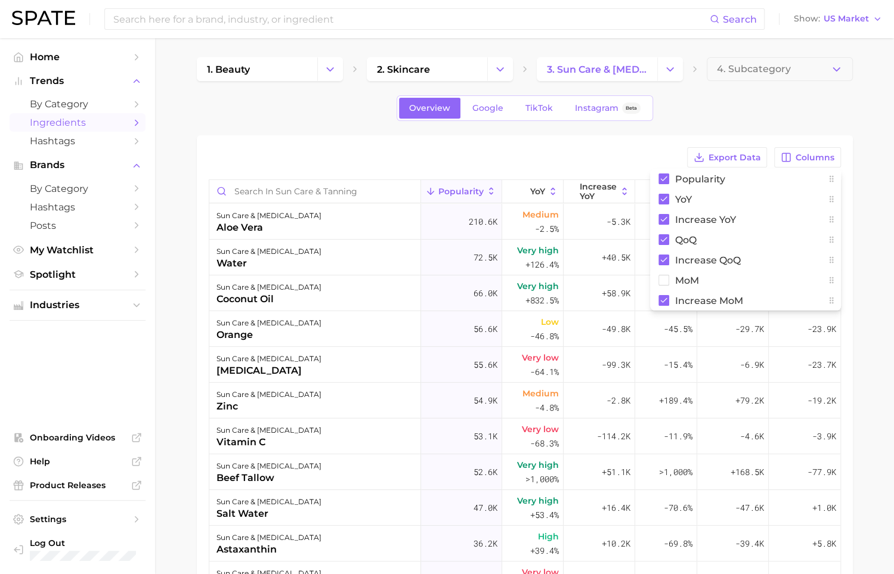
click at [656, 125] on div "1. beauty 2. skincare 3. sun care & [MEDICAL_DATA] 4. Subcategory Overview Goog…" at bounding box center [525, 411] width 656 height 709
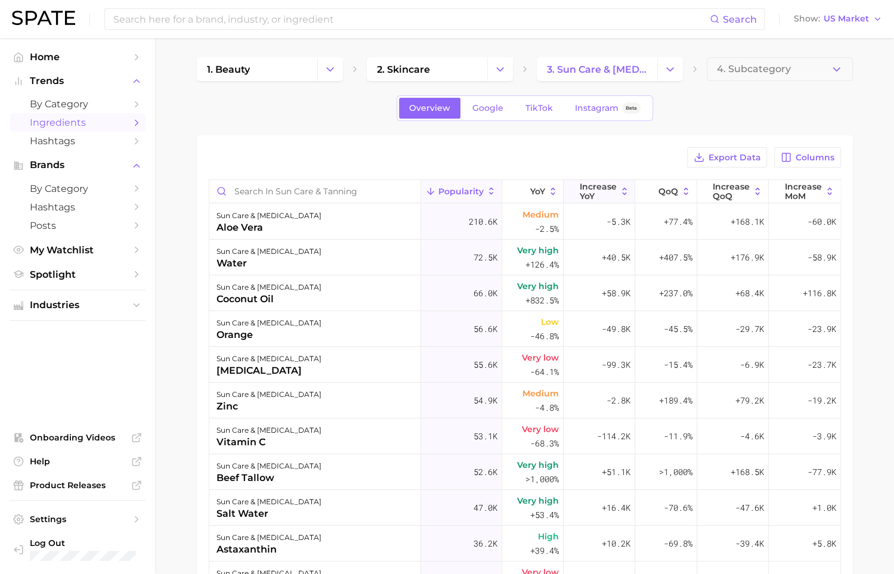
click at [626, 193] on icon at bounding box center [624, 191] width 11 height 11
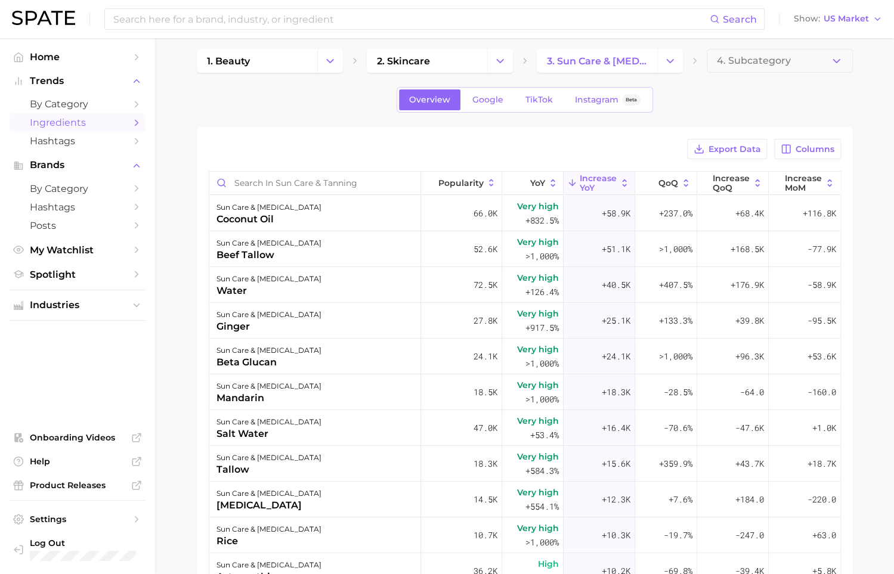
scroll to position [20, 0]
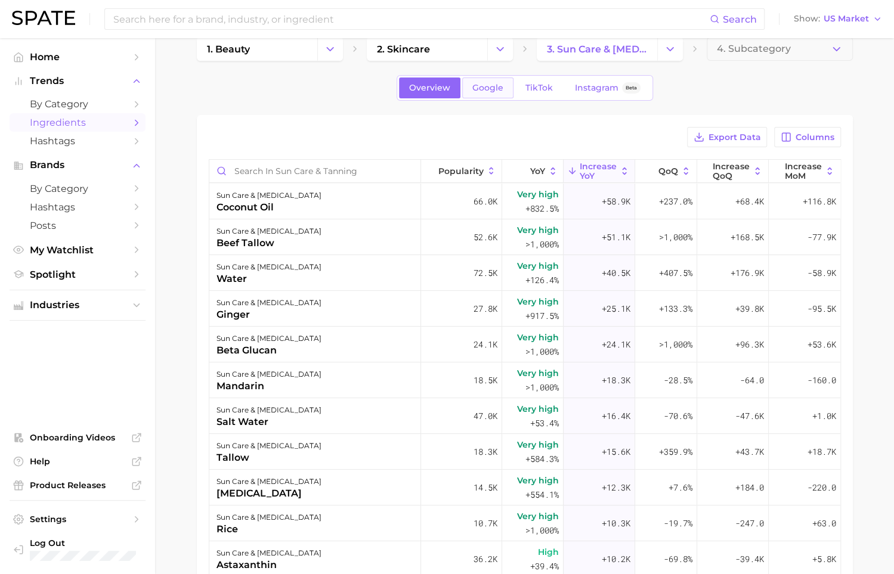
click at [491, 93] on link "Google" at bounding box center [487, 88] width 51 height 21
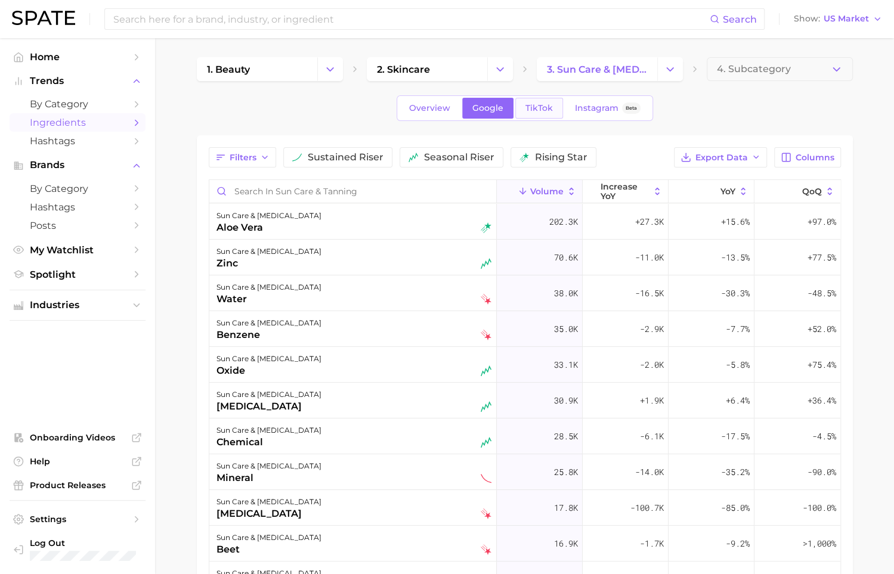
click at [537, 107] on span "TikTok" at bounding box center [538, 108] width 27 height 10
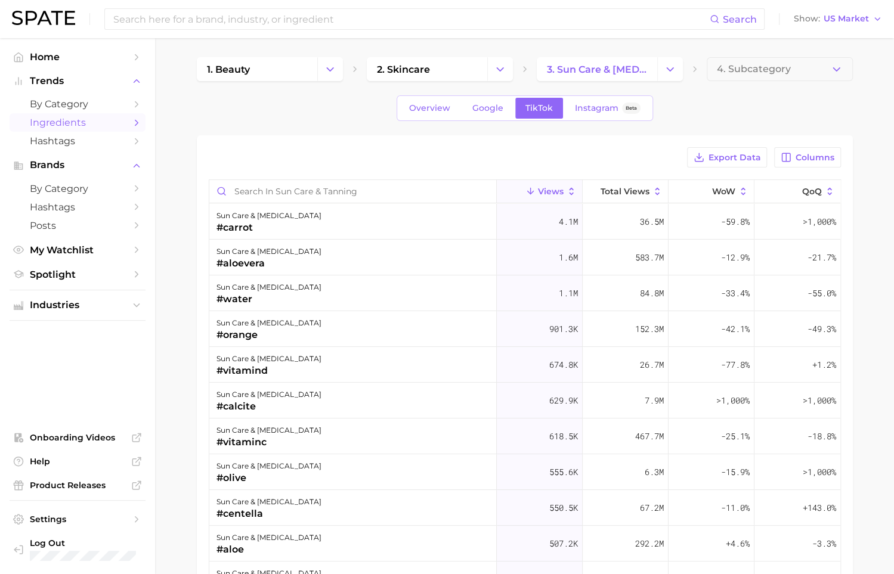
click at [610, 120] on div "Overview Google TikTok Instagram Beta" at bounding box center [525, 108] width 256 height 26
click at [603, 112] on span "Instagram" at bounding box center [597, 108] width 44 height 10
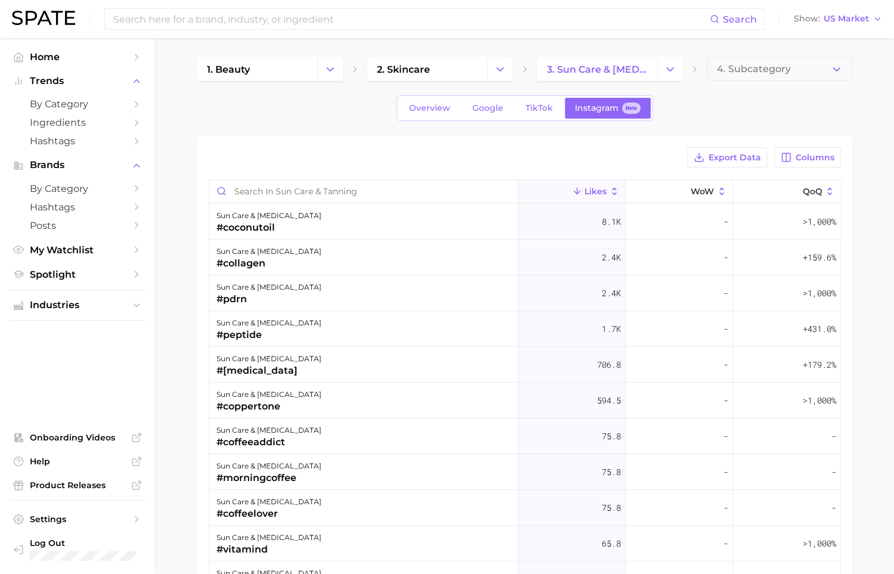
click at [207, 157] on div "Export Data Columns Likes WoW QoQ sun care & [MEDICAL_DATA] #coconutoil 8.1k - …" at bounding box center [525, 450] width 656 height 630
click at [423, 113] on link "Overview" at bounding box center [429, 108] width 61 height 21
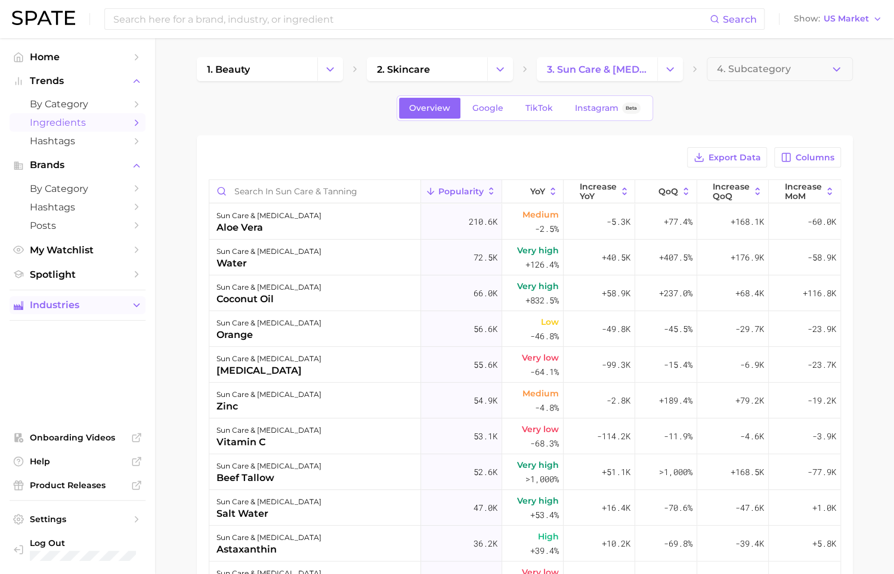
click at [94, 311] on span "Industries" at bounding box center [77, 305] width 95 height 11
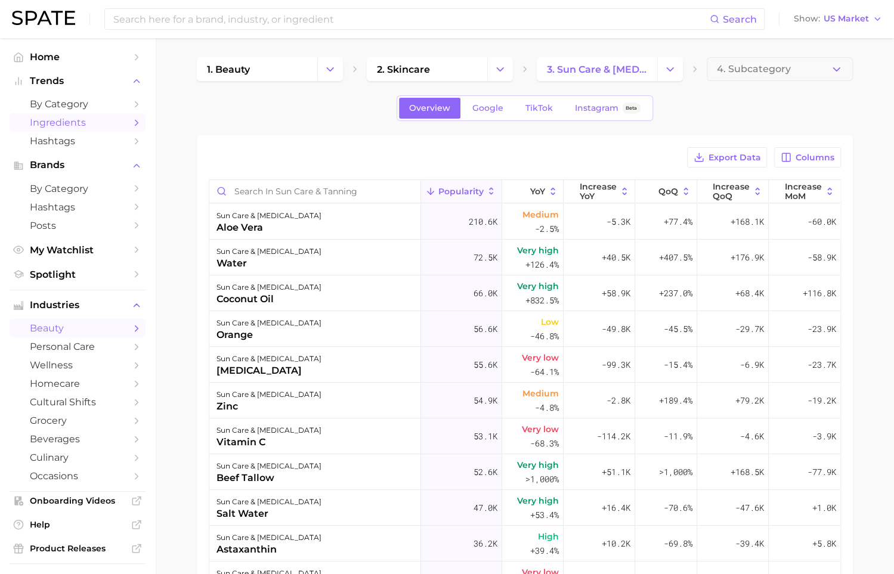
click at [114, 331] on span "beauty" at bounding box center [77, 328] width 95 height 11
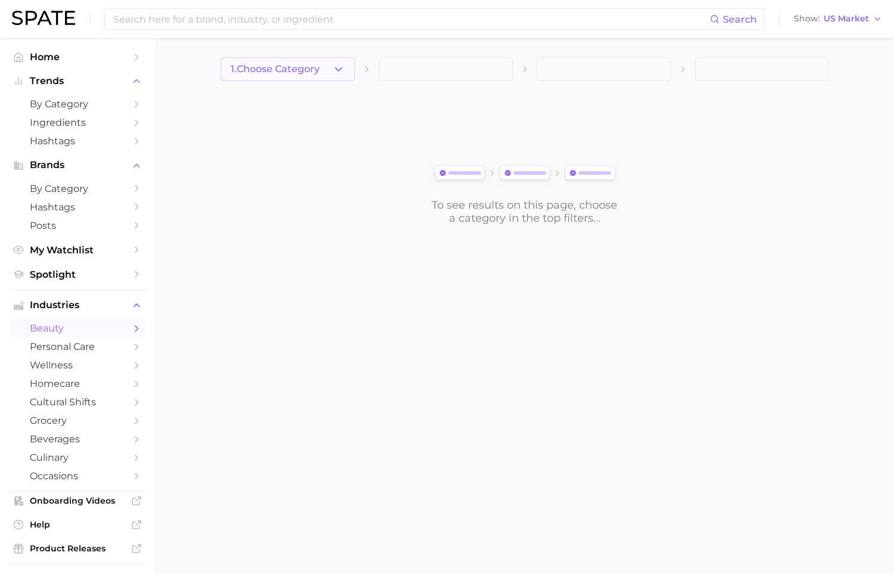
click at [336, 63] on icon "button" at bounding box center [338, 69] width 13 height 13
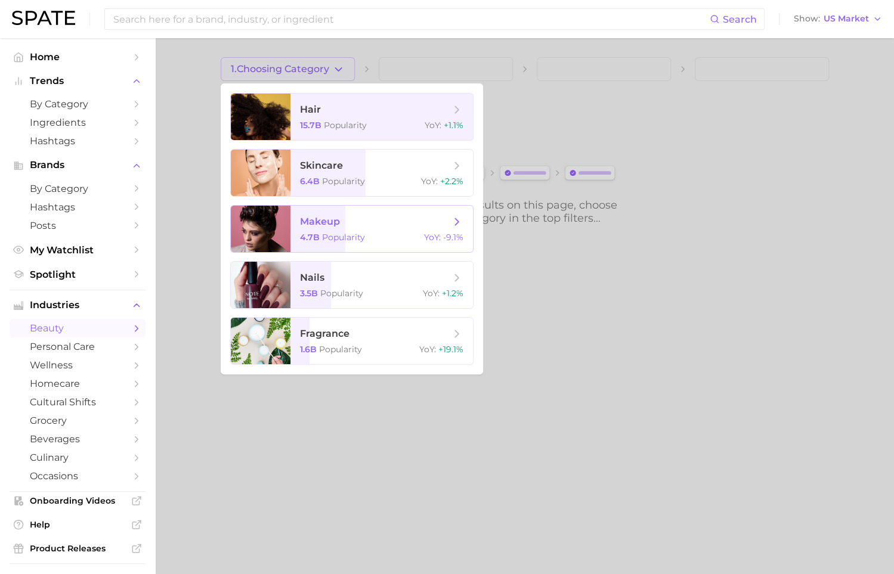
click at [358, 240] on span "Popularity" at bounding box center [343, 237] width 43 height 11
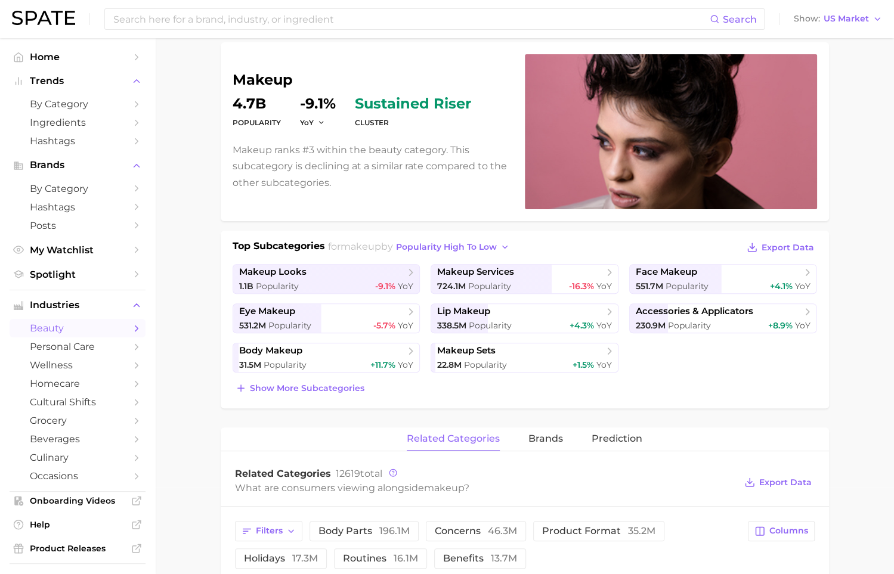
scroll to position [88, 0]
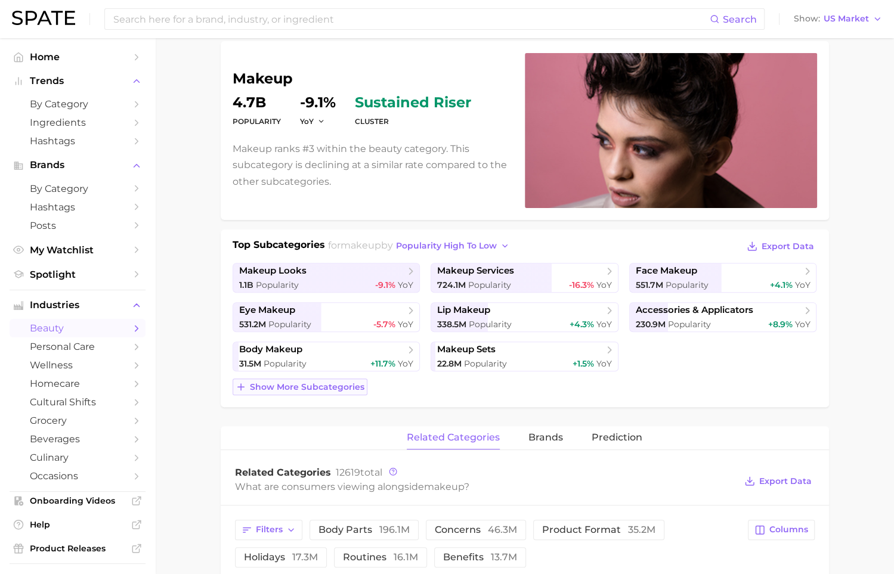
click at [266, 387] on span "Show more subcategories" at bounding box center [307, 387] width 115 height 10
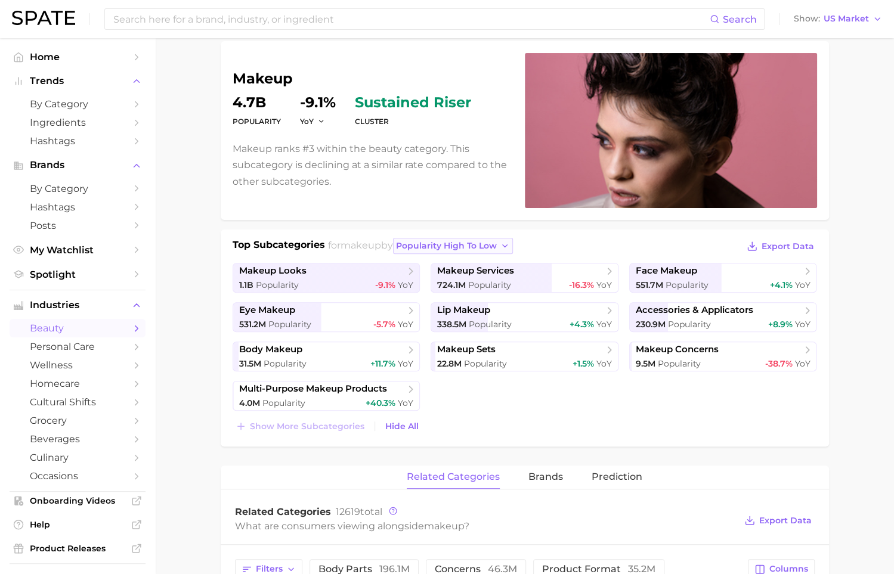
click at [494, 249] on span "popularity high to low" at bounding box center [446, 246] width 101 height 10
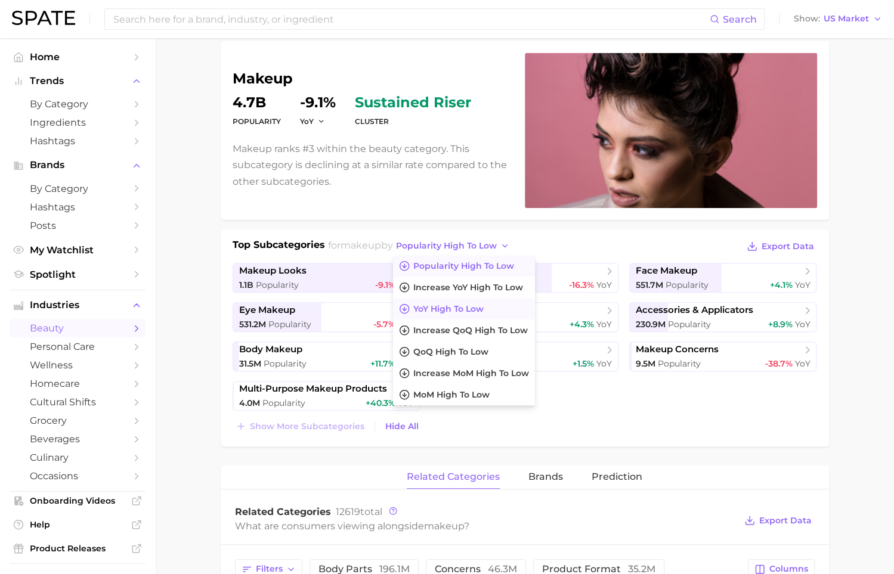
click at [497, 299] on button "YoY high to low" at bounding box center [464, 308] width 142 height 21
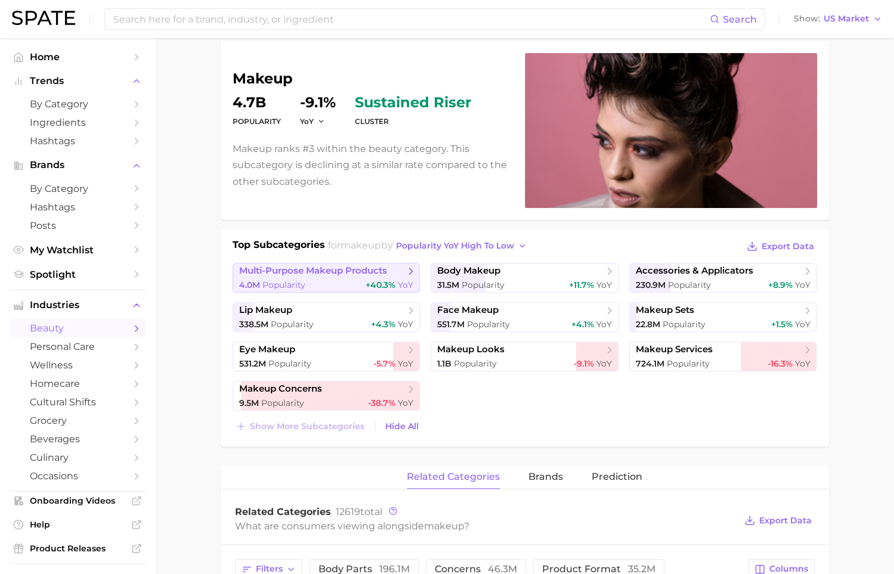
click at [410, 275] on icon at bounding box center [411, 271] width 12 height 12
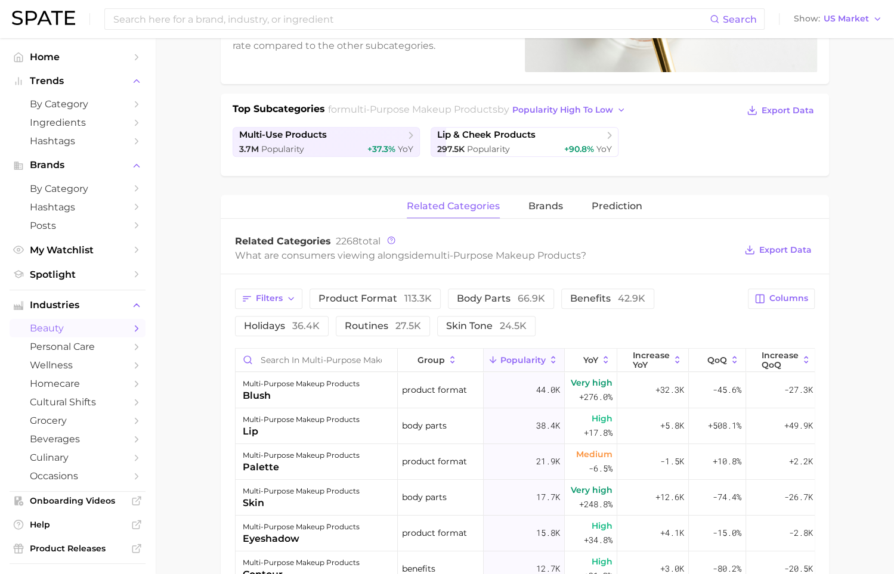
scroll to position [225, 0]
click at [552, 212] on button "brands" at bounding box center [545, 205] width 35 height 23
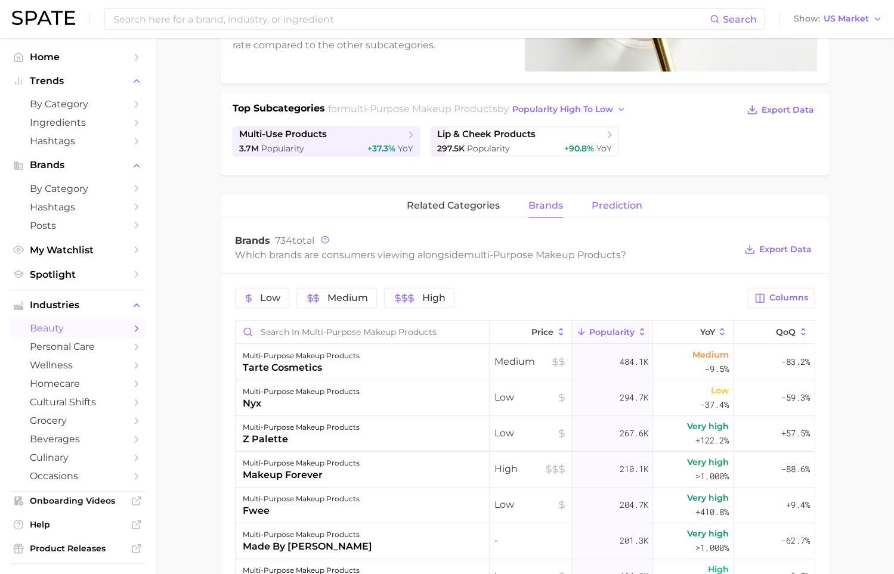
click at [620, 212] on button "Prediction" at bounding box center [617, 205] width 51 height 23
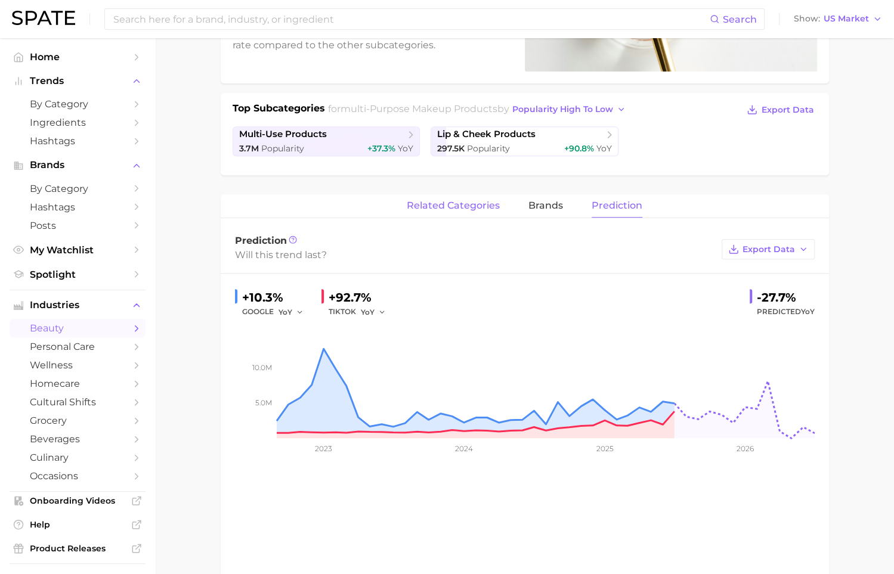
click at [491, 204] on span "related categories" at bounding box center [453, 205] width 93 height 11
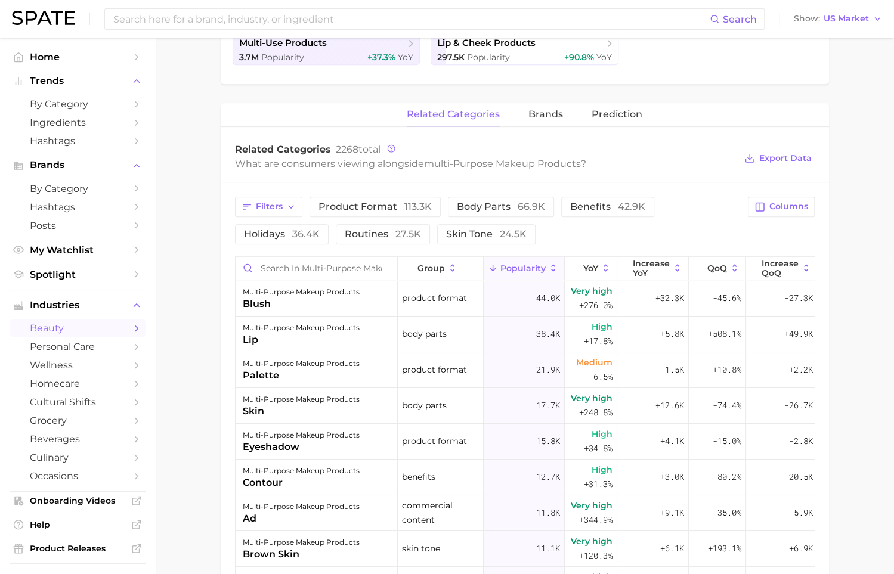
scroll to position [354, 0]
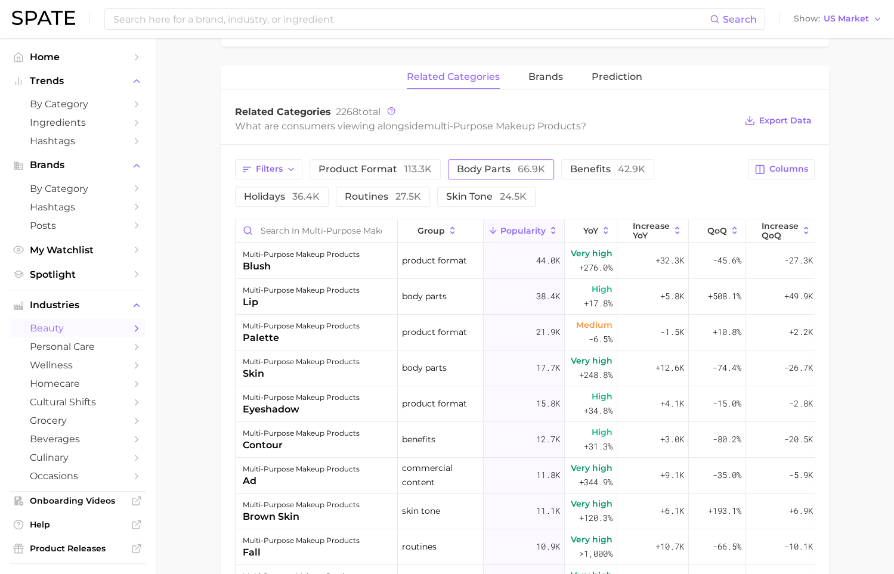
click at [521, 163] on span "66.9k" at bounding box center [531, 168] width 27 height 11
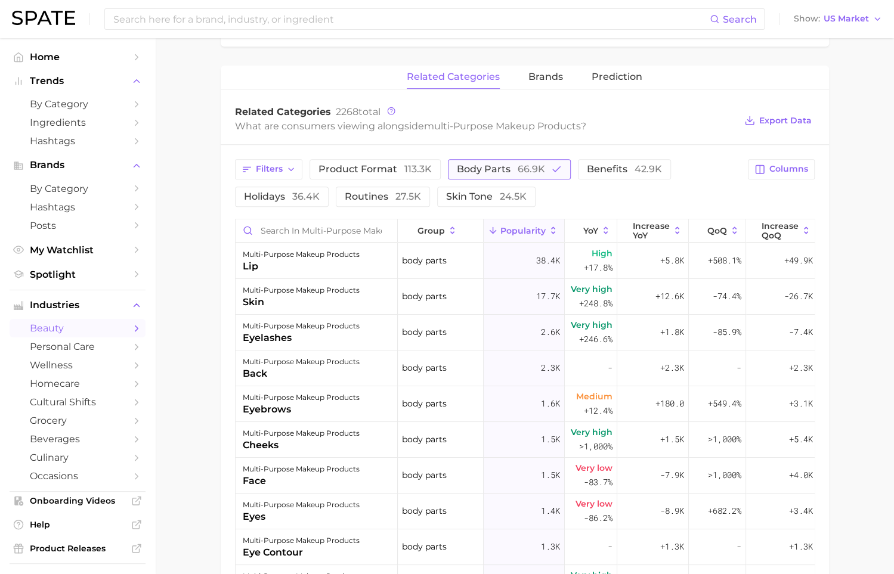
click at [501, 165] on span "body parts 66.9k" at bounding box center [501, 170] width 88 height 10
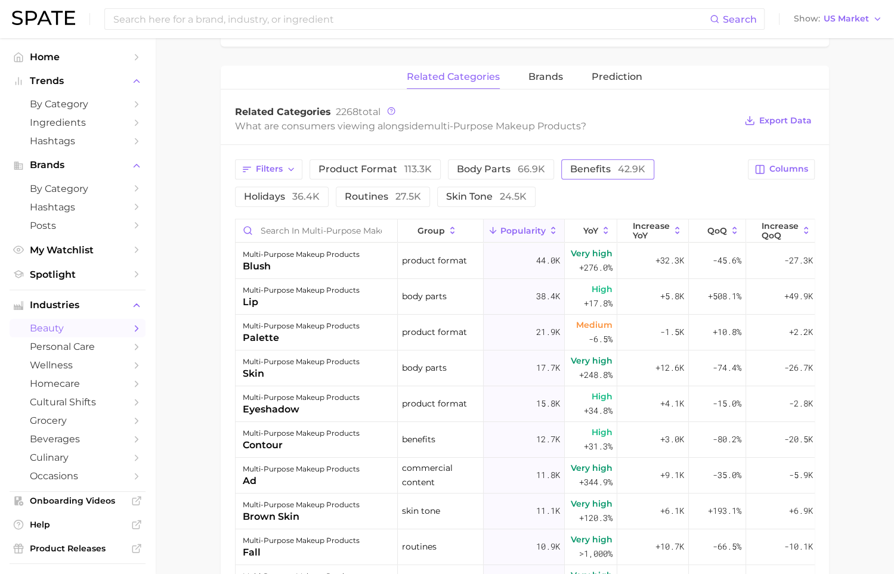
click at [590, 166] on span "benefits 42.9k" at bounding box center [607, 170] width 75 height 10
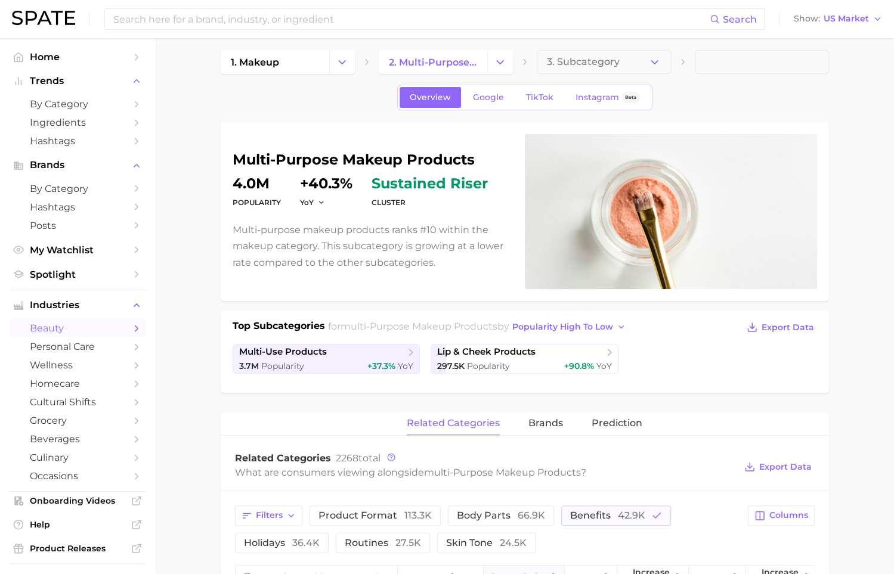
scroll to position [0, 0]
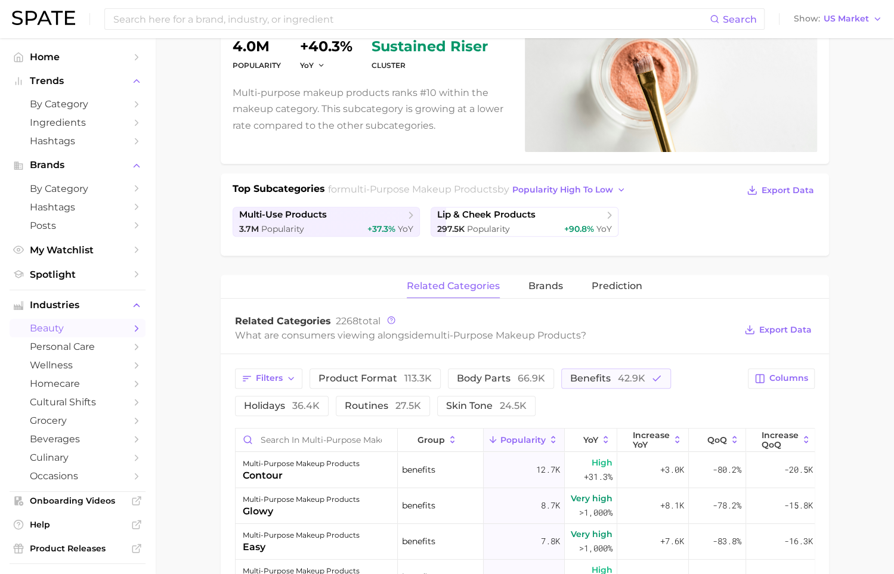
scroll to position [147, 0]
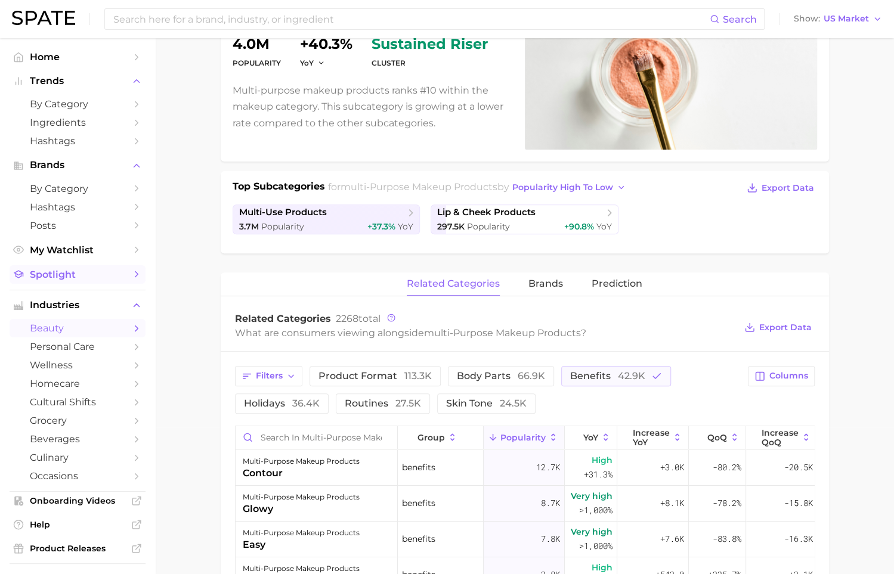
click at [100, 273] on span "Spotlight" at bounding box center [77, 274] width 95 height 11
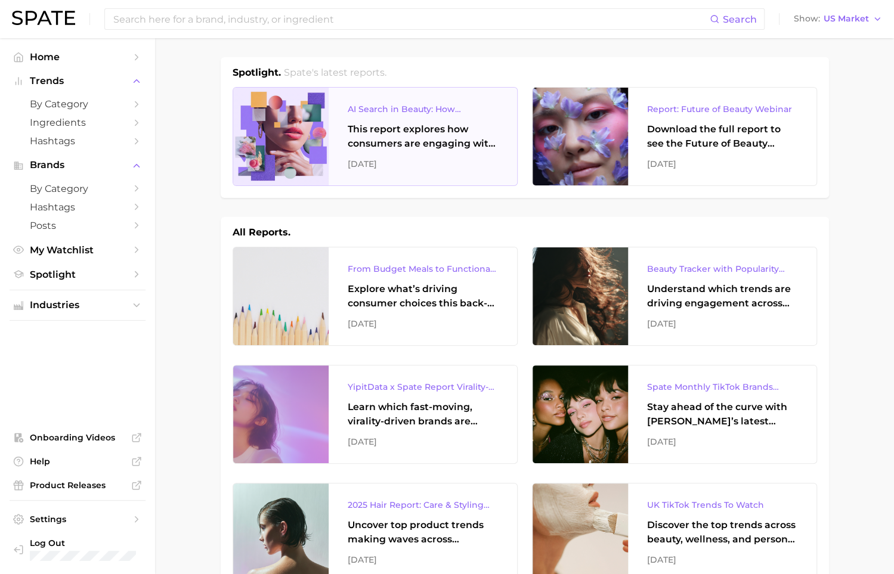
click at [422, 149] on div "This report explores how consumers are engaging with AI-powered search tools — …" at bounding box center [423, 136] width 150 height 29
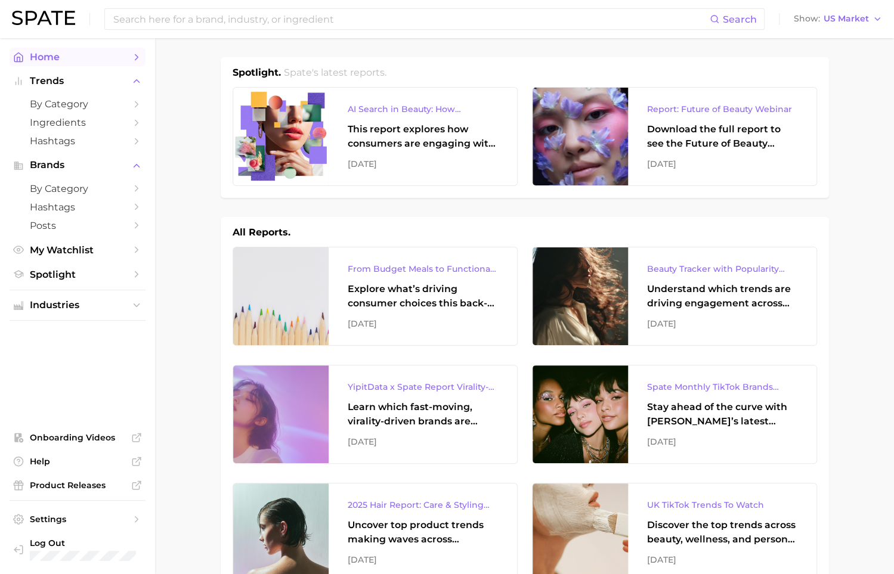
click at [72, 60] on span "Home" at bounding box center [77, 56] width 95 height 11
